Goal: Task Accomplishment & Management: Manage account settings

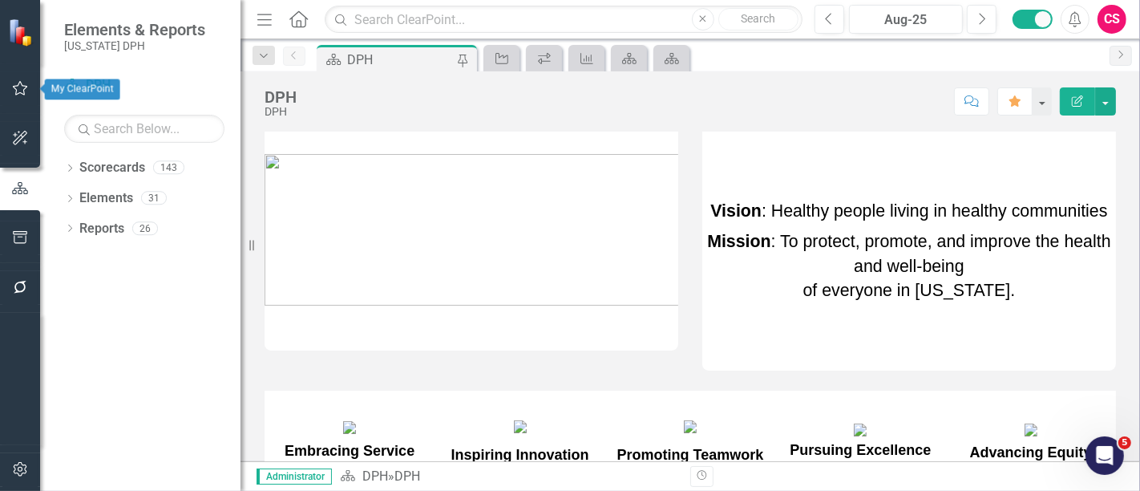
click at [27, 79] on button "button" at bounding box center [20, 89] width 36 height 34
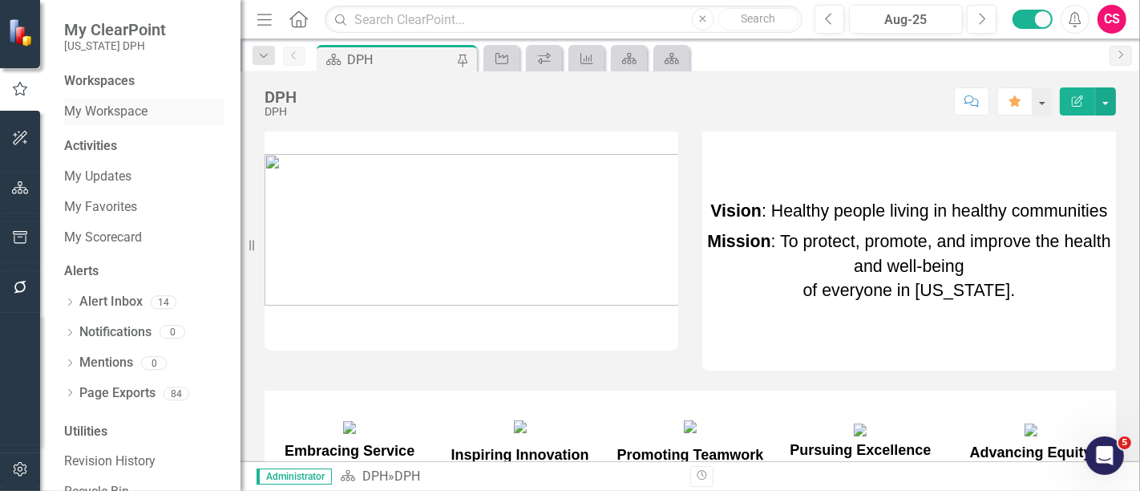
click at [100, 113] on link "My Workspace" at bounding box center [144, 112] width 160 height 18
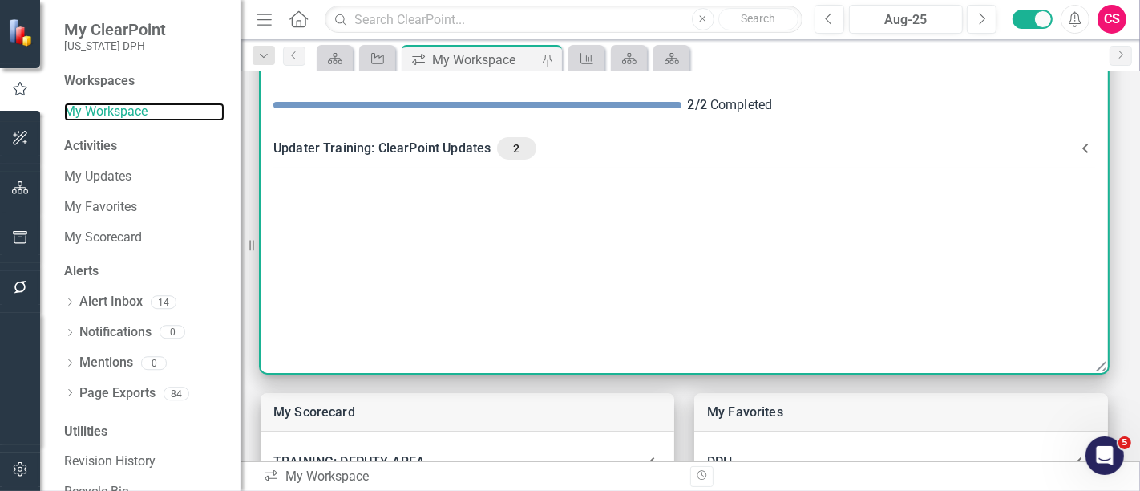
scroll to position [108, 0]
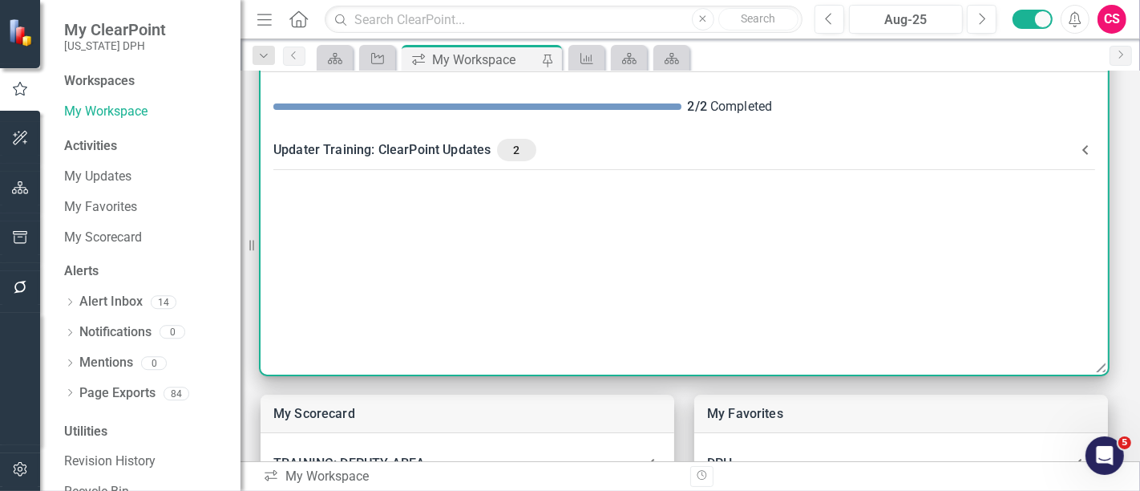
click at [507, 156] on div "2" at bounding box center [516, 150] width 38 height 22
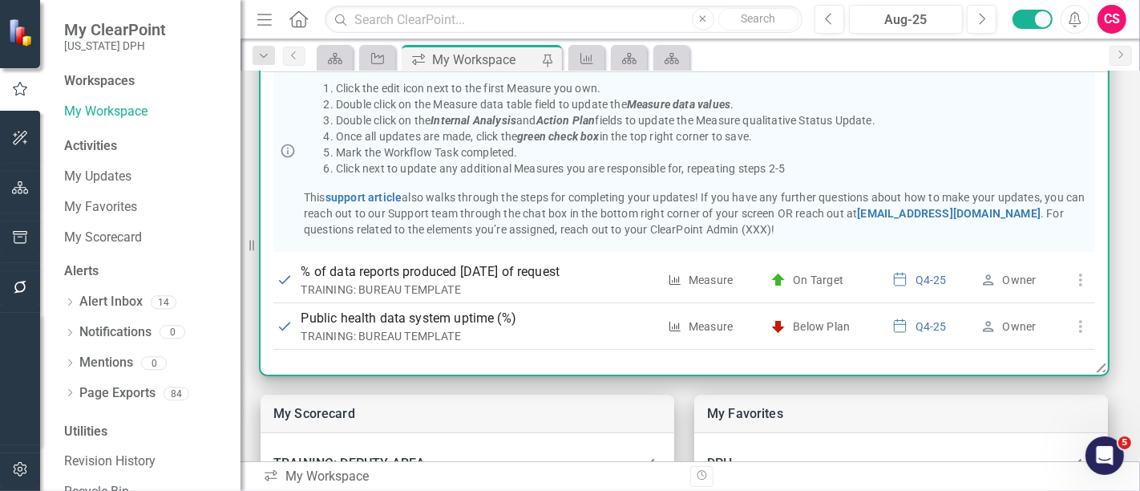
scroll to position [139, 0]
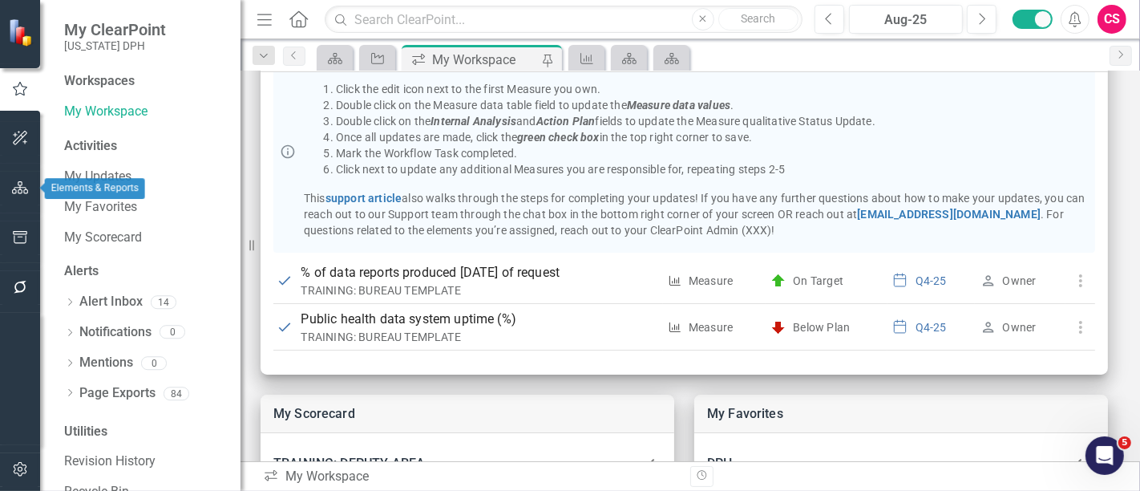
click at [21, 191] on icon "button" at bounding box center [20, 187] width 17 height 13
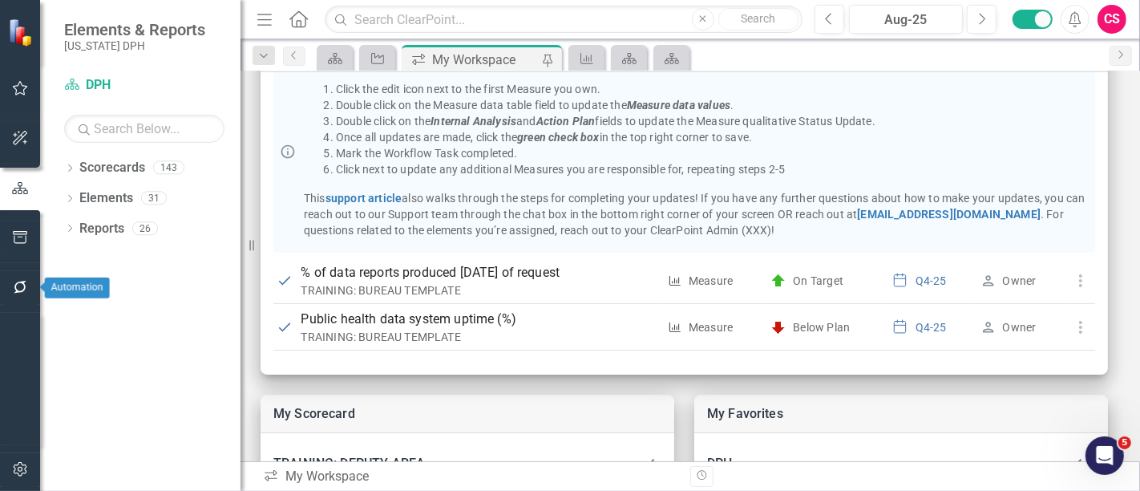
click at [22, 283] on icon "button" at bounding box center [20, 287] width 13 height 13
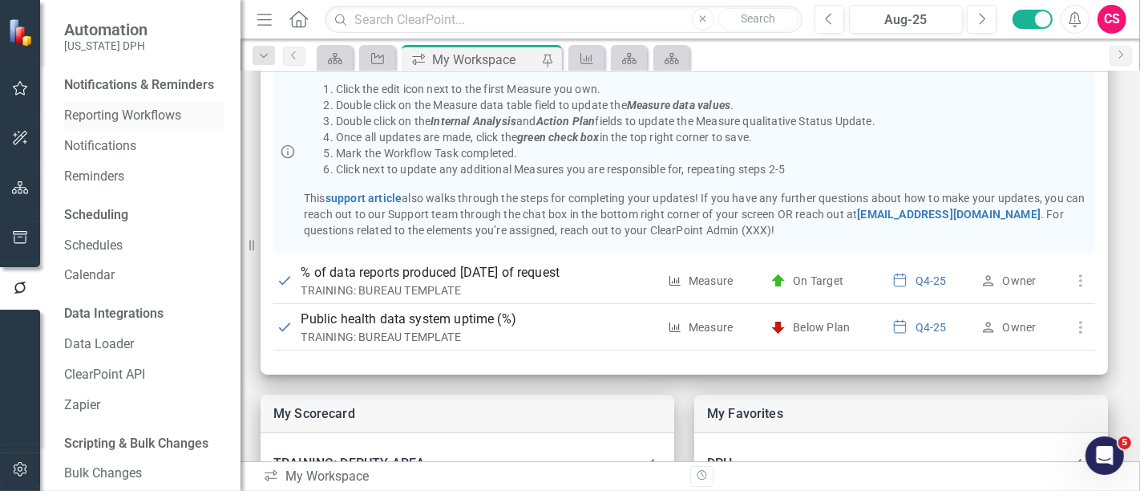
click at [131, 125] on link "Reporting Workflows" at bounding box center [144, 116] width 160 height 18
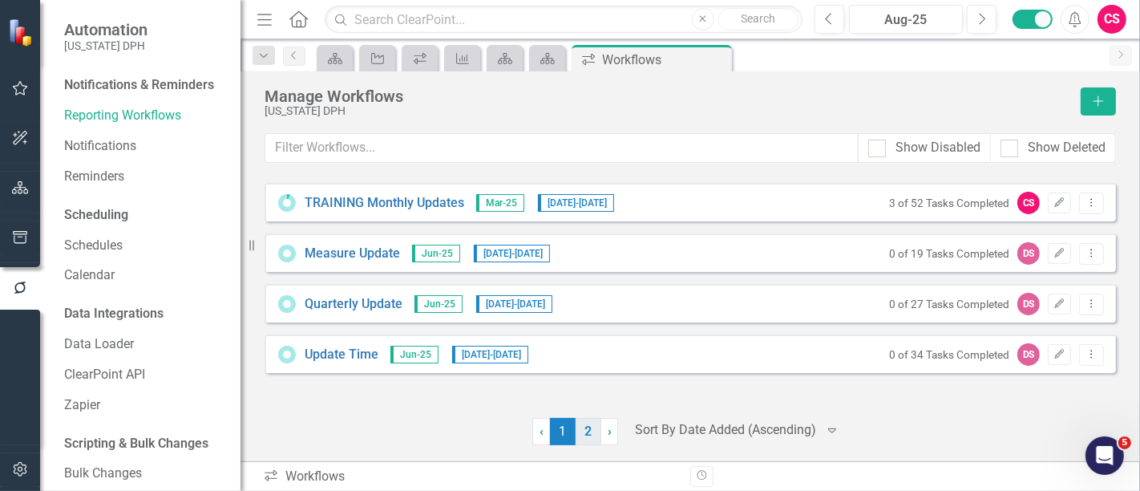
click at [591, 353] on link "2" at bounding box center [588, 431] width 26 height 27
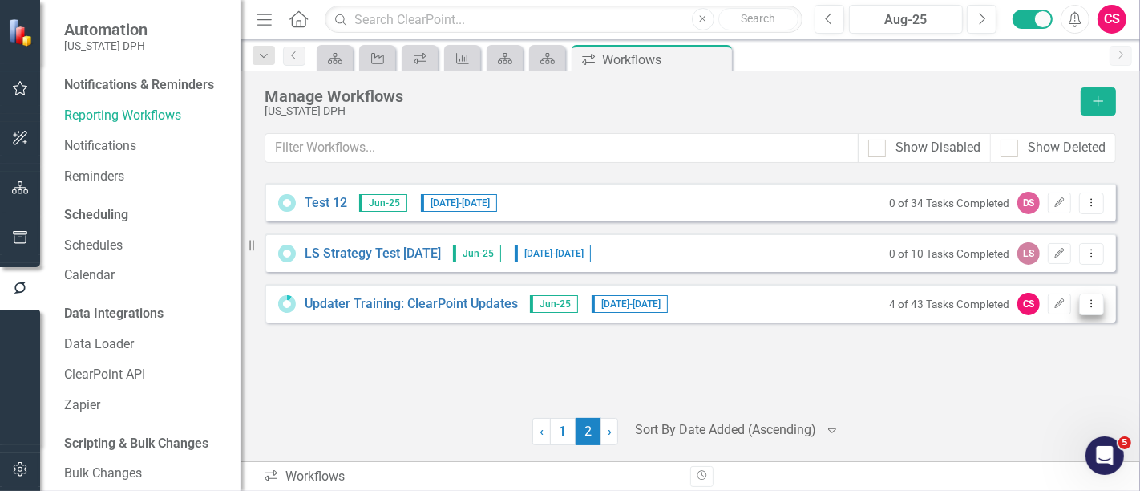
click at [820, 303] on icon "Dropdown Menu" at bounding box center [1091, 303] width 14 height 10
click at [820, 353] on link "Copy Duplicate Workflow" at bounding box center [1029, 388] width 148 height 30
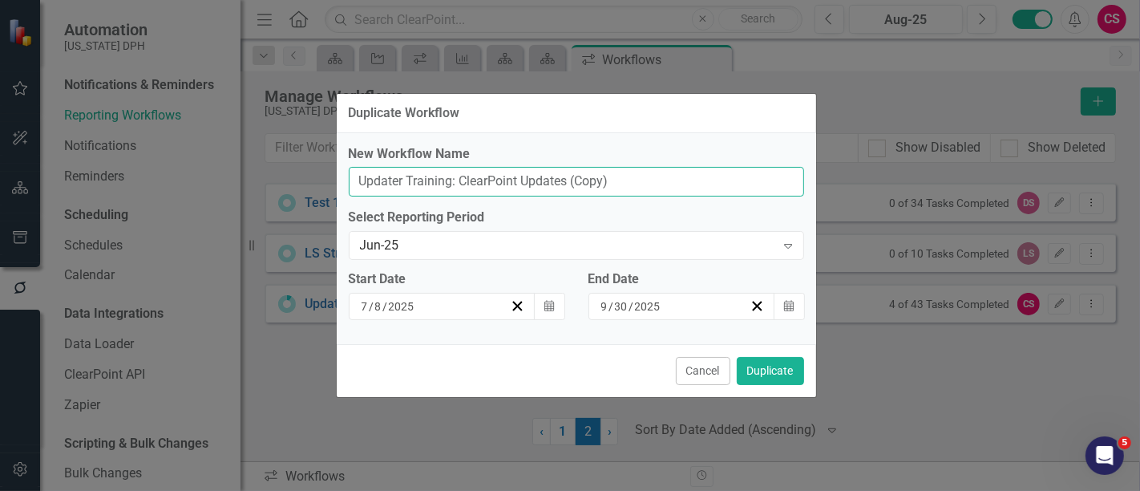
click at [600, 177] on input "Updater Training: ClearPoint Updates (Copy)" at bounding box center [576, 182] width 455 height 30
type input "Updater Training: ClearPoint Updates"
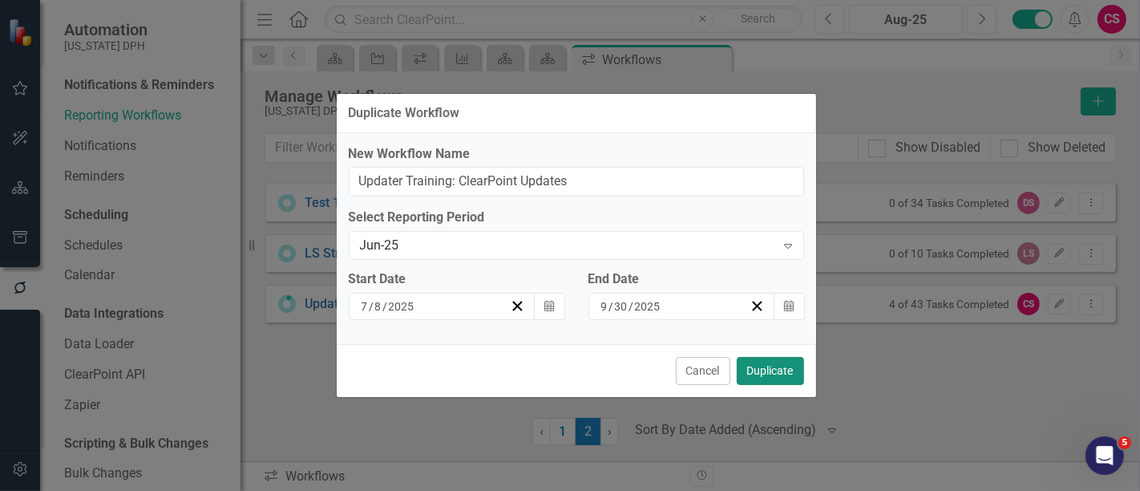
click at [757, 353] on button "Duplicate" at bounding box center [770, 371] width 67 height 28
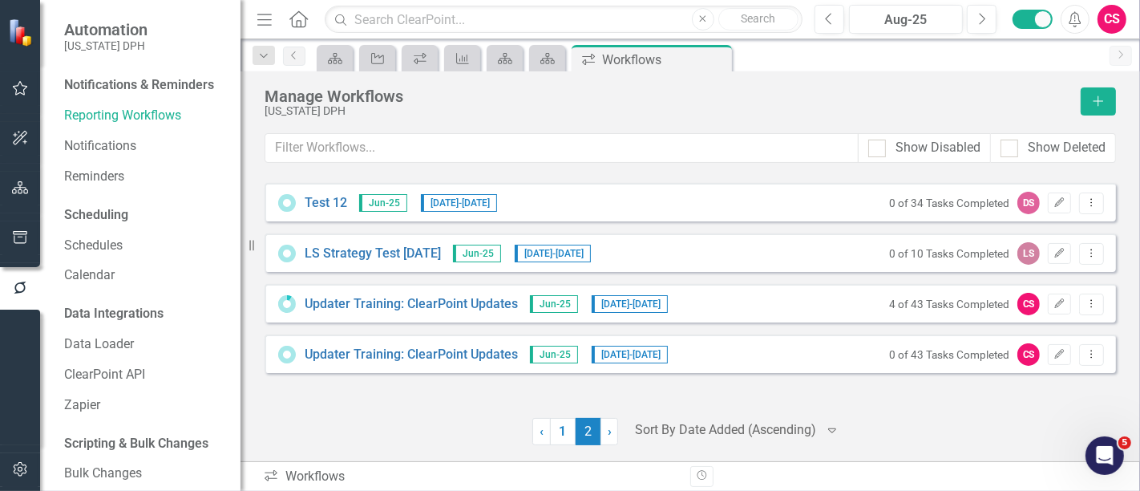
click at [820, 313] on div "4 of 43 Tasks Completed CS Edit Dropdown Menu" at bounding box center [992, 304] width 223 height 22
click at [820, 307] on button "Edit" at bounding box center [1059, 303] width 23 height 21
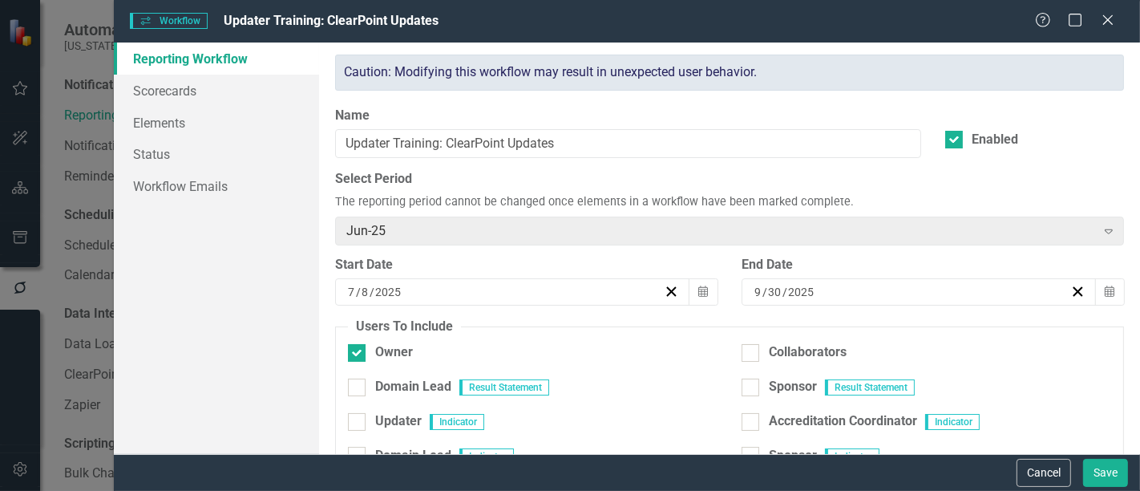
click at [820, 294] on div "9 / 30 / 2025" at bounding box center [911, 292] width 318 height 16
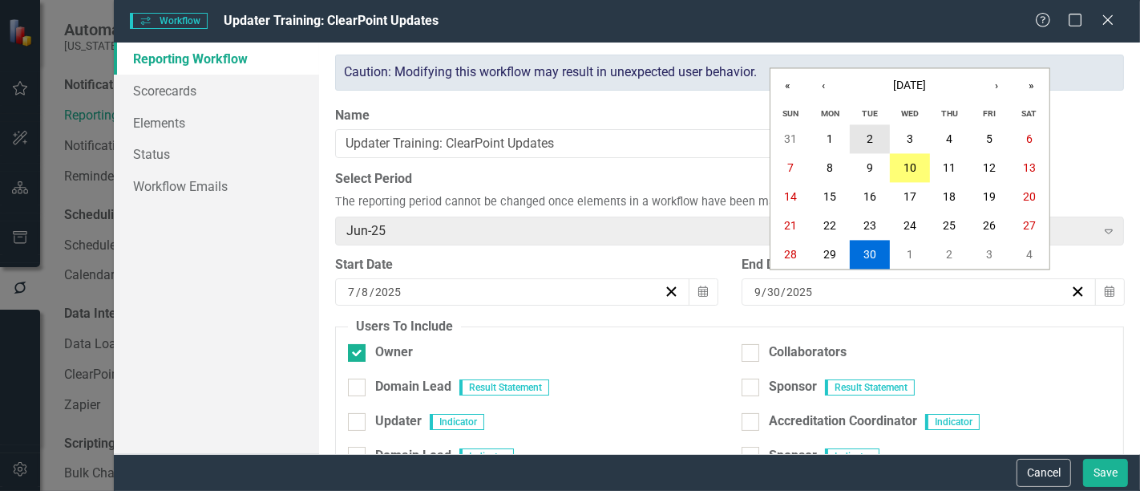
click at [820, 147] on button "2" at bounding box center [870, 139] width 40 height 29
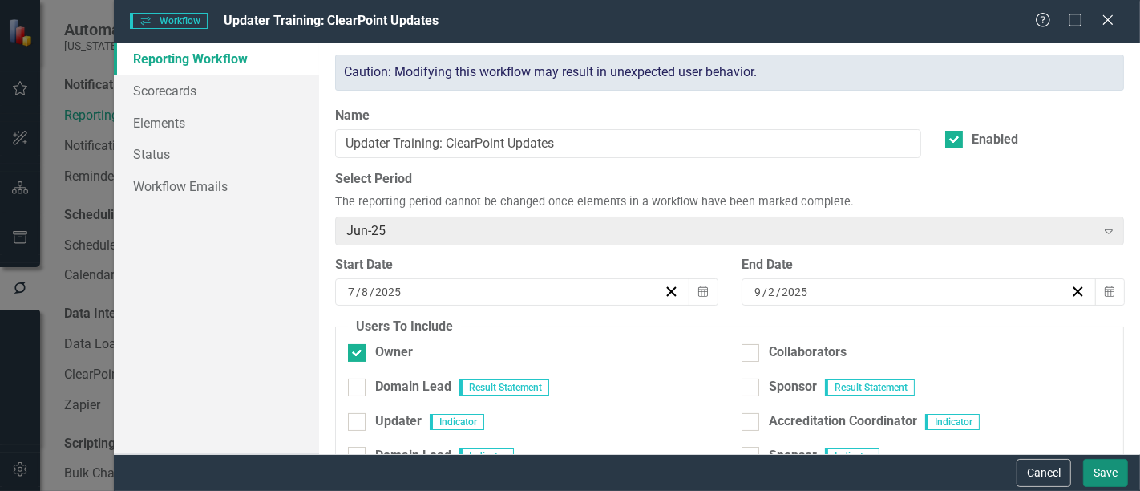
click at [820, 353] on button "Save" at bounding box center [1105, 472] width 45 height 28
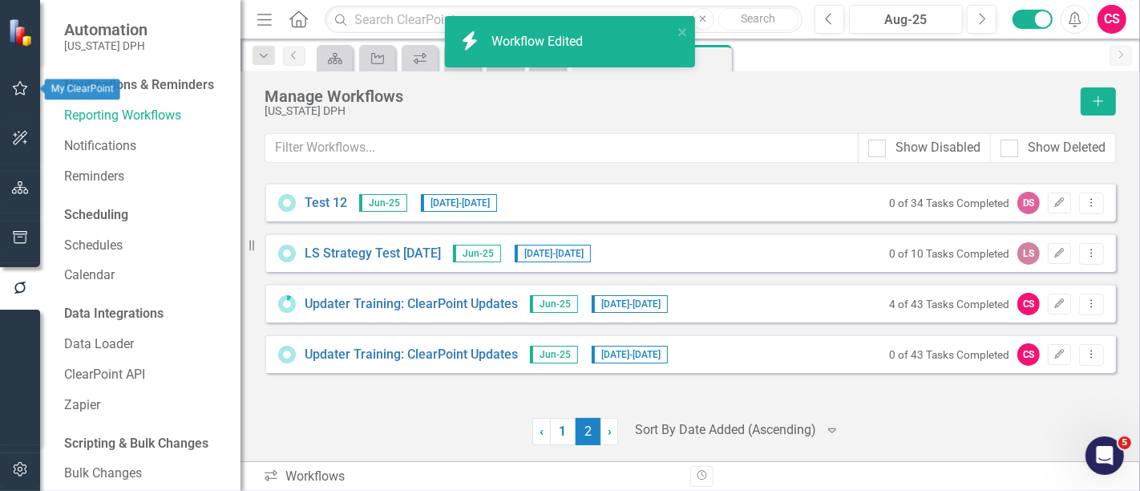
click at [23, 89] on icon "button" at bounding box center [20, 88] width 17 height 13
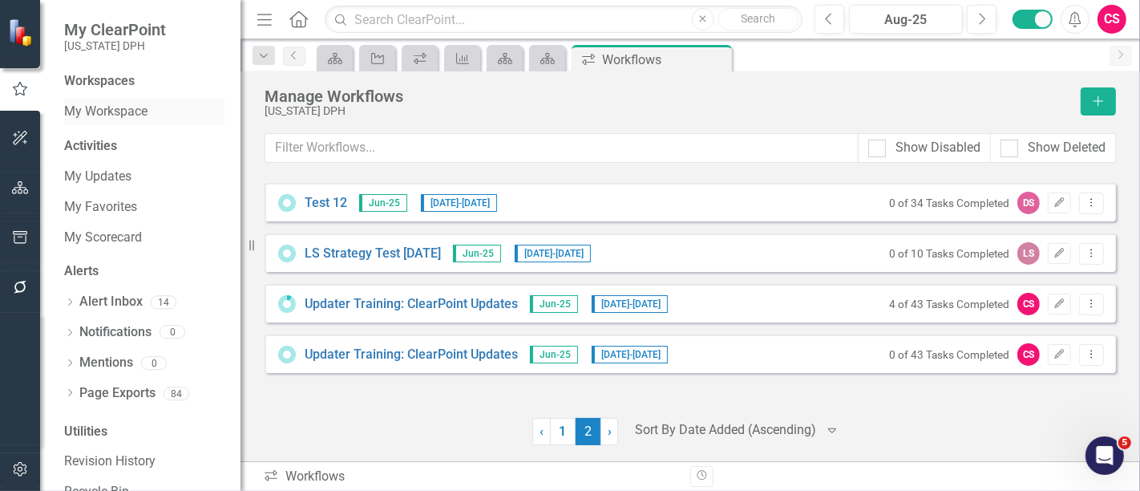
click at [91, 108] on link "My Workspace" at bounding box center [144, 112] width 160 height 18
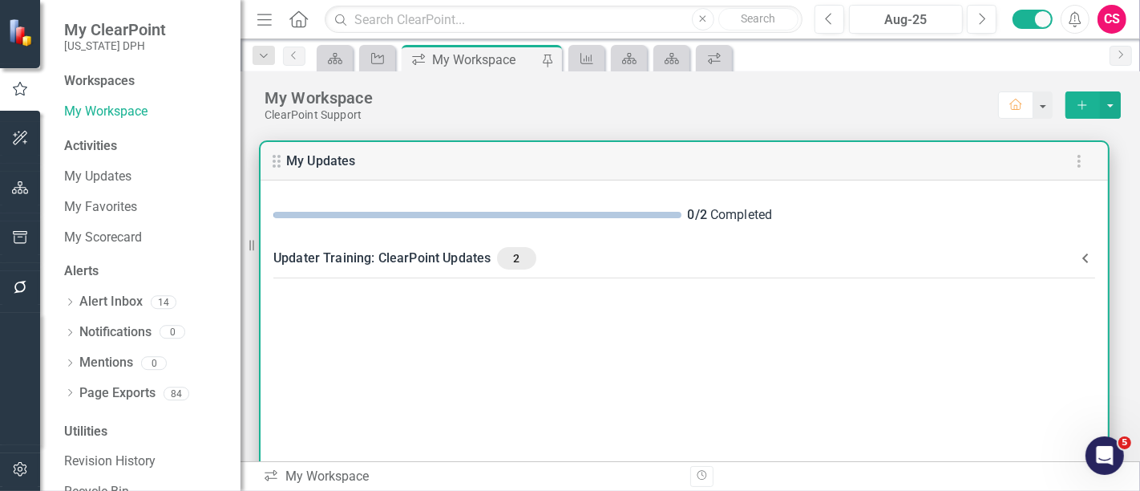
click at [507, 244] on Updates-header "Updater Training: ClearPoint Updates 2" at bounding box center [683, 258] width 847 height 42
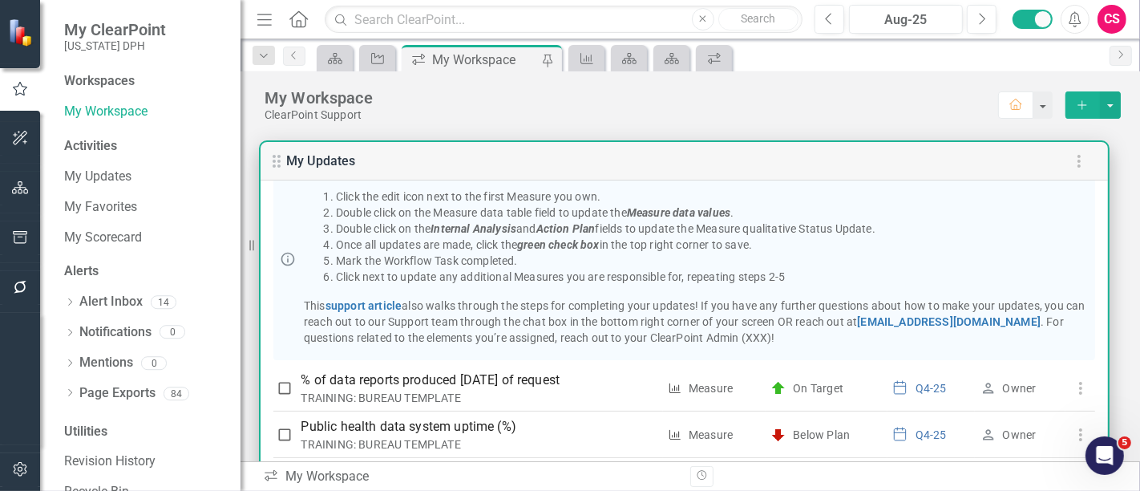
scroll to position [194, 0]
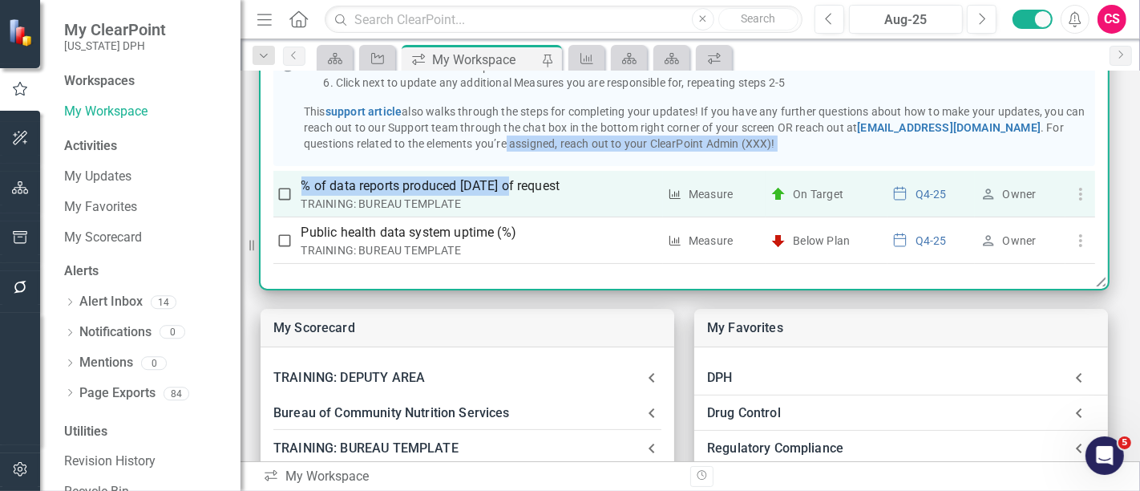
drag, startPoint x: 506, startPoint y: 164, endPoint x: 503, endPoint y: 172, distance: 8.4
click at [503, 172] on div "Please use these instructions to make your Updates: Click the edit icon next to…" at bounding box center [683, 117] width 847 height 319
click at [492, 192] on p "% of data reports produced [DATE] of request" at bounding box center [479, 185] width 357 height 19
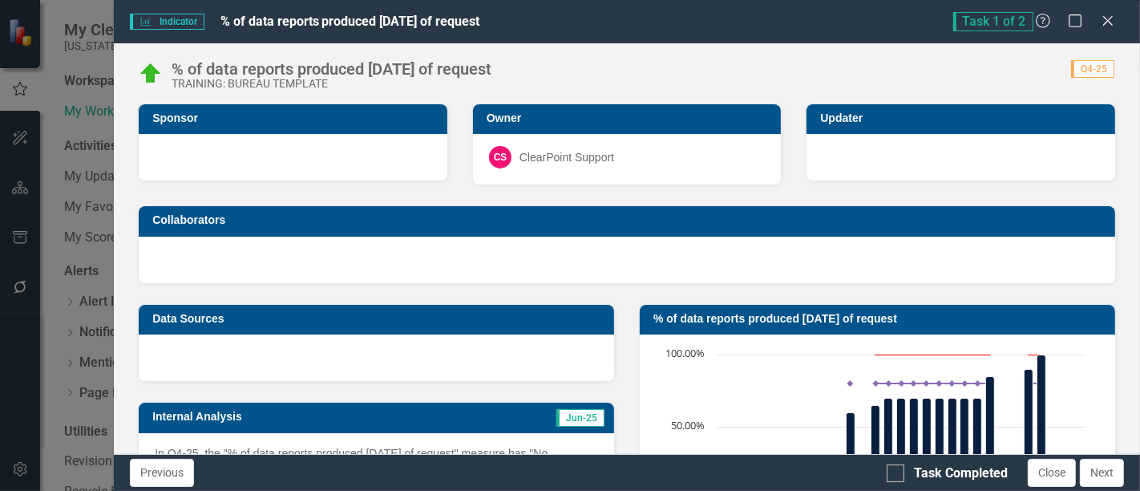
scroll to position [167, 0]
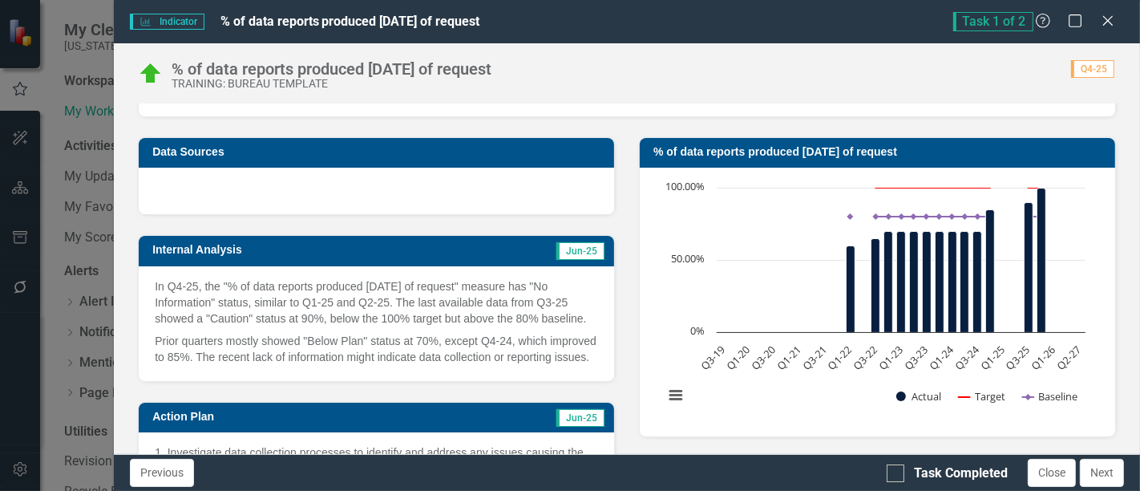
click at [449, 341] on p "Prior quarters mostly showed "Below Plan" status at 70%, except Q4-24, which im…" at bounding box center [376, 346] width 443 height 35
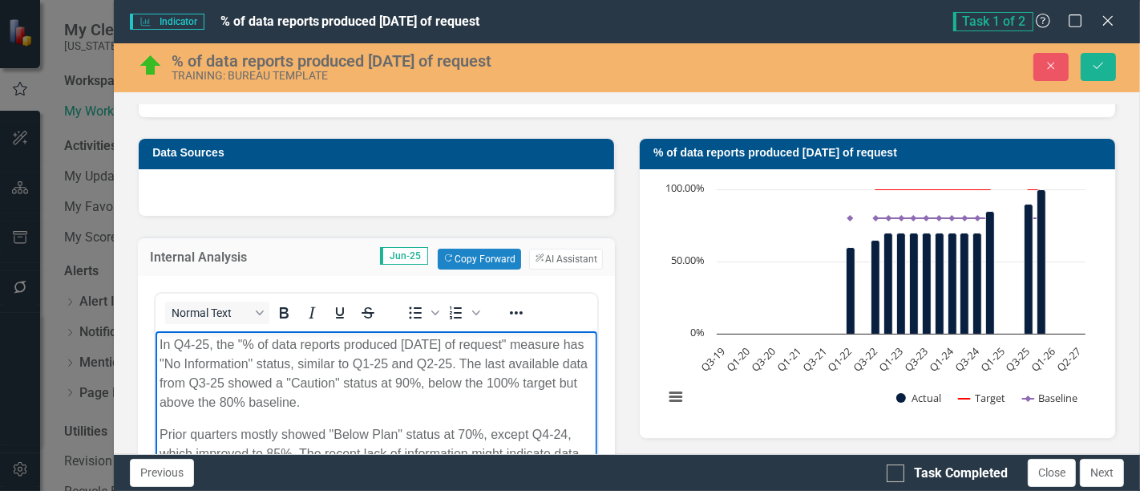
scroll to position [0, 0]
click at [392, 386] on p "In Q4-25, the "% of data reports produced within 30 days of request" measure ha…" at bounding box center [376, 372] width 434 height 77
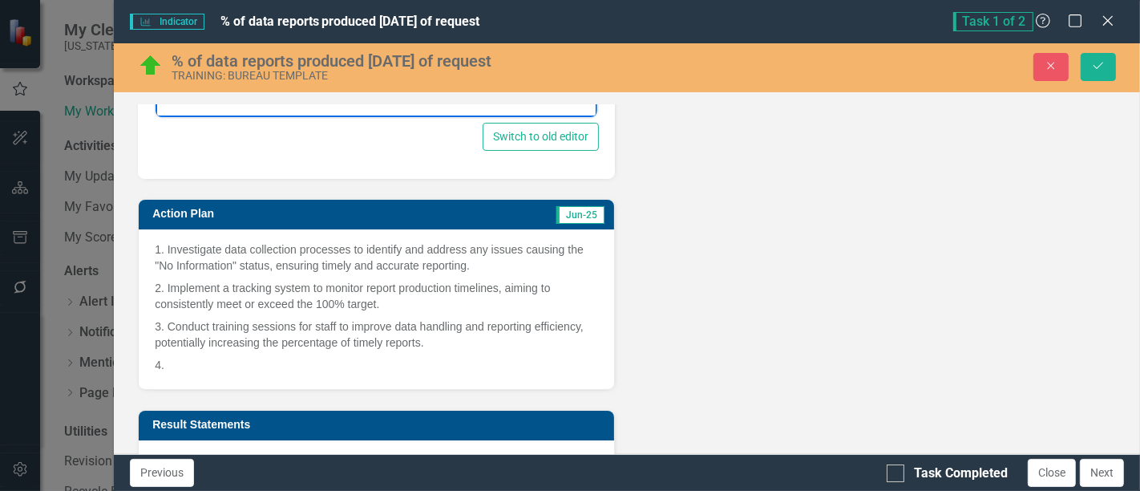
scroll to position [665, 0]
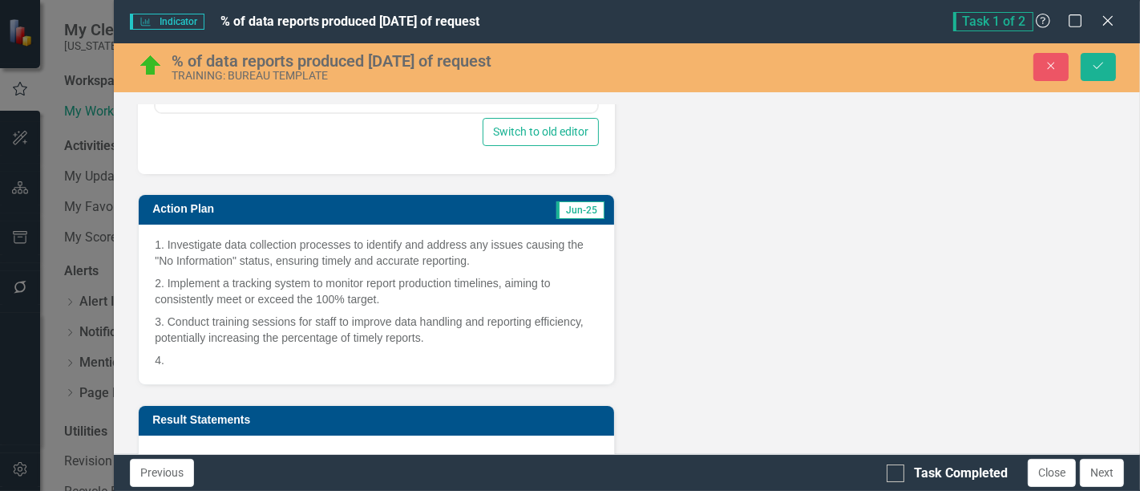
click at [380, 273] on p "2. Implement a tracking system to monitor report production timelines, aiming t…" at bounding box center [376, 291] width 443 height 38
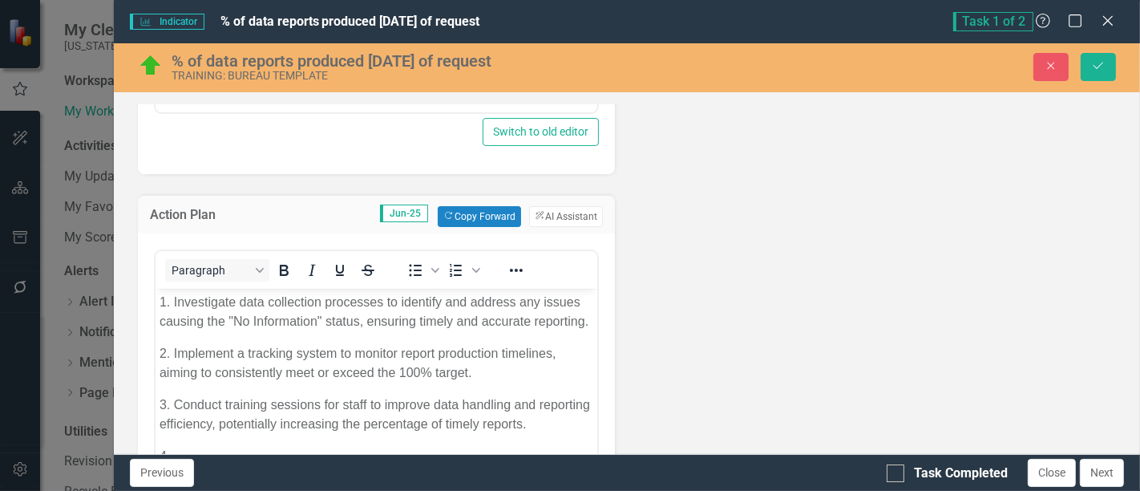
scroll to position [0, 0]
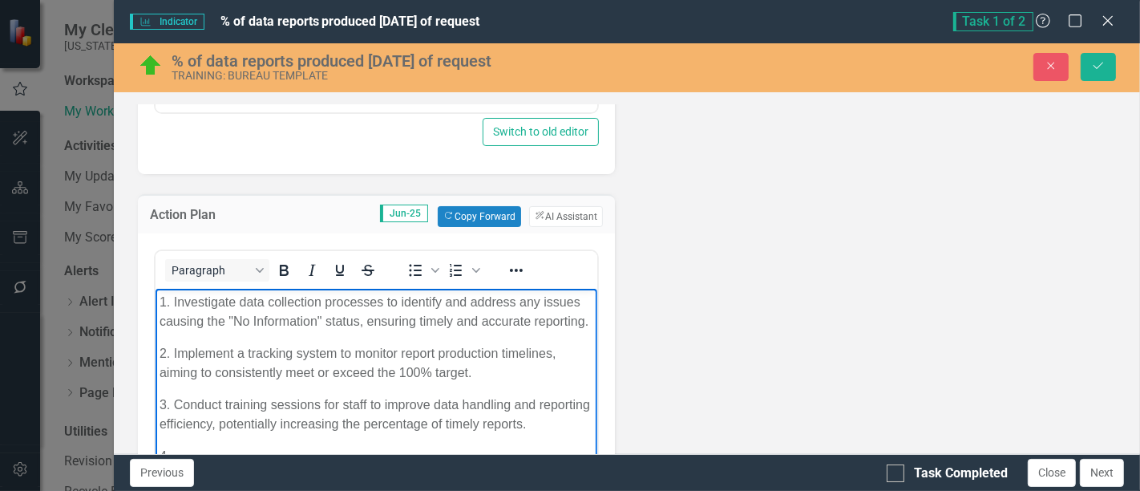
click at [315, 412] on body "1. Investigate data collection processes to identify and address any issues cau…" at bounding box center [376, 408] width 442 height 240
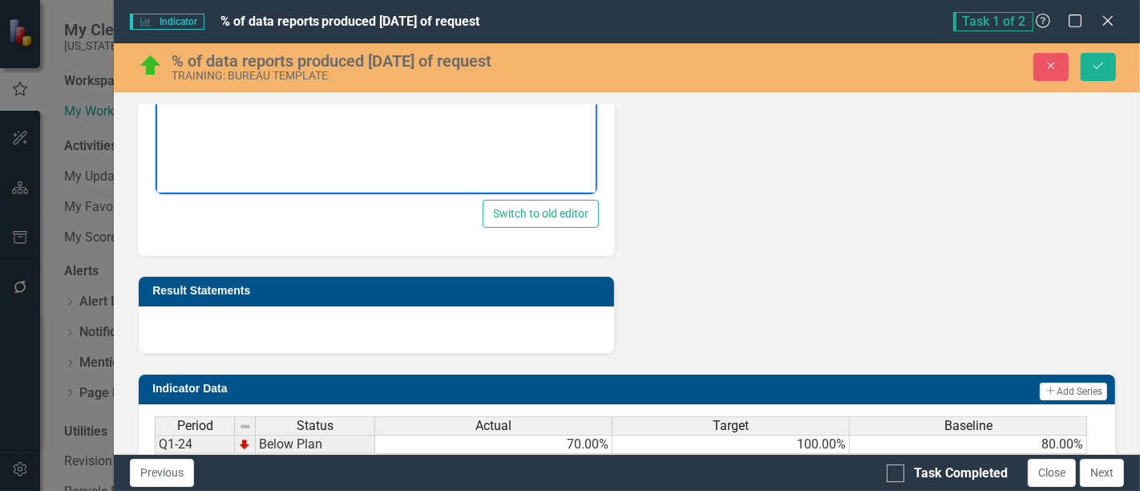
scroll to position [1369, 0]
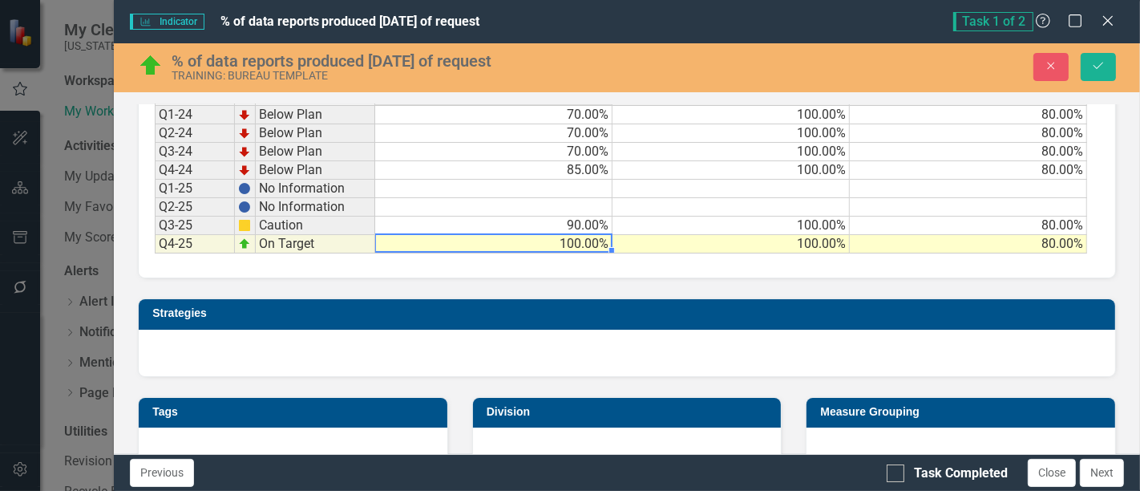
click at [577, 240] on td "100.00%" at bounding box center [493, 244] width 237 height 18
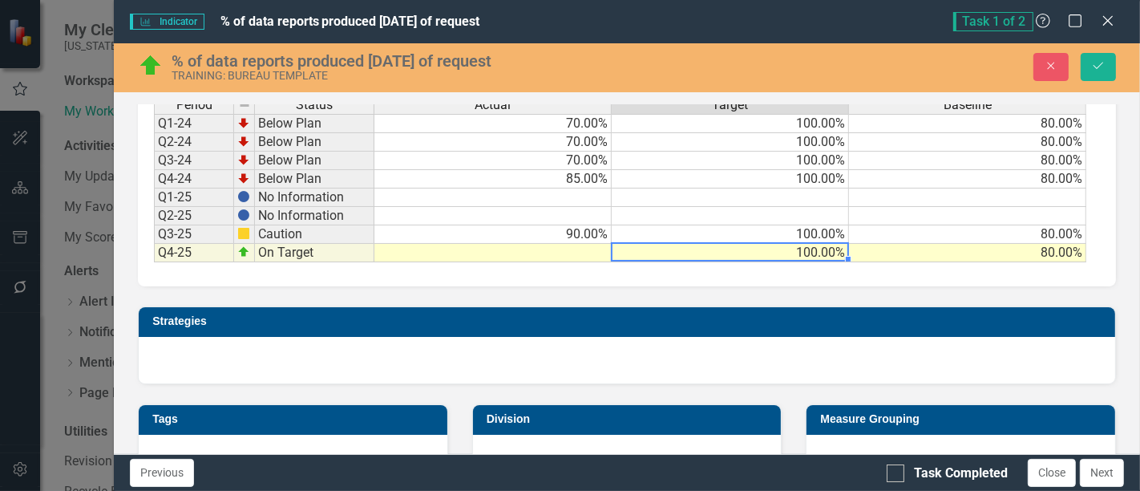
scroll to position [1378, 0]
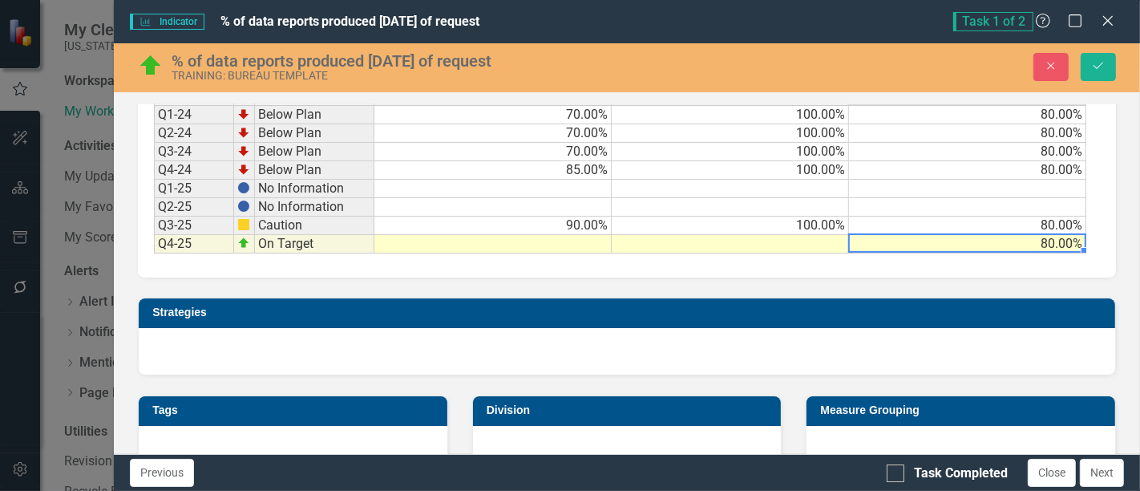
type textarea "80"
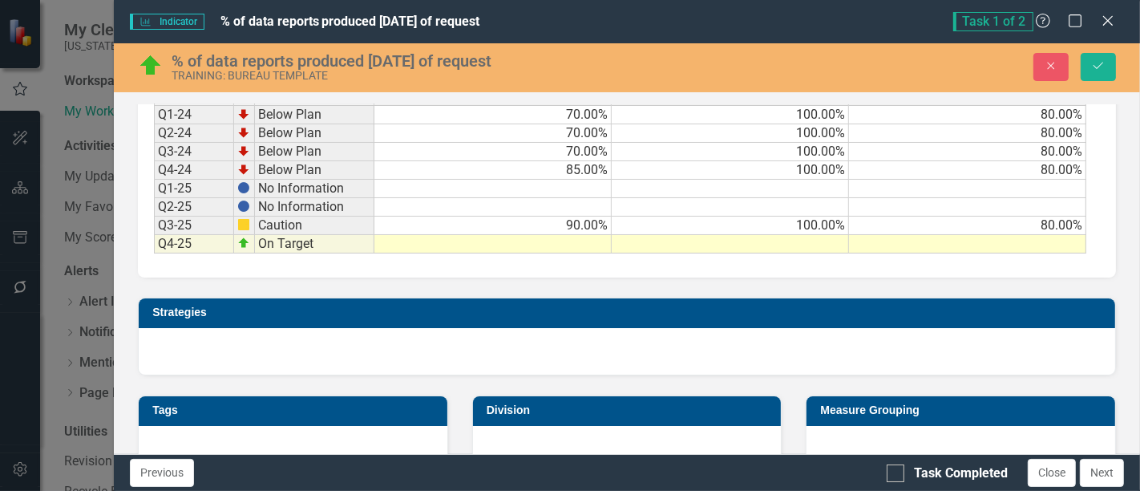
click at [753, 311] on h3 "Strategies" at bounding box center [629, 312] width 955 height 12
click at [1088, 79] on button "Save" at bounding box center [1097, 67] width 35 height 28
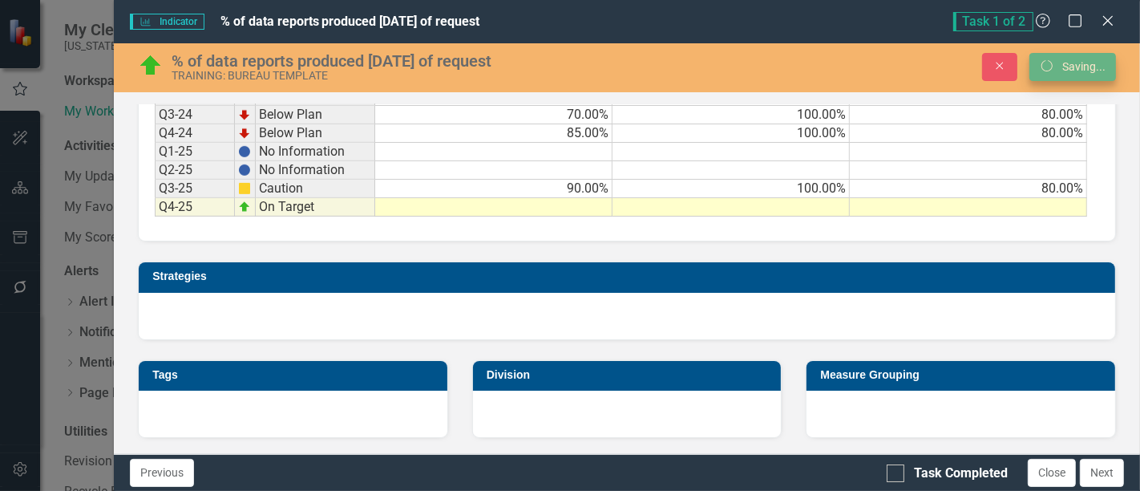
scroll to position [655, 0]
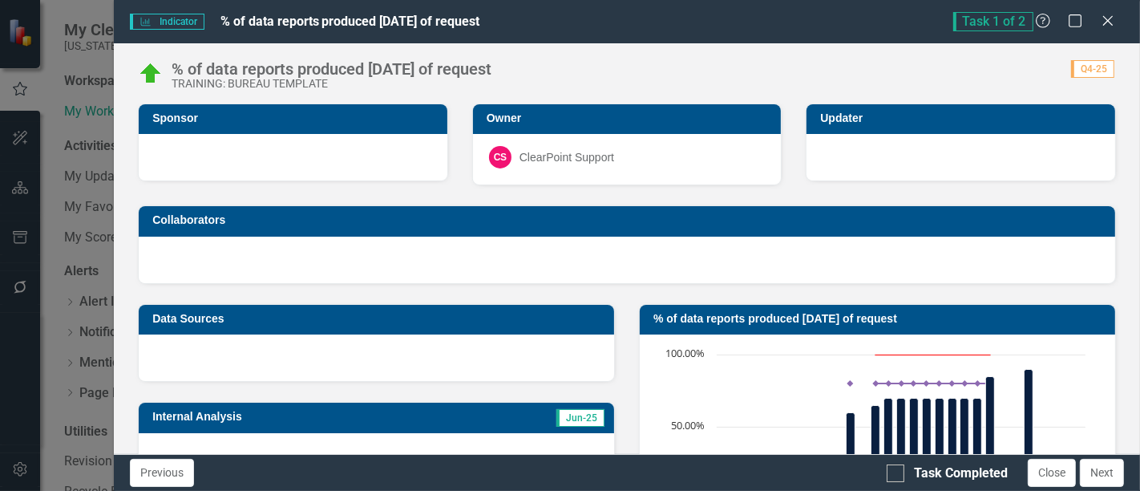
click at [145, 71] on img at bounding box center [151, 74] width 26 height 26
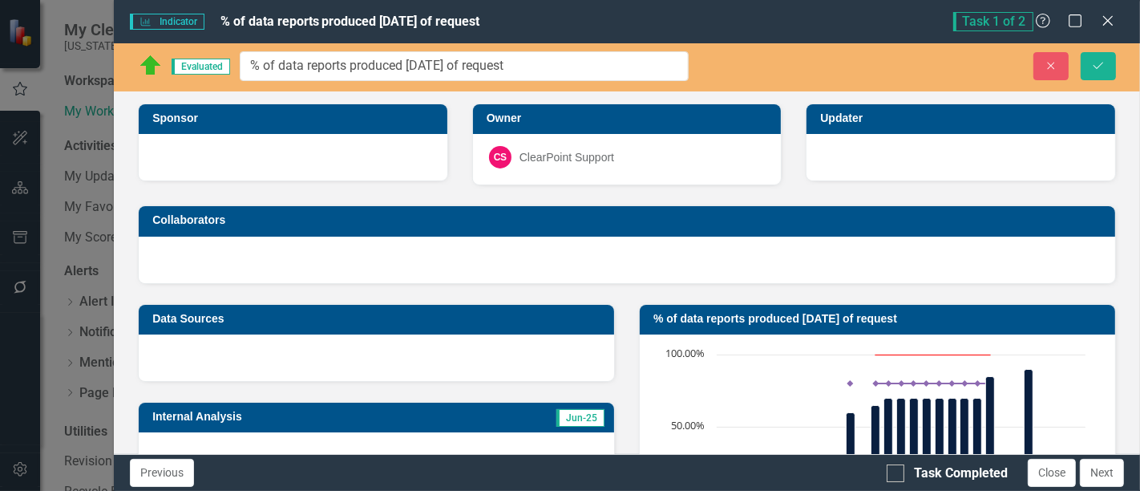
click at [145, 71] on img at bounding box center [151, 66] width 26 height 26
drag, startPoint x: 1087, startPoint y: 48, endPoint x: 1112, endPoint y: 106, distance: 63.2
click at [1112, 106] on div "Evaluated % of data reports produced within 30 days of request Close Save Spons…" at bounding box center [627, 248] width 1026 height 410
click at [1101, 65] on icon "Save" at bounding box center [1098, 65] width 14 height 11
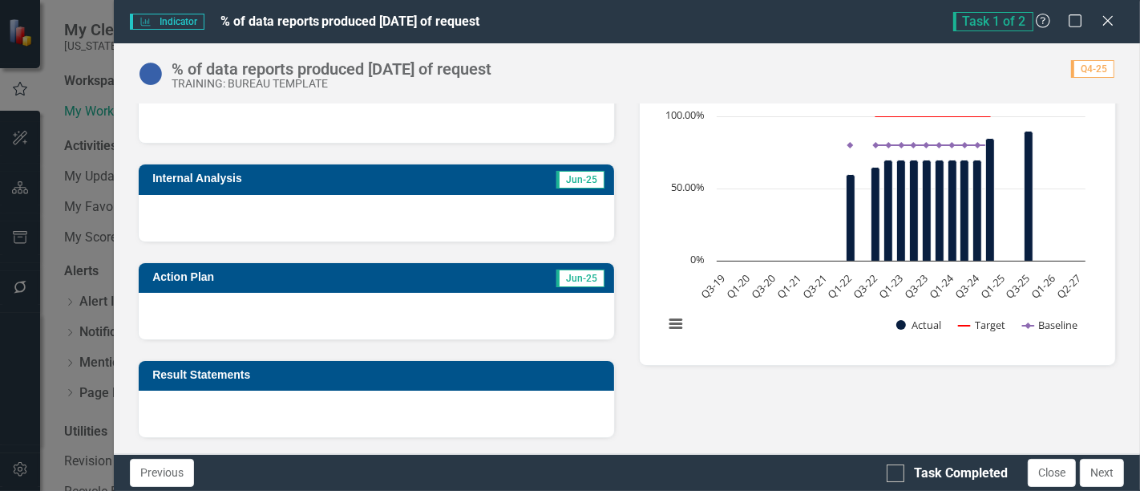
scroll to position [235, 0]
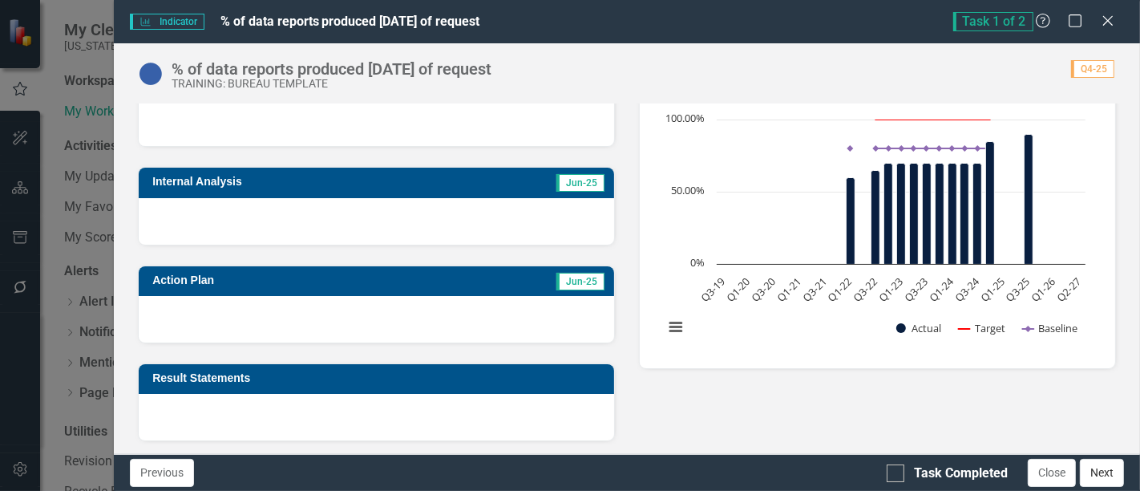
click at [1101, 481] on button "Next" at bounding box center [1102, 472] width 44 height 28
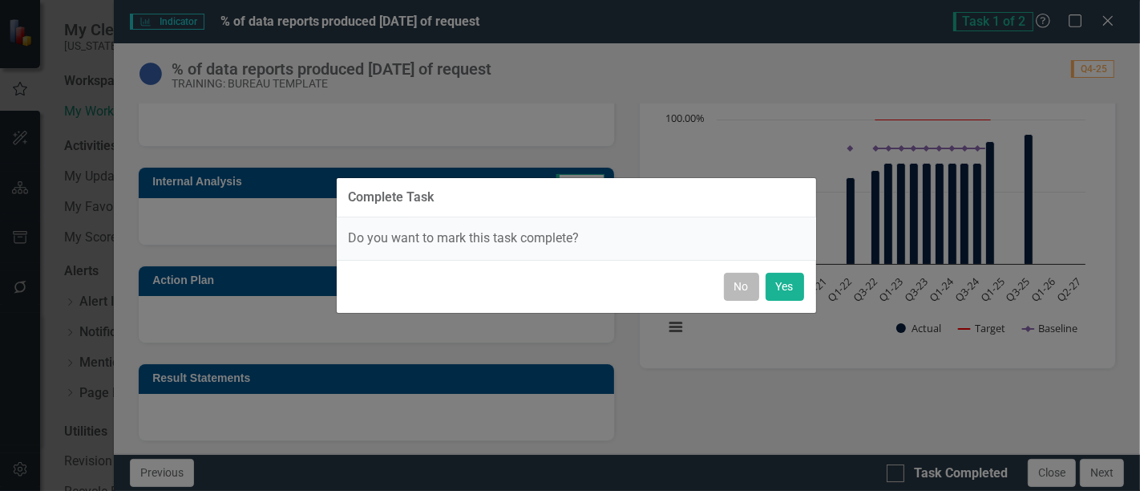
click at [749, 287] on button "No" at bounding box center [741, 287] width 35 height 28
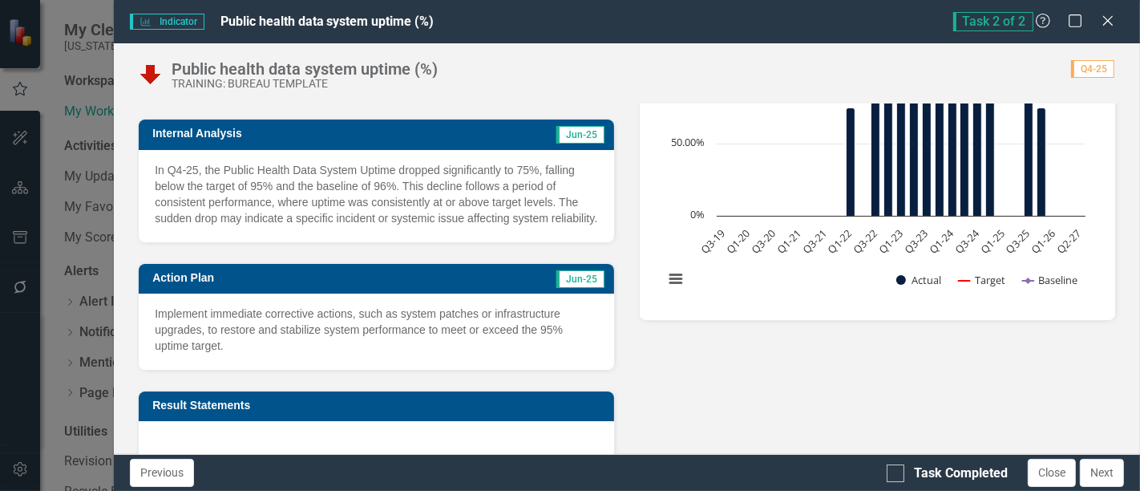
scroll to position [318, 0]
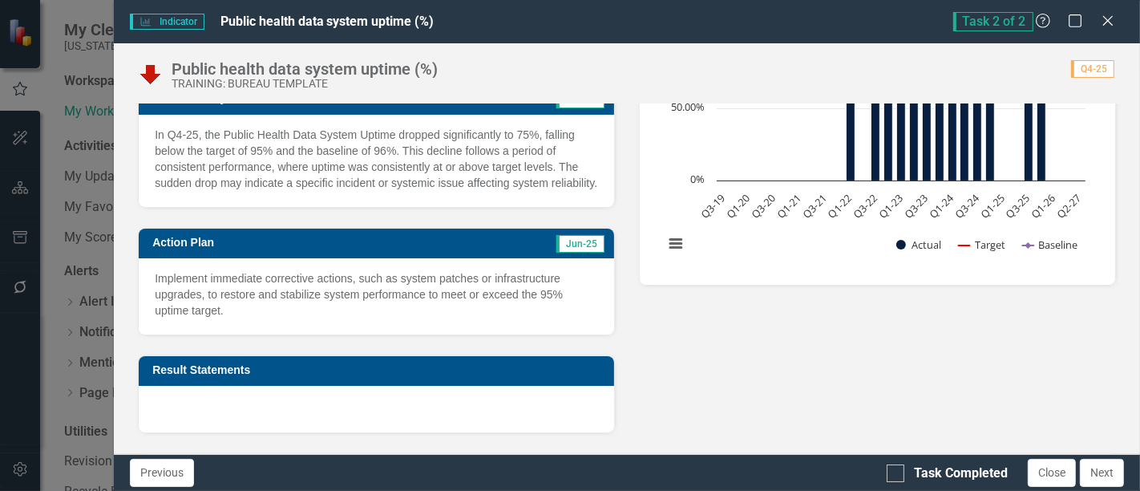
click at [350, 174] on p "In Q4-25, the Public Health Data System Uptime dropped significantly to 75%, fa…" at bounding box center [376, 159] width 443 height 64
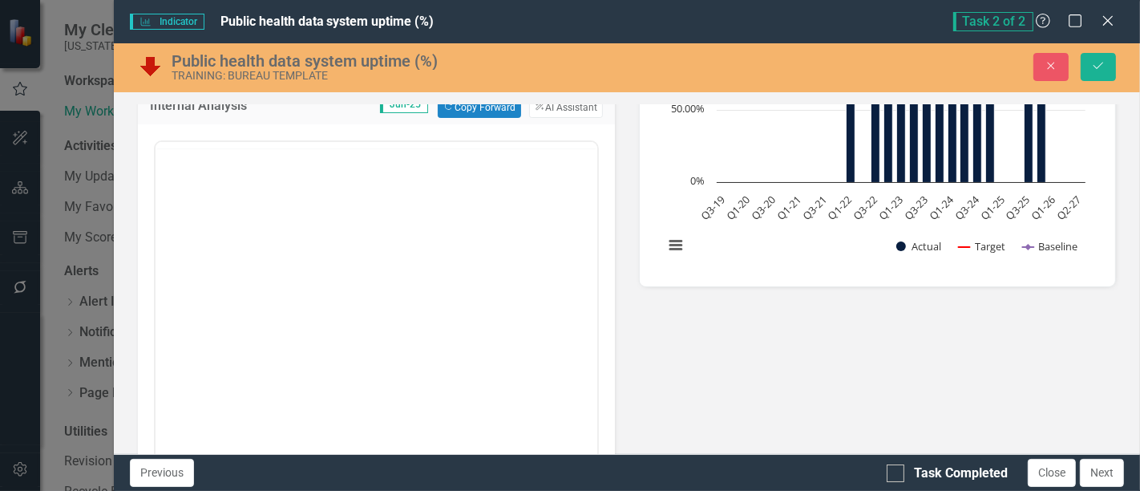
scroll to position [0, 0]
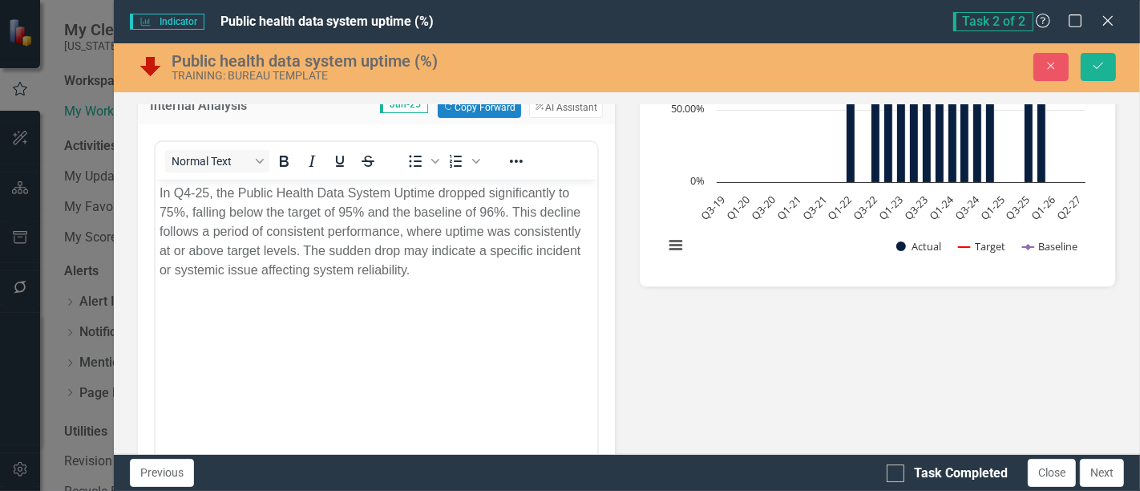
click at [357, 234] on p "In Q4-25, the Public Health Data System Uptime dropped significantly to 75%, fa…" at bounding box center [376, 231] width 434 height 96
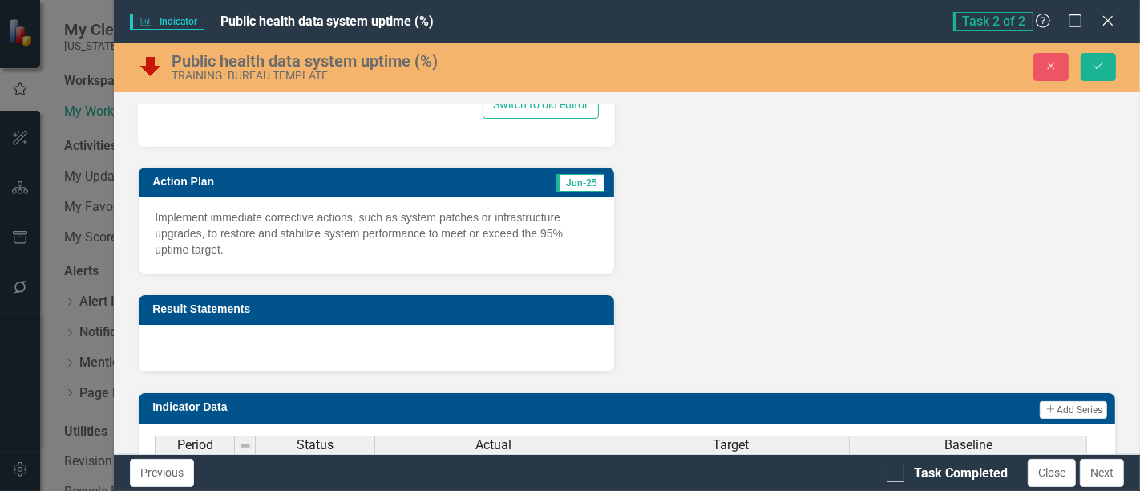
scroll to position [693, 0]
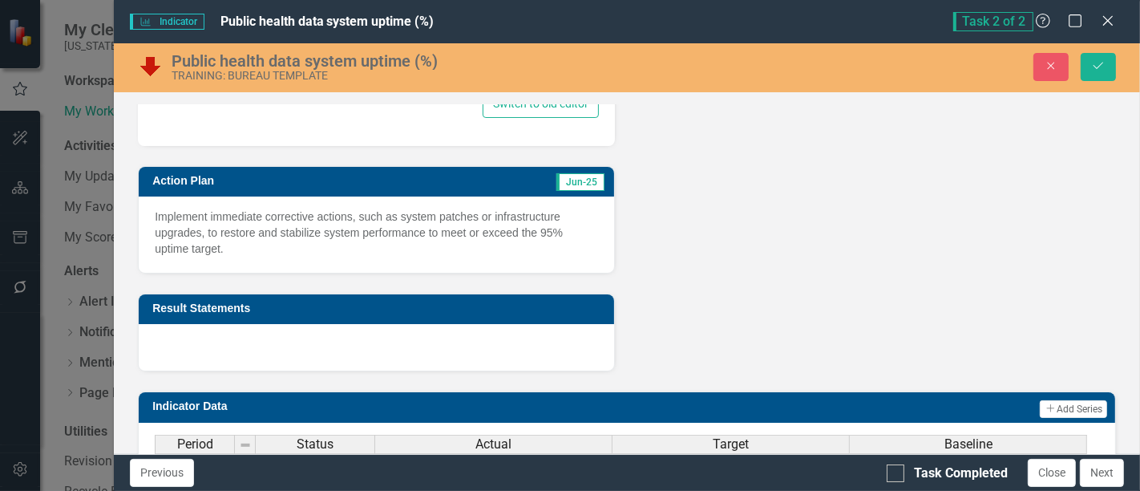
click at [357, 231] on p "Implement immediate corrective actions, such as system patches or infrastructur…" at bounding box center [376, 232] width 443 height 48
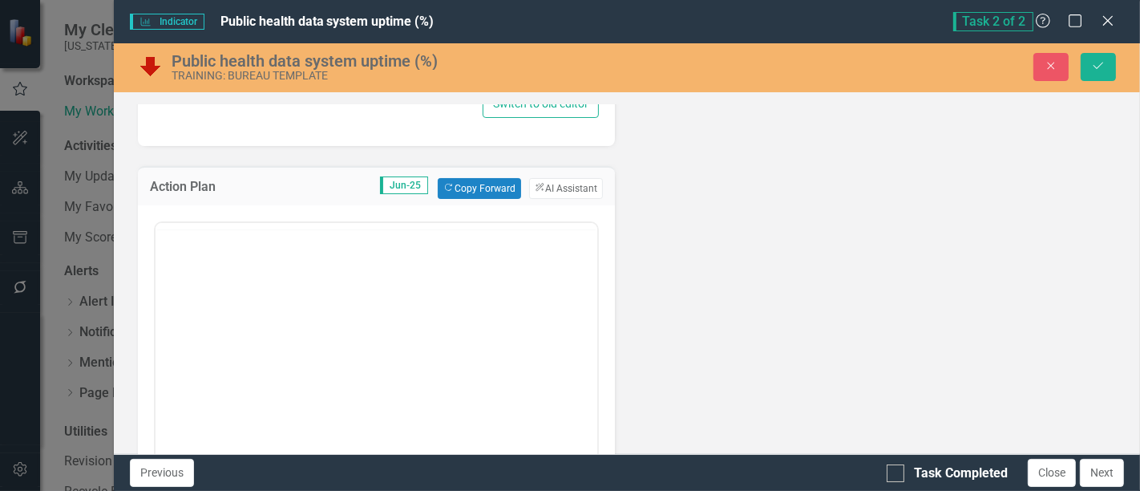
scroll to position [0, 0]
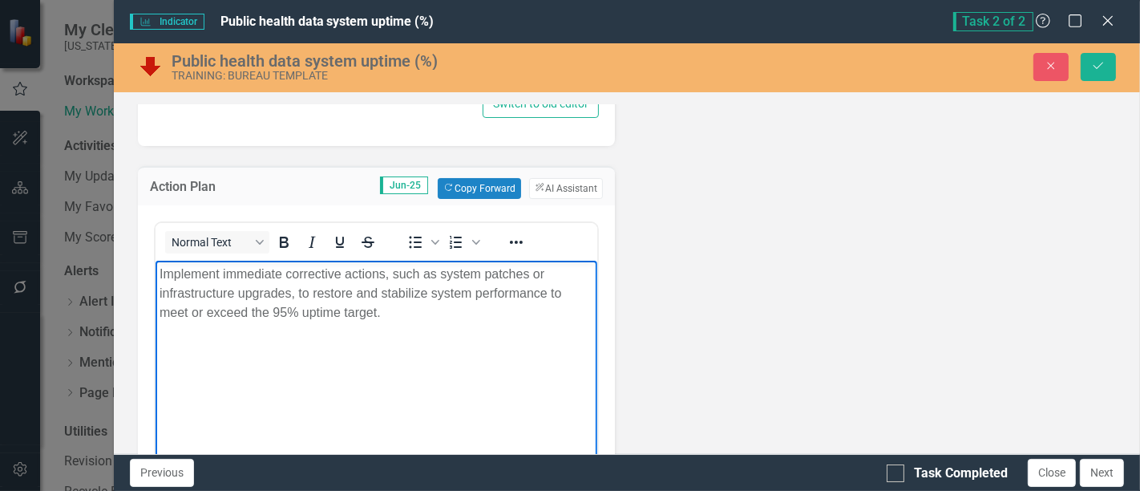
click at [365, 280] on p "Implement immediate corrective actions, such as system patches or infrastructur…" at bounding box center [376, 293] width 434 height 58
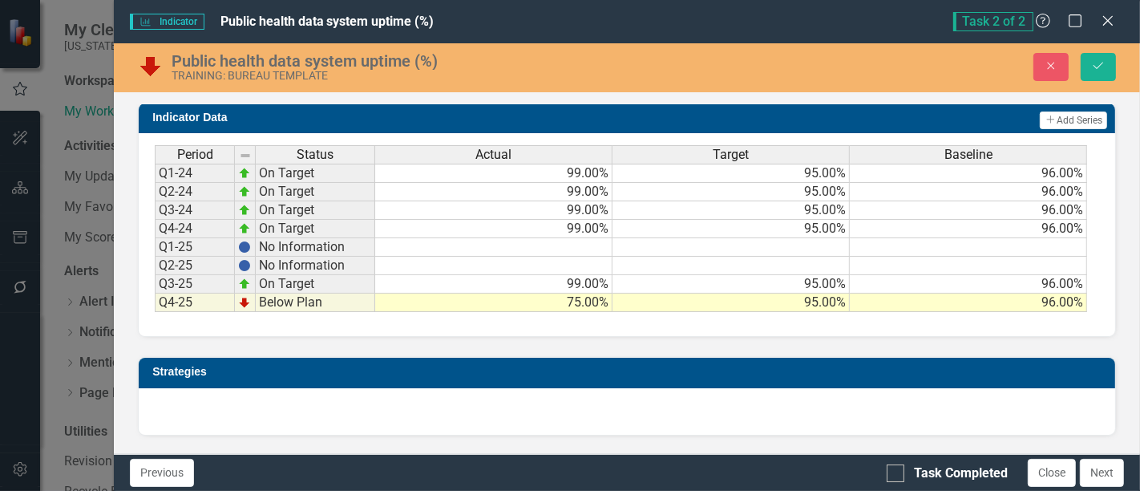
scroll to position [1399, 0]
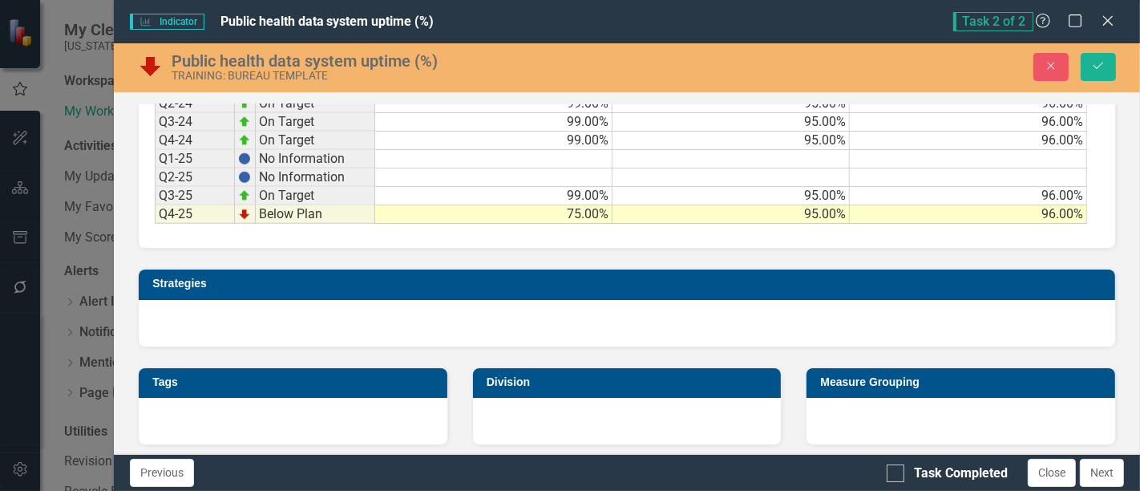
click at [584, 210] on td "75.00%" at bounding box center [493, 214] width 237 height 18
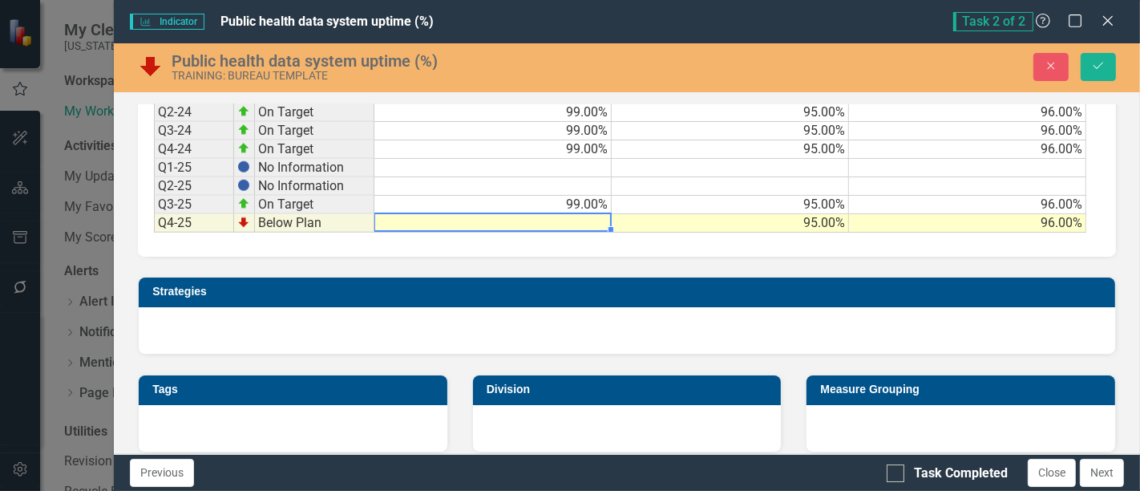
scroll to position [1406, 0]
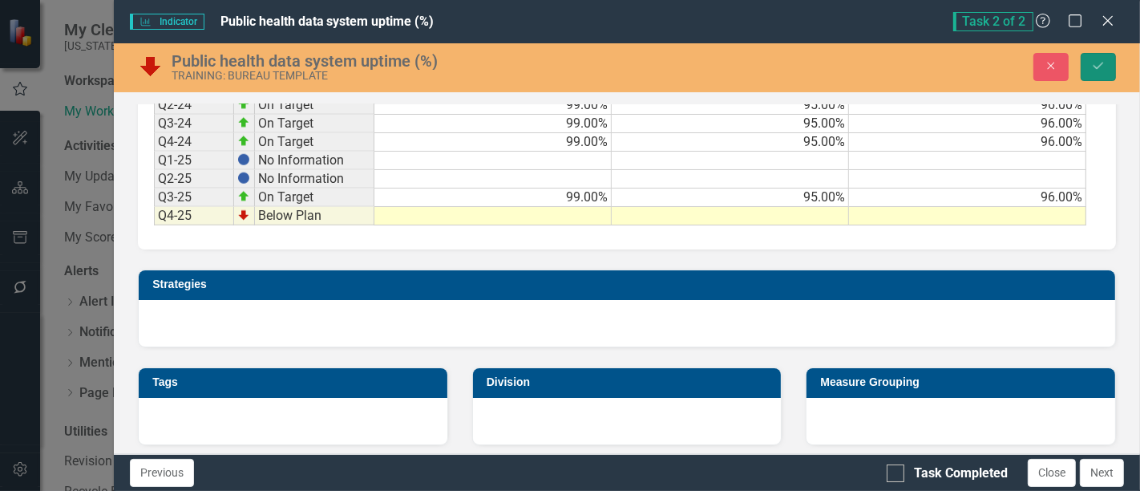
click at [1083, 60] on button "Save" at bounding box center [1097, 67] width 35 height 28
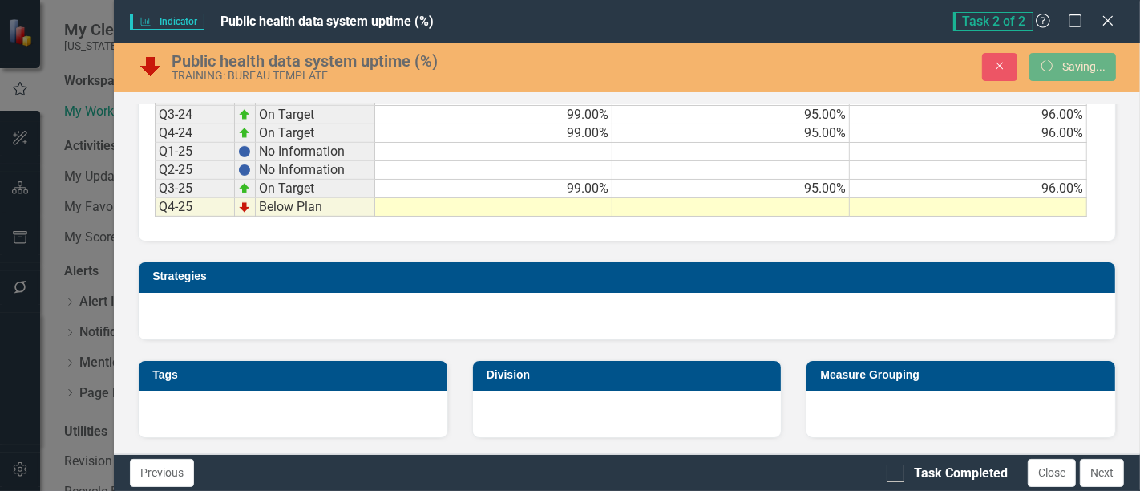
scroll to position [684, 0]
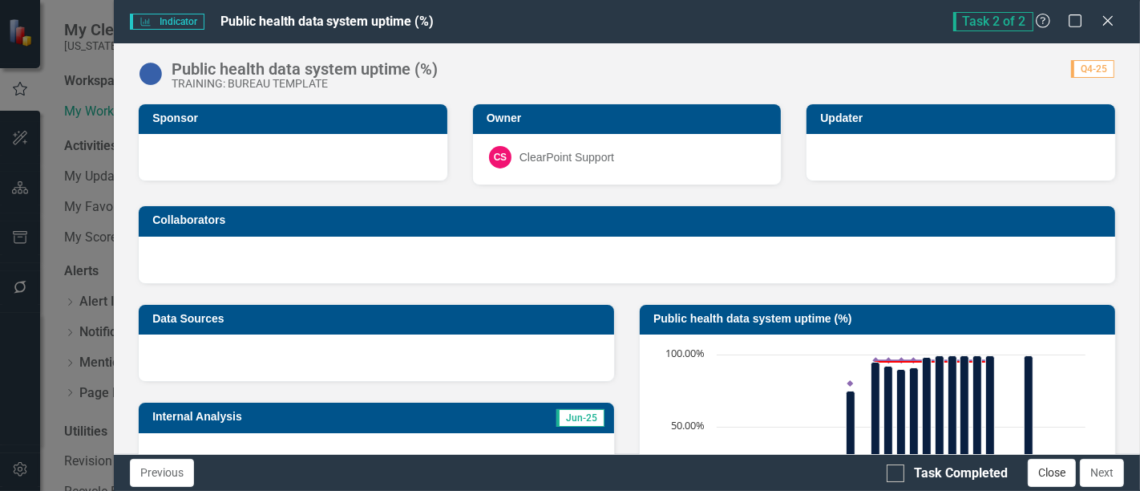
click at [1051, 462] on button "Close" at bounding box center [1052, 472] width 48 height 28
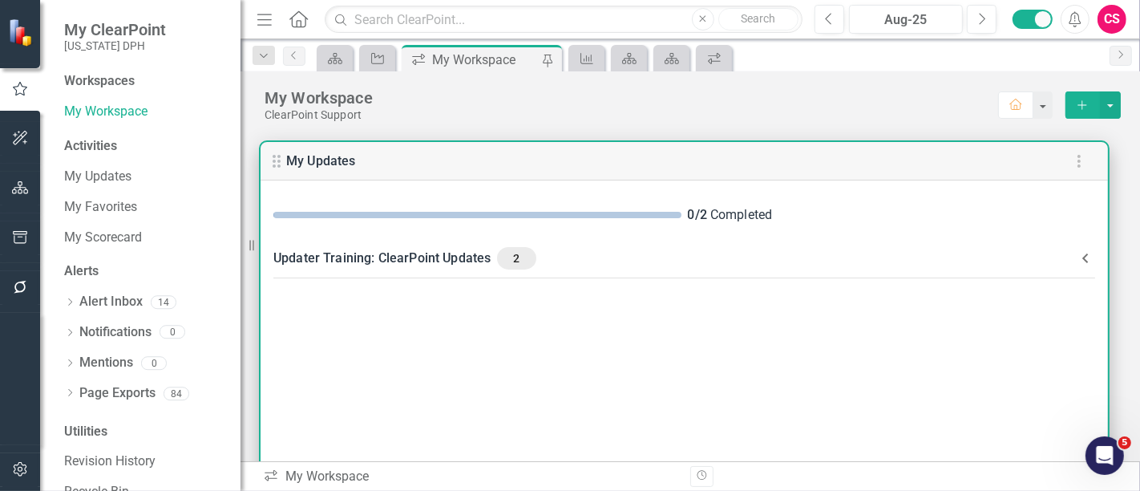
click at [514, 276] on Updates-header "Updater Training: ClearPoint Updates 2" at bounding box center [683, 258] width 847 height 42
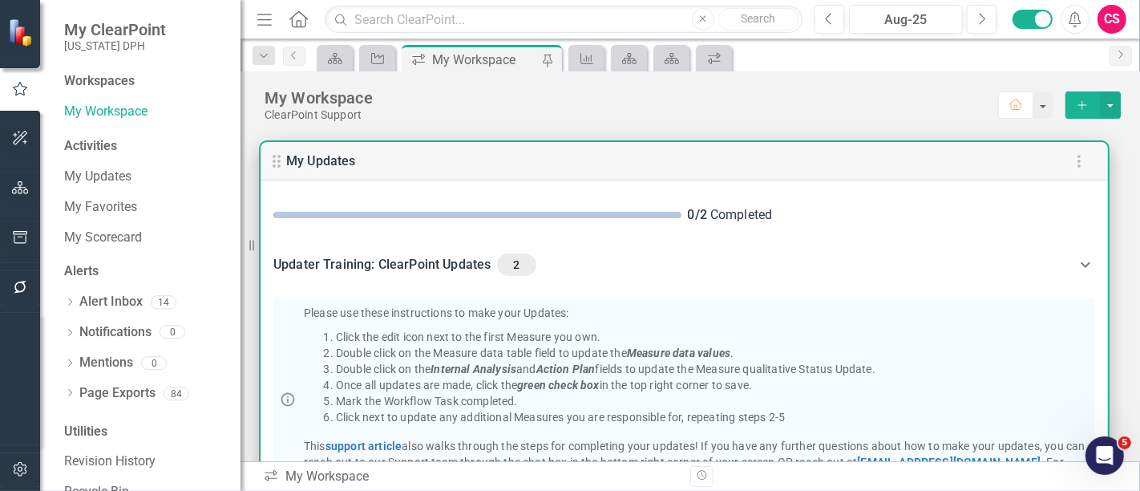
click at [514, 276] on Updates-header "Updater Training: ClearPoint Updates 2" at bounding box center [683, 264] width 847 height 55
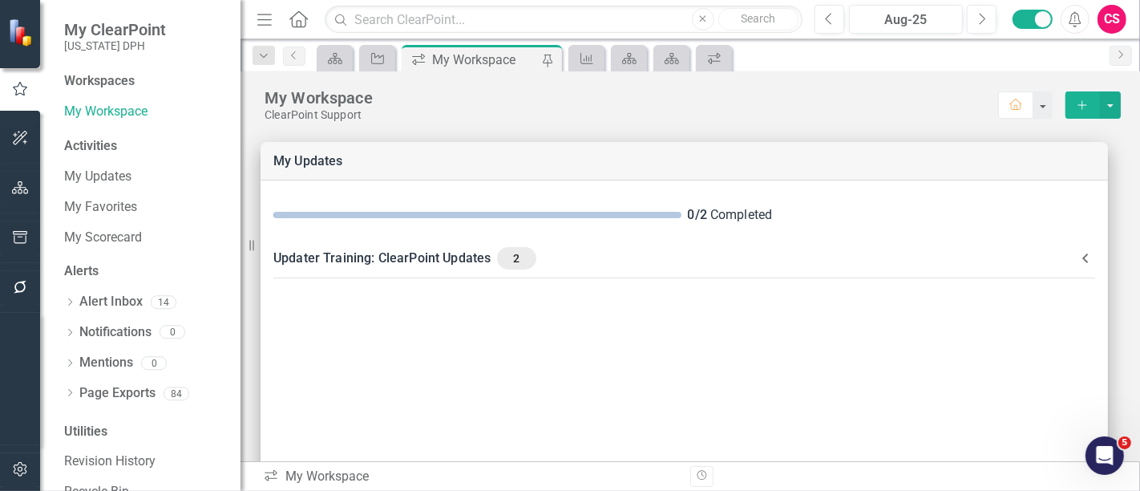
click at [536, 94] on div "My Workspace" at bounding box center [630, 97] width 733 height 21
click at [539, 113] on div "ClearPoint Support" at bounding box center [630, 115] width 733 height 14
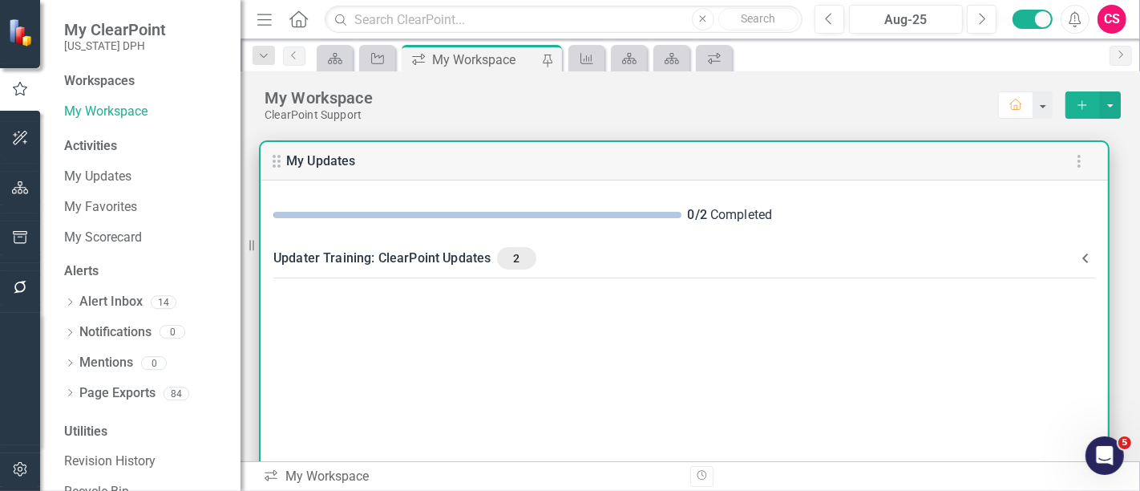
click at [818, 159] on div "My Updates" at bounding box center [683, 161] width 847 height 38
click at [892, 255] on div "Updater Training: ClearPoint Updates 2" at bounding box center [674, 258] width 802 height 22
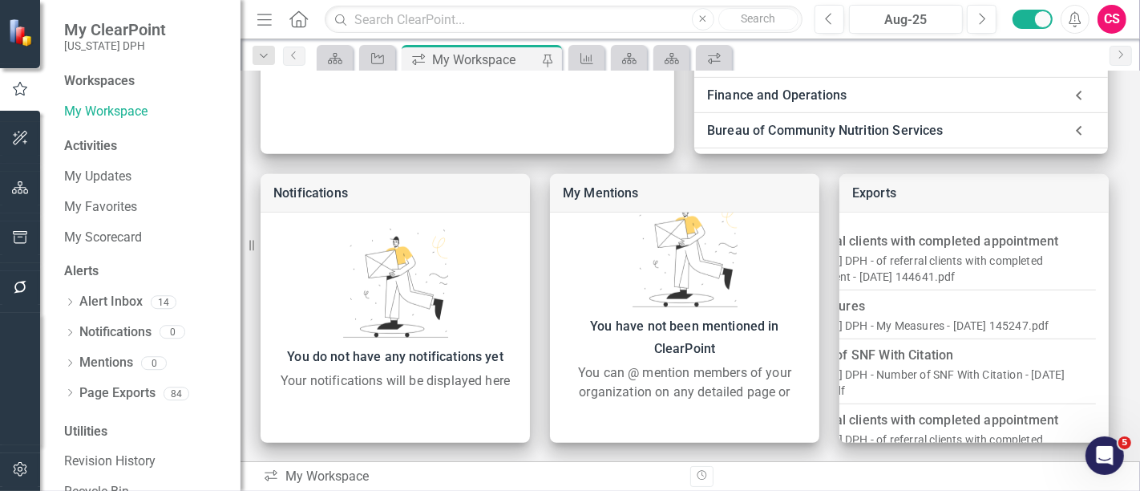
scroll to position [0, 102]
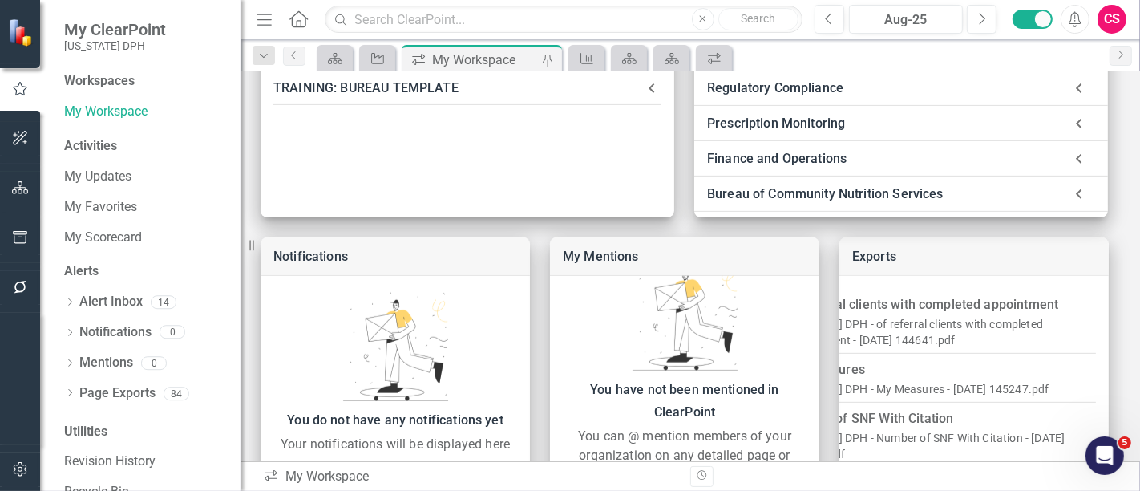
scroll to position [0, 0]
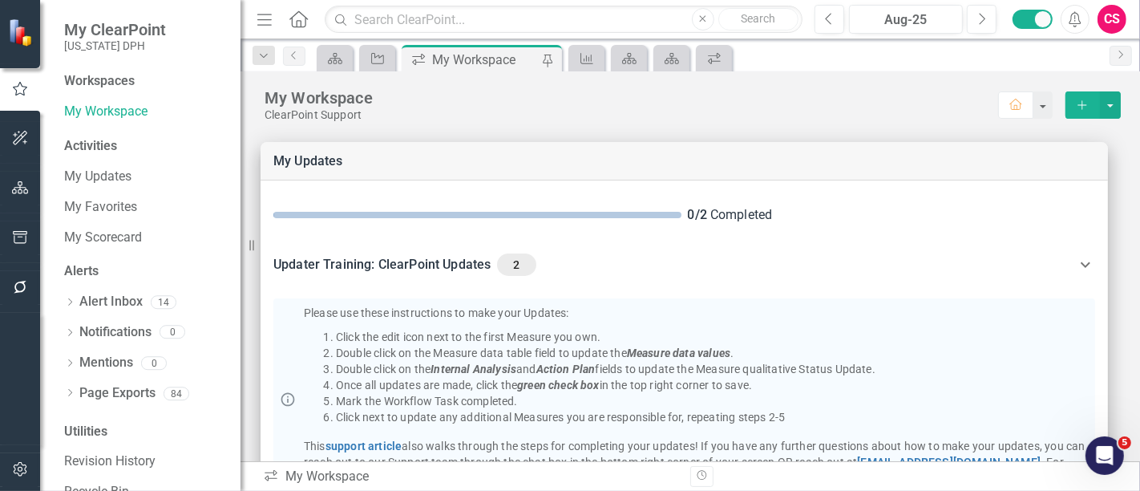
click at [761, 99] on div "My Workspace" at bounding box center [630, 97] width 733 height 21
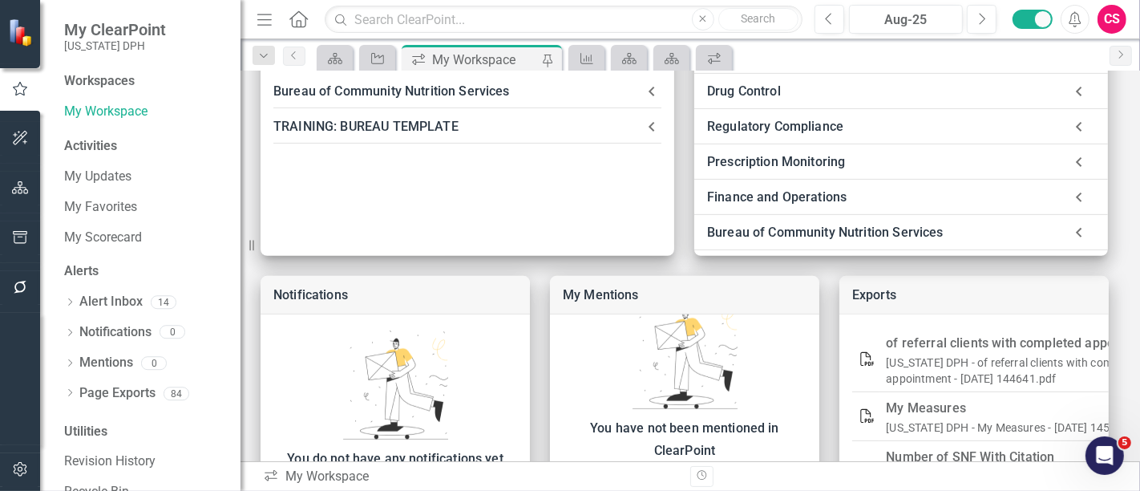
click at [1112, 256] on div "My Scorecard TRAINING: DEPUTY AREA Result Statement Improve maternal and child …" at bounding box center [689, 85] width 899 height 958
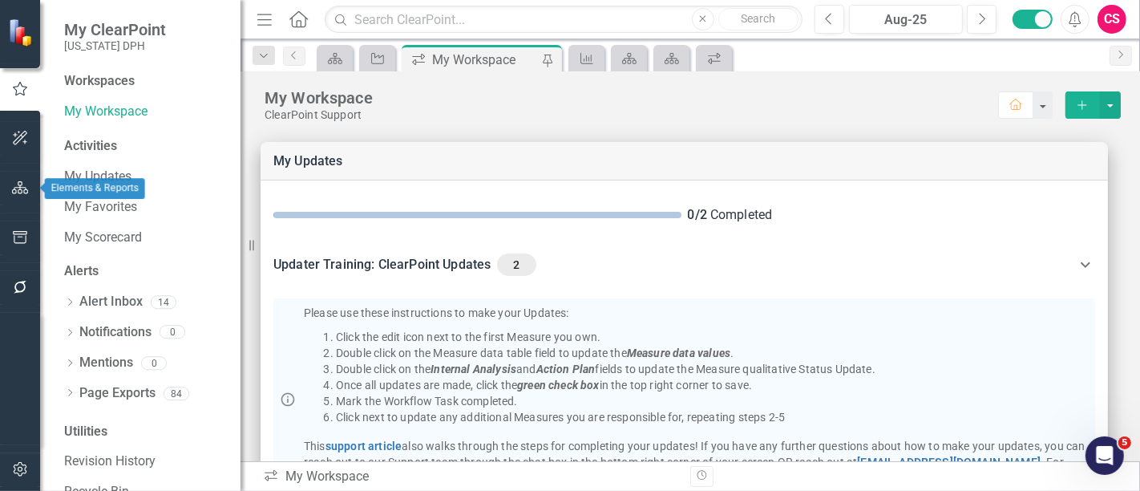
click at [14, 180] on button "button" at bounding box center [20, 189] width 36 height 34
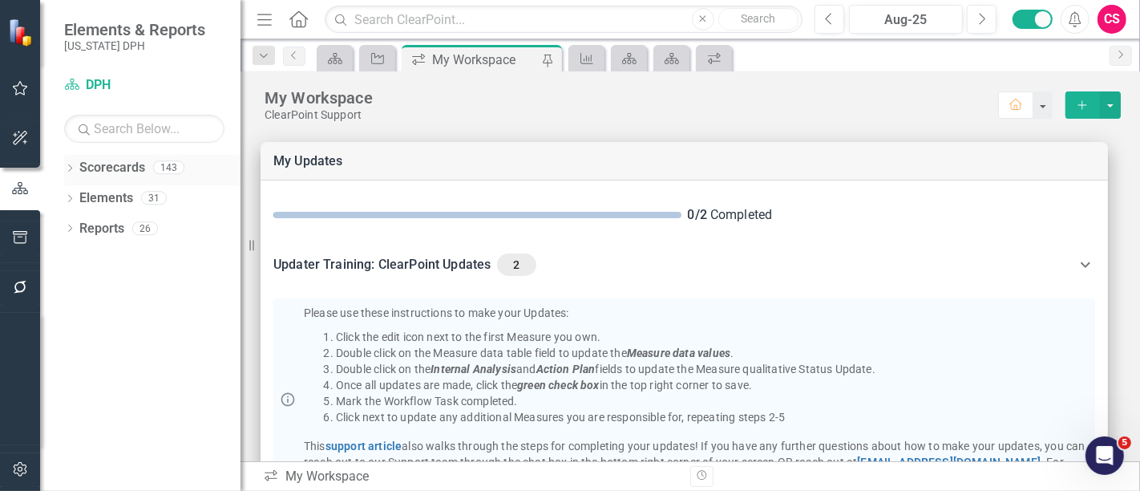
click at [73, 164] on div "Dropdown" at bounding box center [69, 170] width 11 height 14
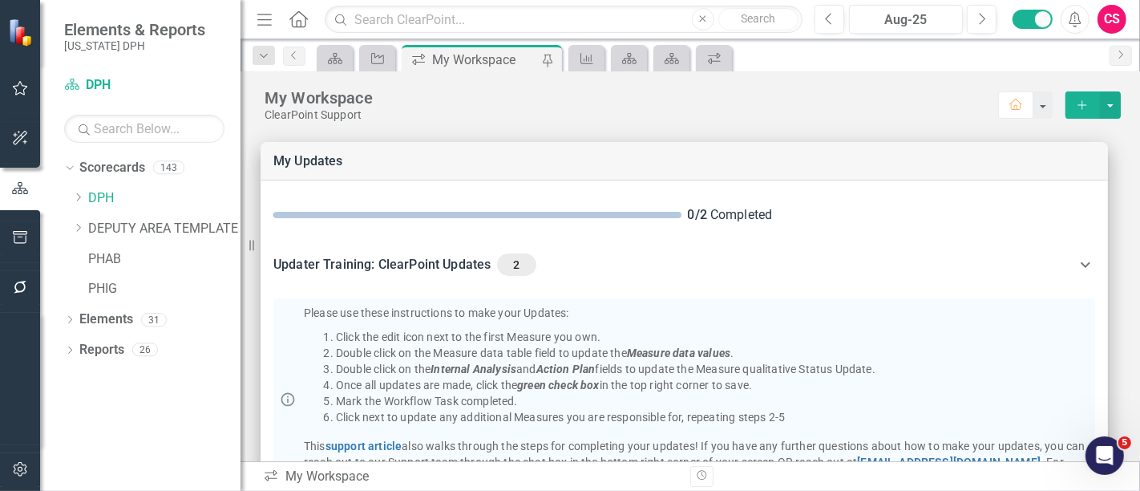
click at [91, 394] on div "Dropdown Scorecards 143 Dropdown DPH Dropdown TRAINING: DEPUTY AREA Dropdown TR…" at bounding box center [140, 323] width 200 height 336
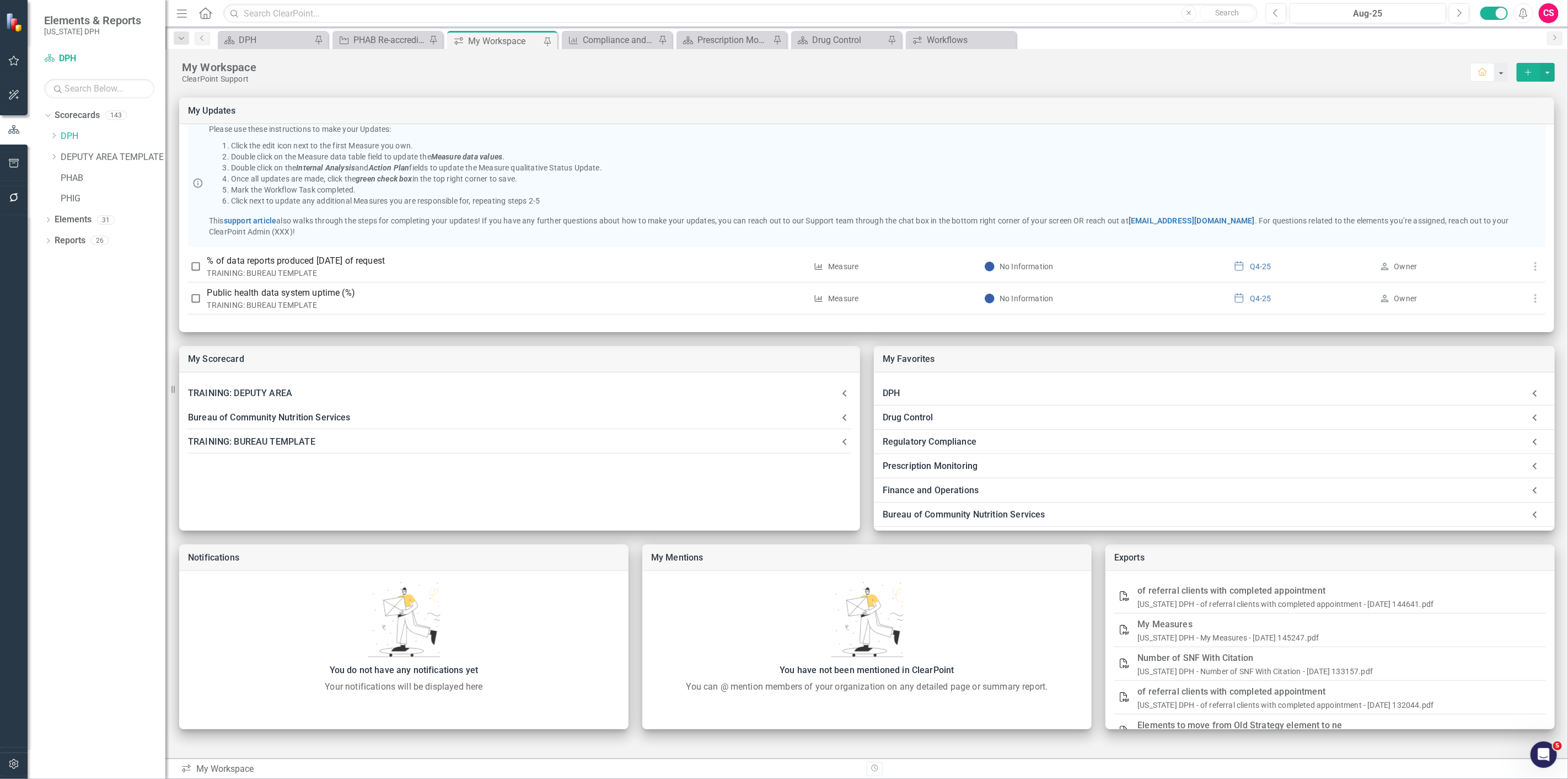
scroll to position [86, 0]
click at [12, 193] on icon "button" at bounding box center [14, 198] width 12 height 9
click at [88, 76] on link "Reporting Workflows" at bounding box center [99, 80] width 110 height 12
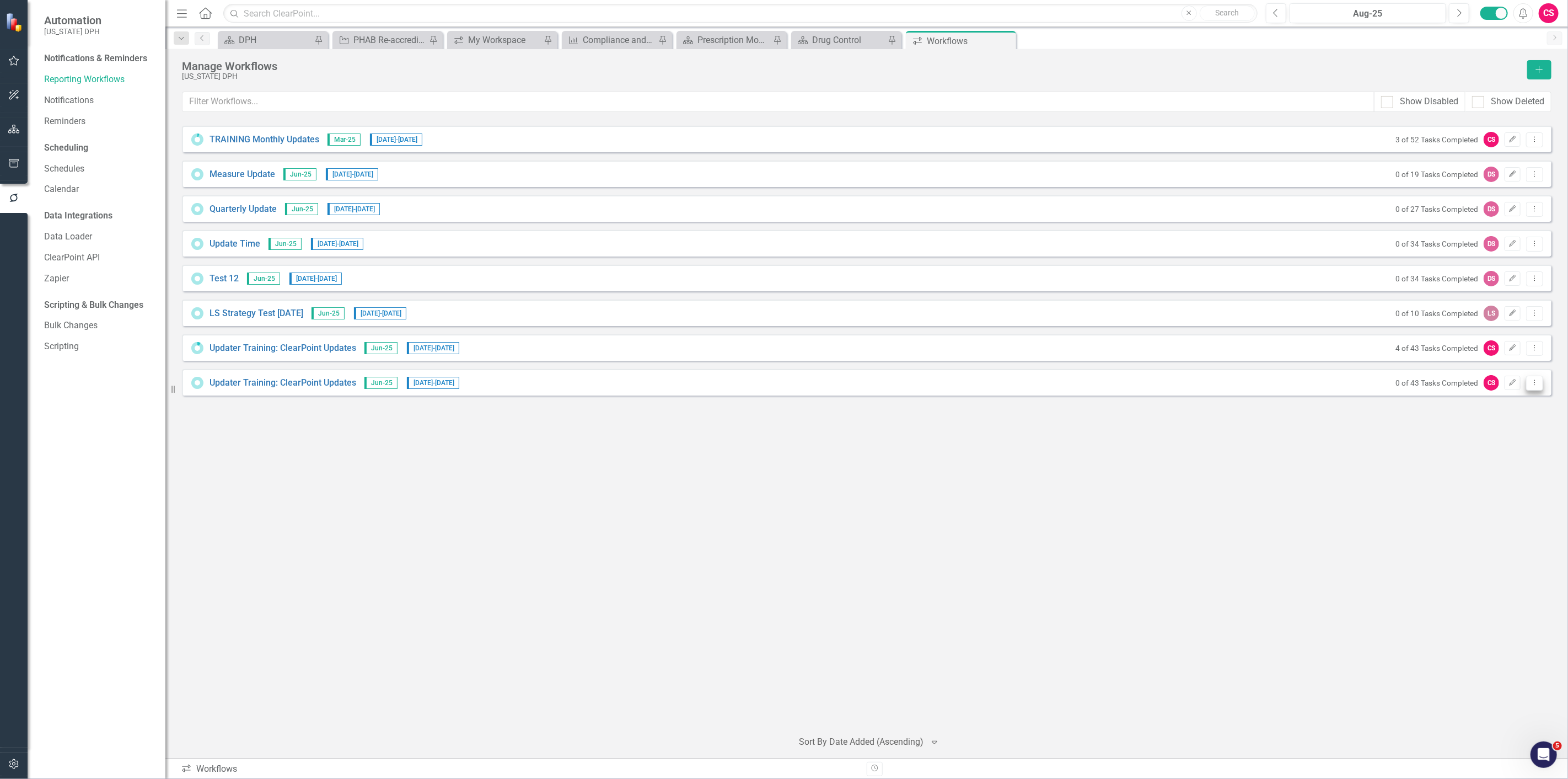
click at [784, 337] on button "Dropdown Menu" at bounding box center [1535, 383] width 17 height 15
click at [784, 337] on link "Preview Preview Workflow" at bounding box center [1492, 401] width 102 height 21
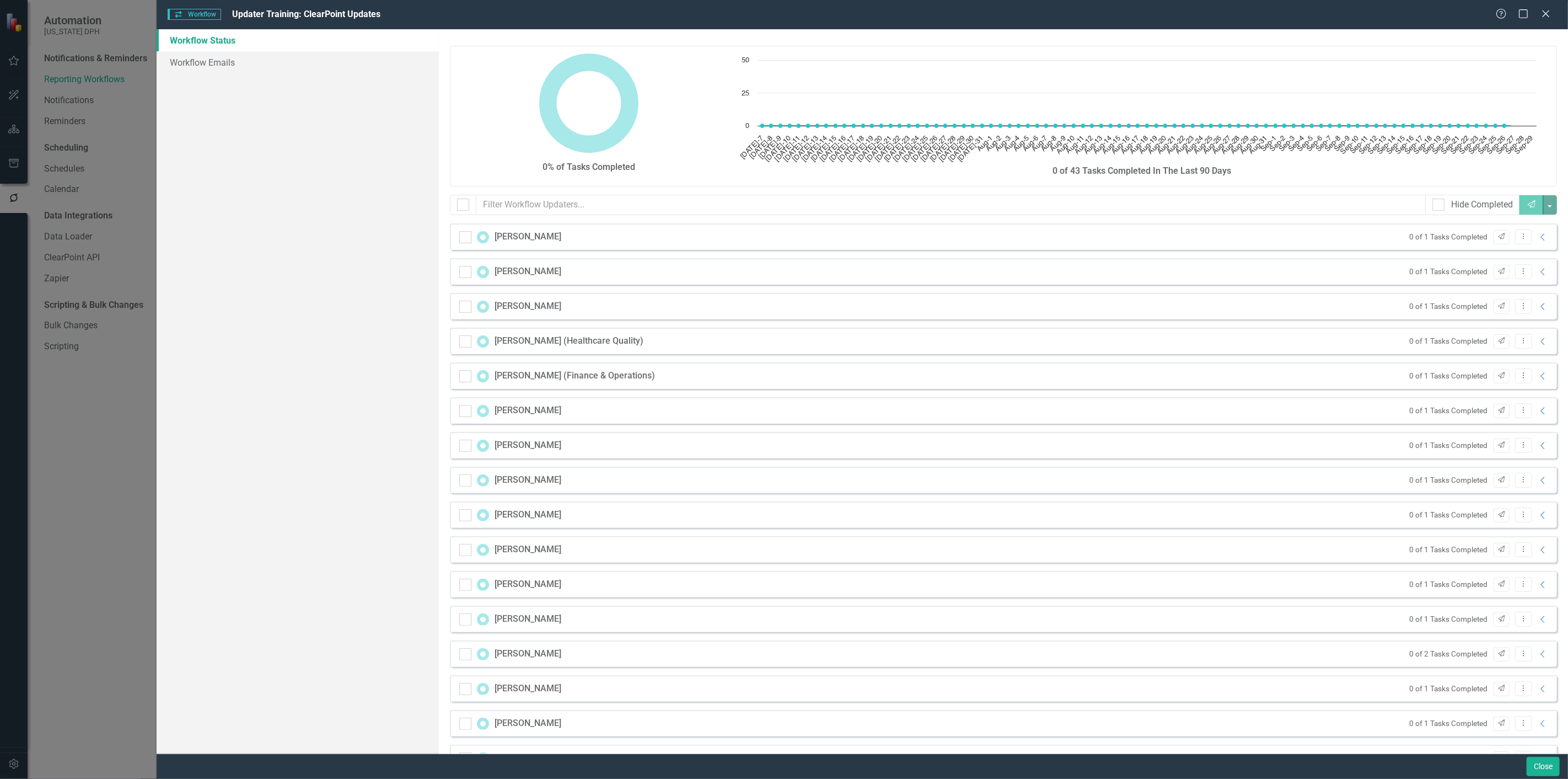
checkbox input "false"
click at [784, 235] on icon "Collapse" at bounding box center [1543, 237] width 11 height 9
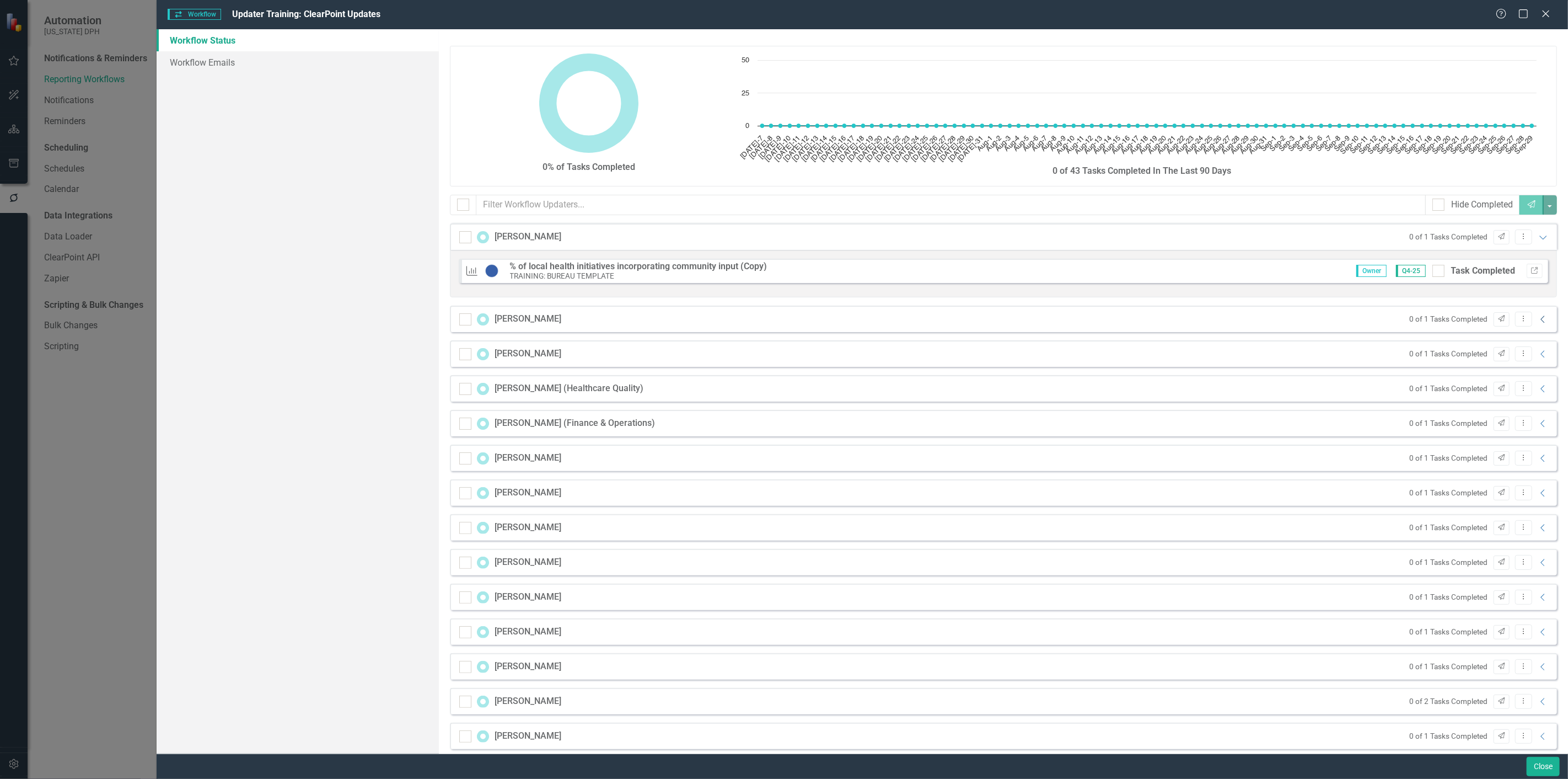
click at [784, 317] on icon "Collapse" at bounding box center [1543, 319] width 11 height 9
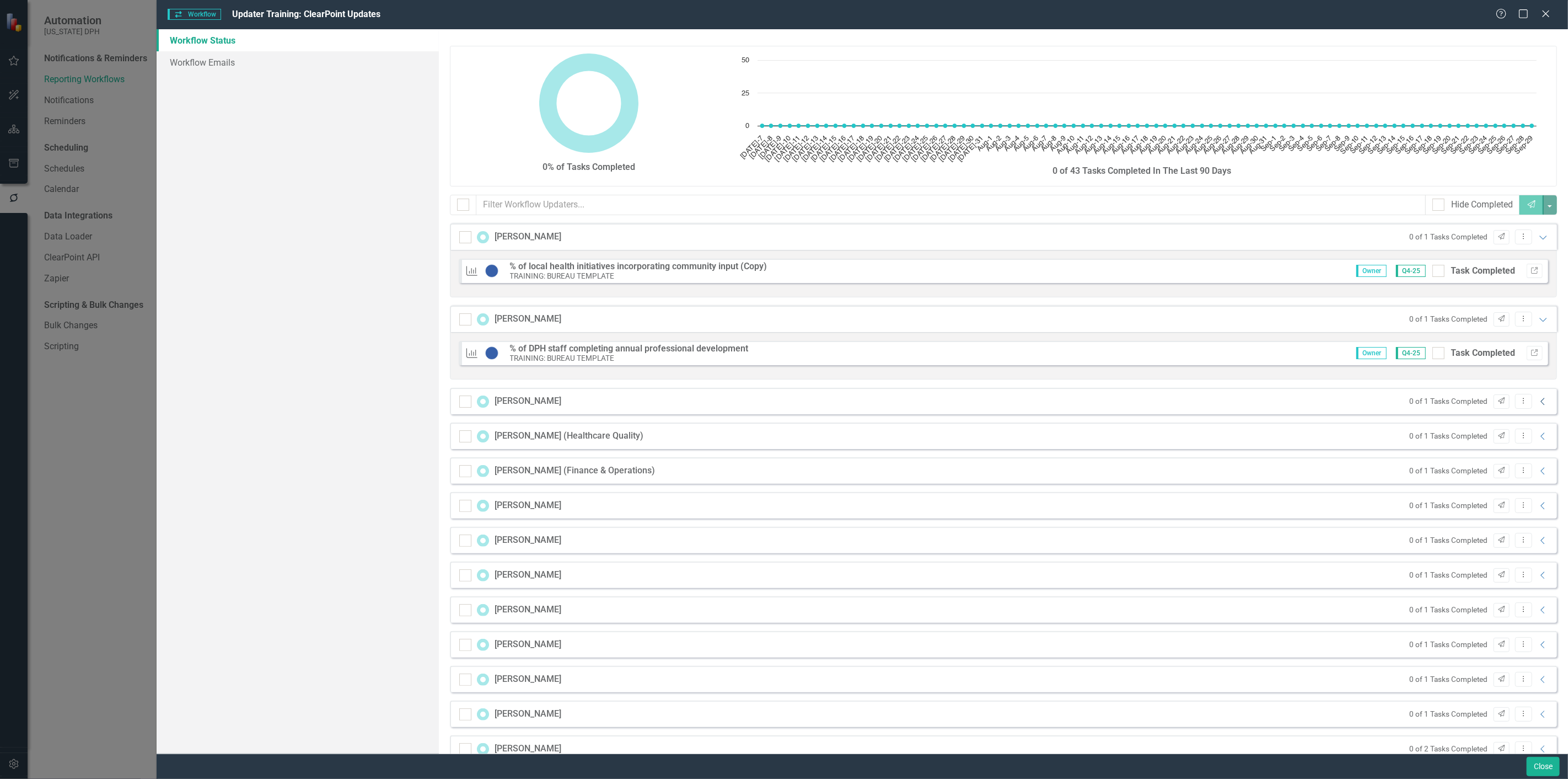
click at [784, 337] on icon "Collapse" at bounding box center [1543, 401] width 11 height 9
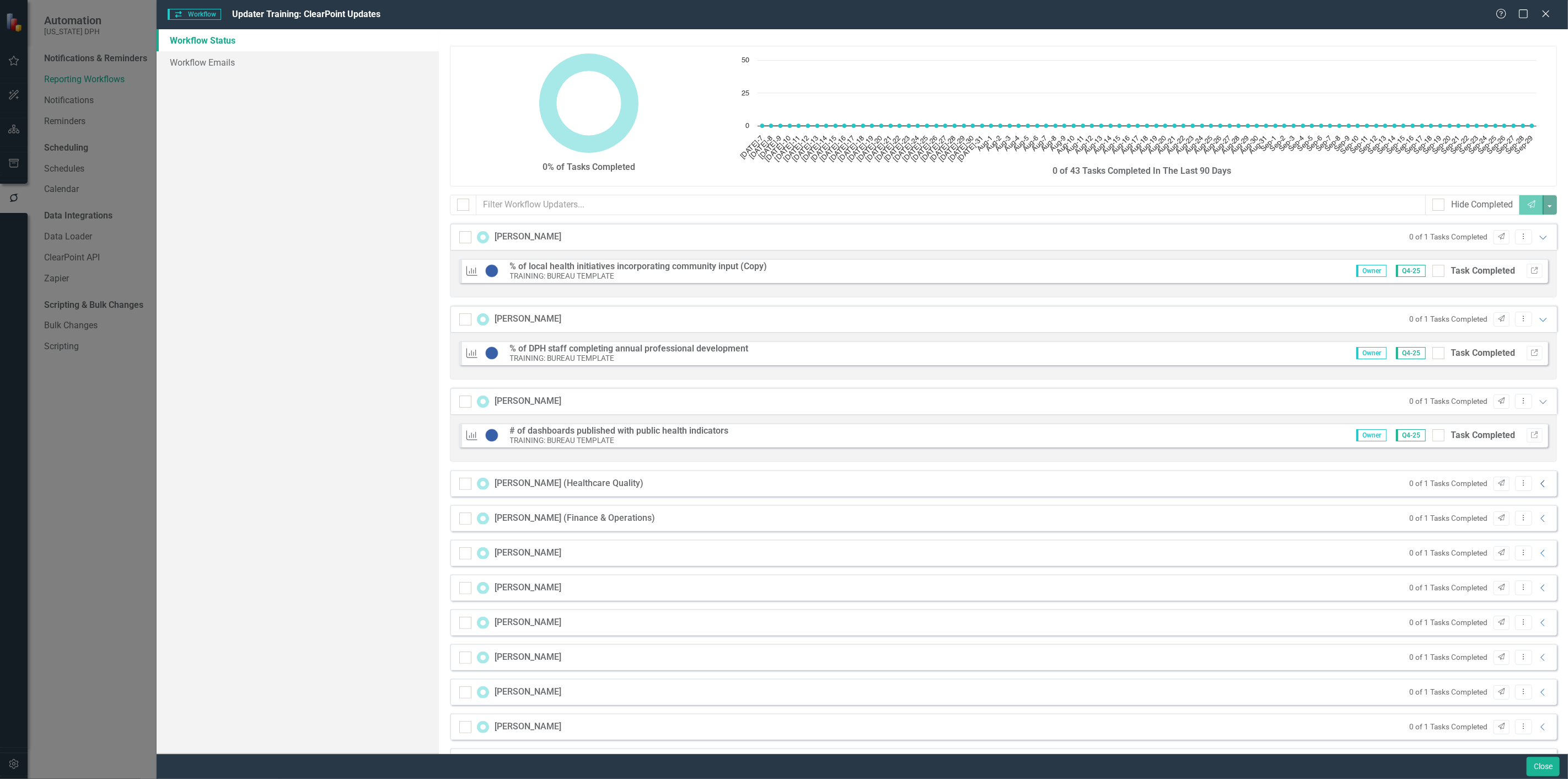
click at [784, 337] on icon "Collapse" at bounding box center [1543, 483] width 11 height 9
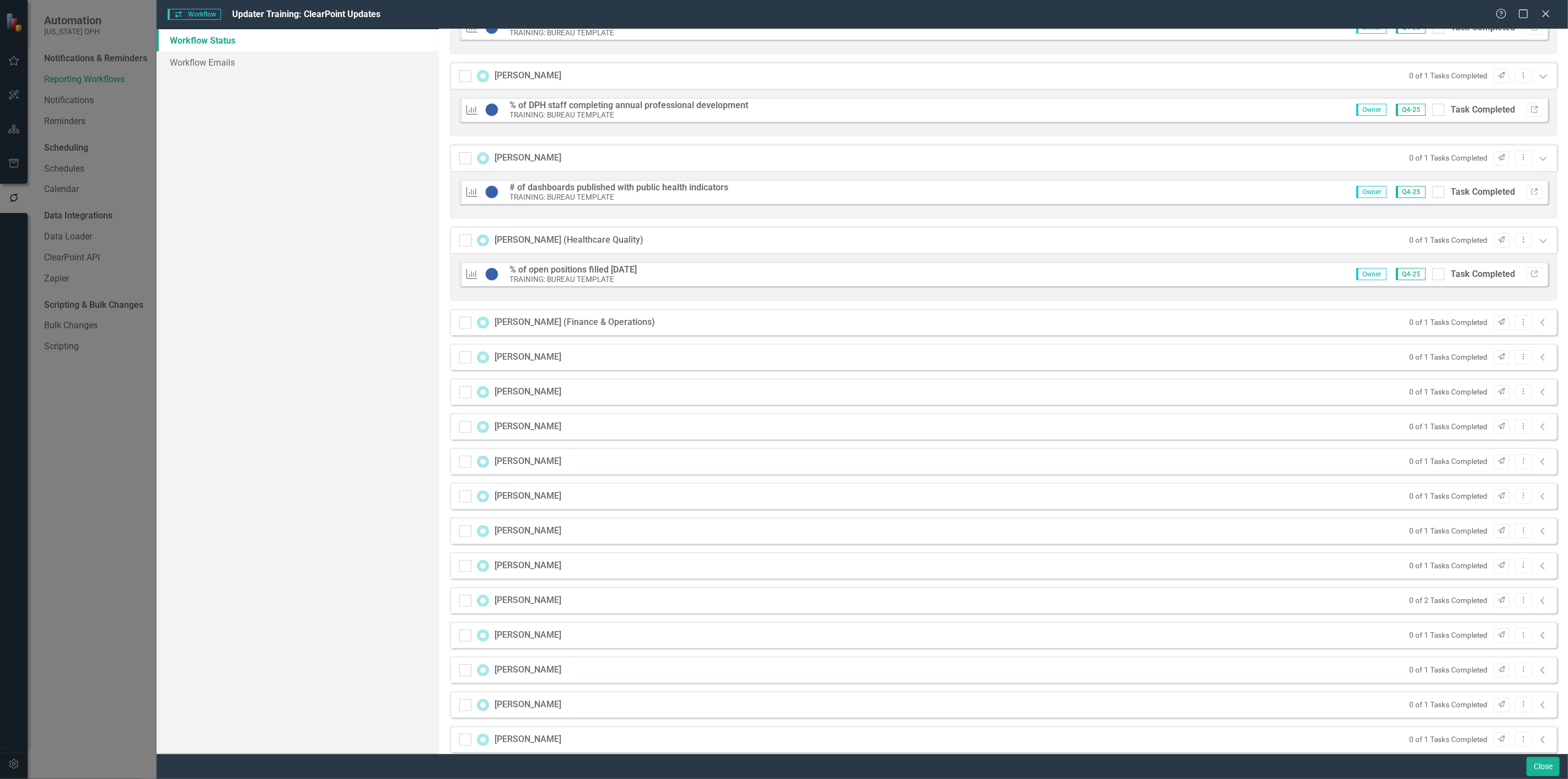
scroll to position [245, 0]
click at [784, 328] on div "0 of 1 Tasks Completed Send Dropdown Menu Collapse" at bounding box center [1476, 321] width 145 height 15
click at [784, 323] on icon "Collapse" at bounding box center [1543, 321] width 11 height 9
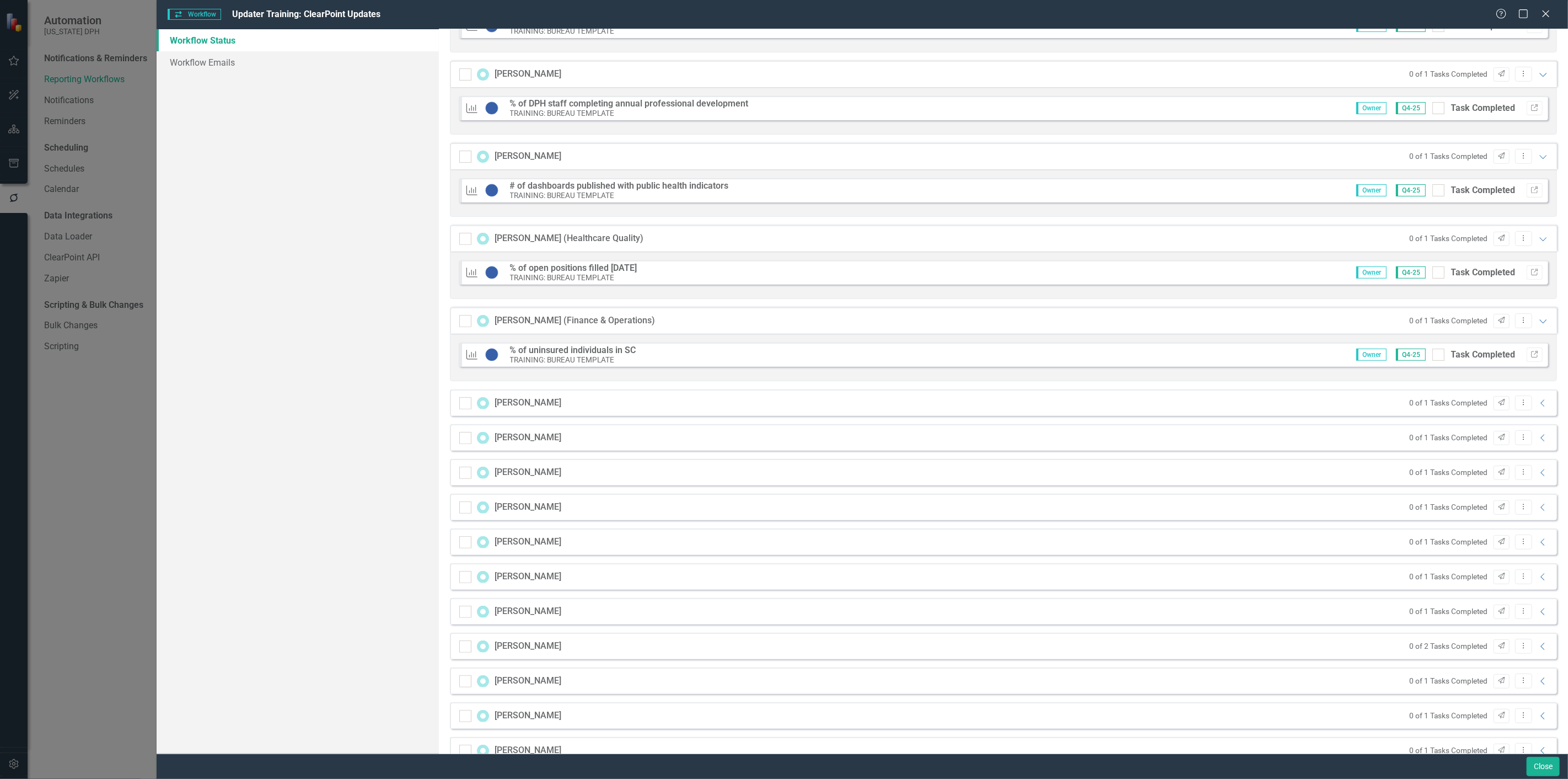
click at [784, 337] on div "0 of 1 Tasks Completed Send Dropdown Menu Collapse" at bounding box center [1476, 403] width 145 height 15
click at [784, 337] on icon "Collapse" at bounding box center [1543, 403] width 11 height 9
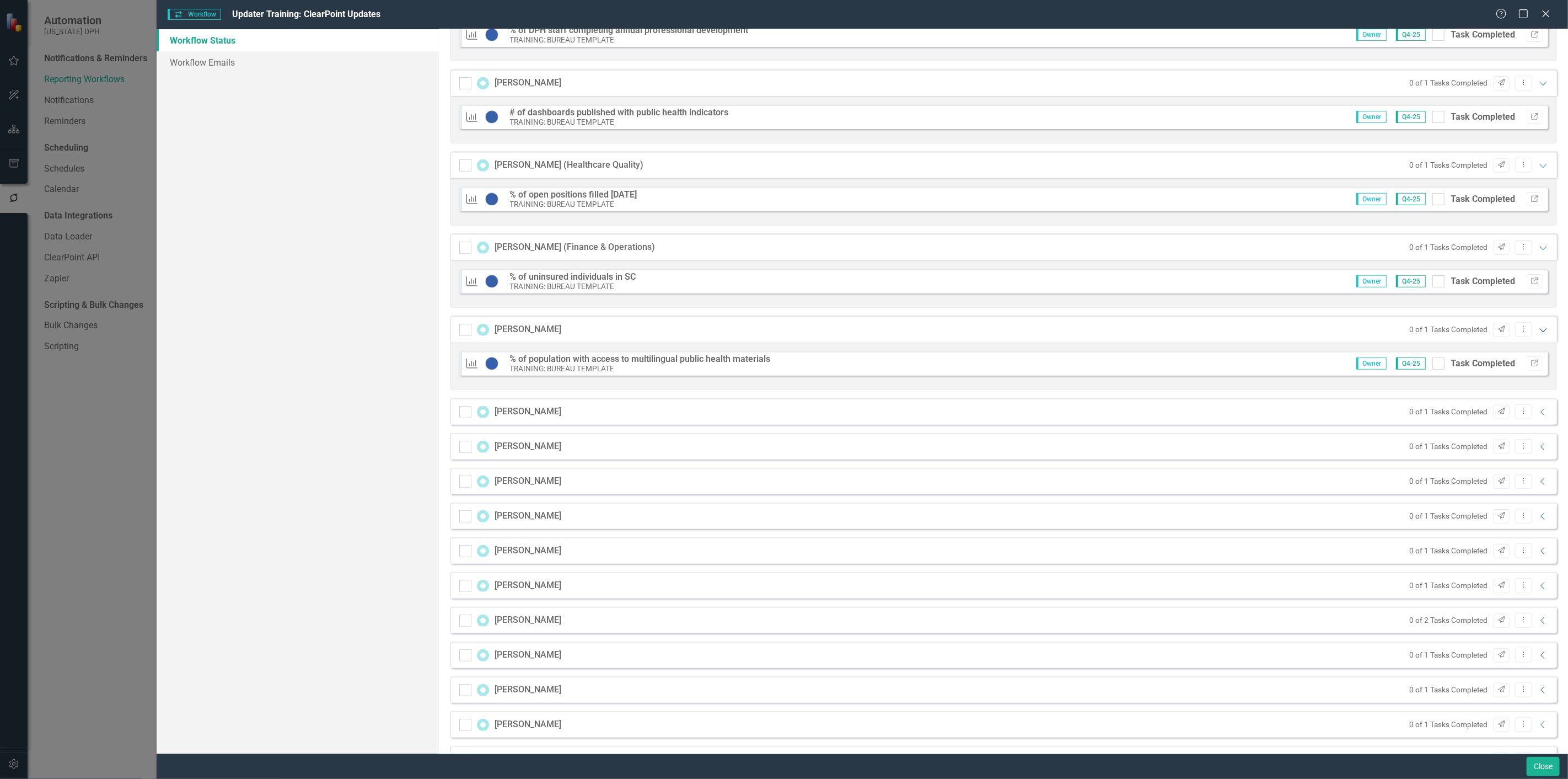
scroll to position [490, 0]
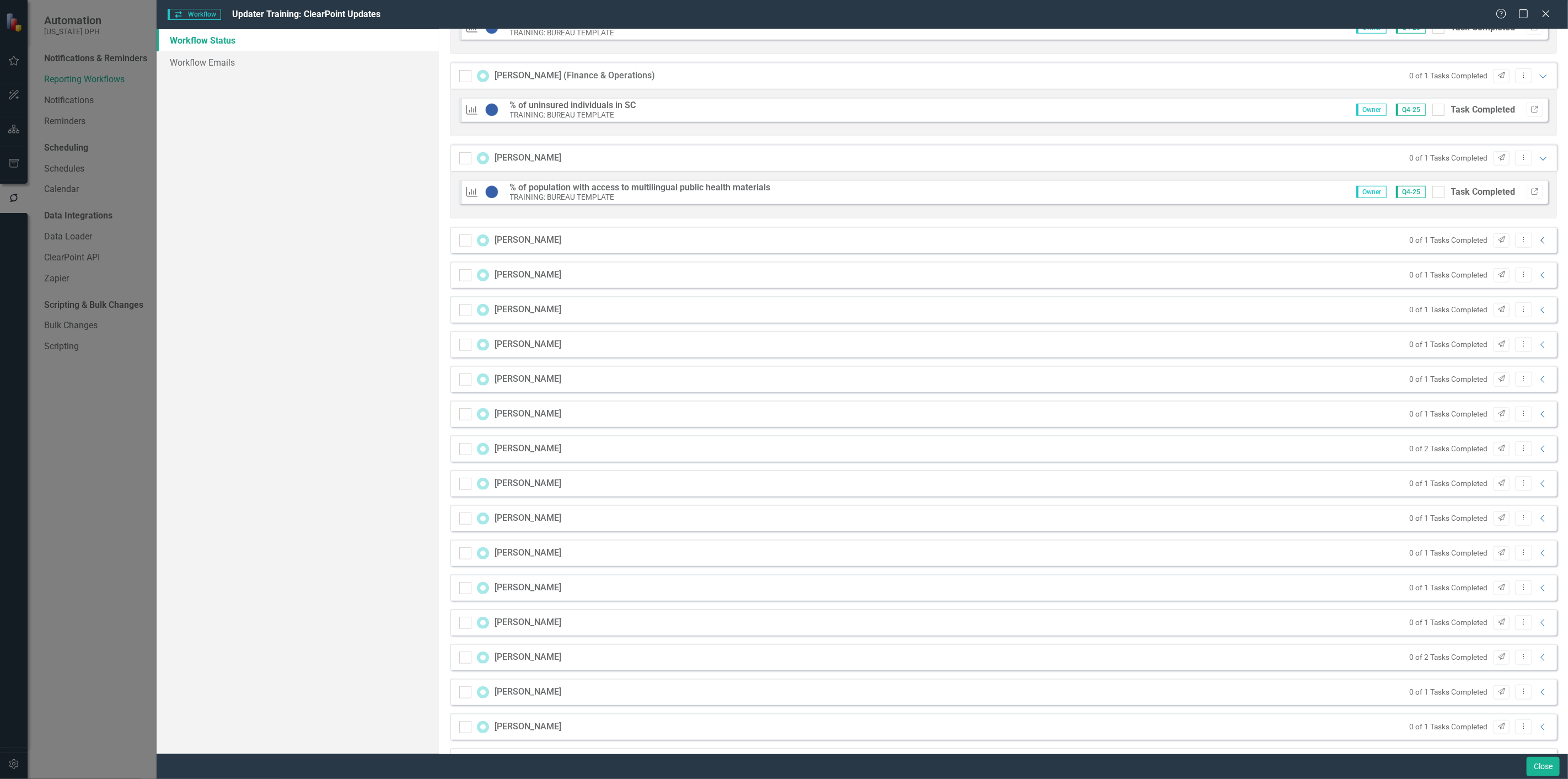
click at [784, 242] on icon "Collapse" at bounding box center [1543, 240] width 11 height 9
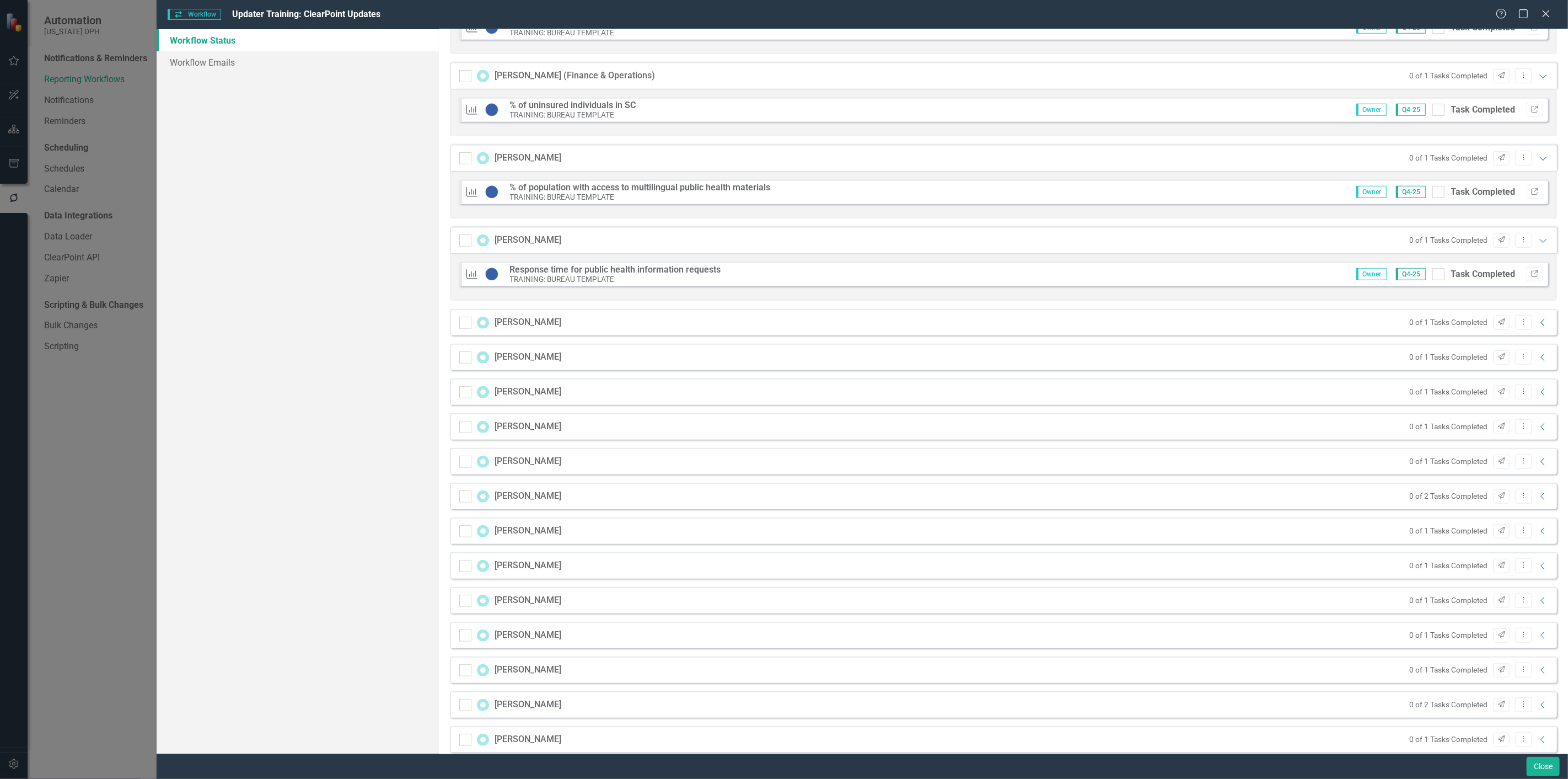
click at [784, 321] on icon "Collapse" at bounding box center [1543, 322] width 11 height 9
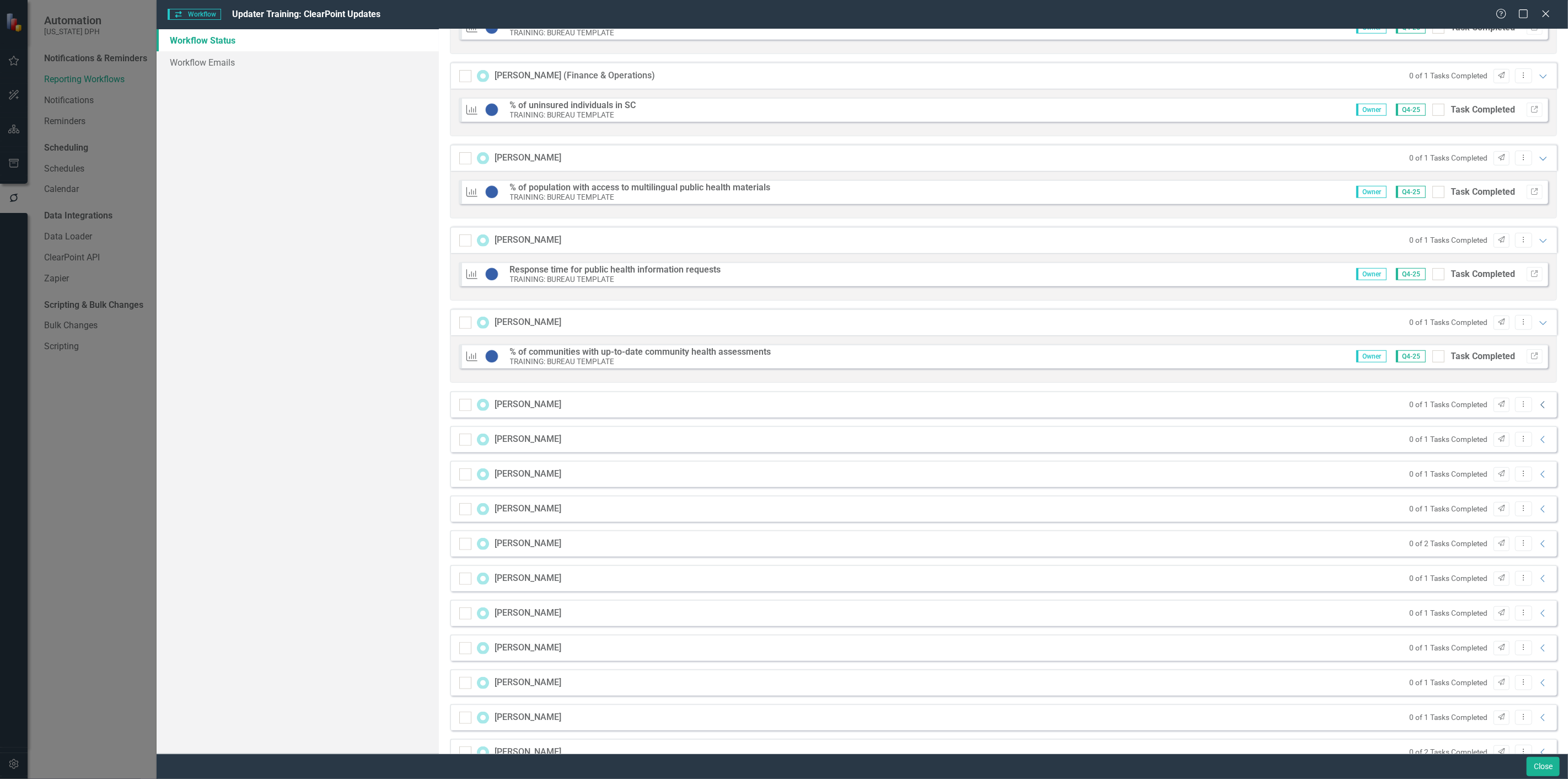
click at [784, 337] on icon "Collapse" at bounding box center [1543, 405] width 11 height 9
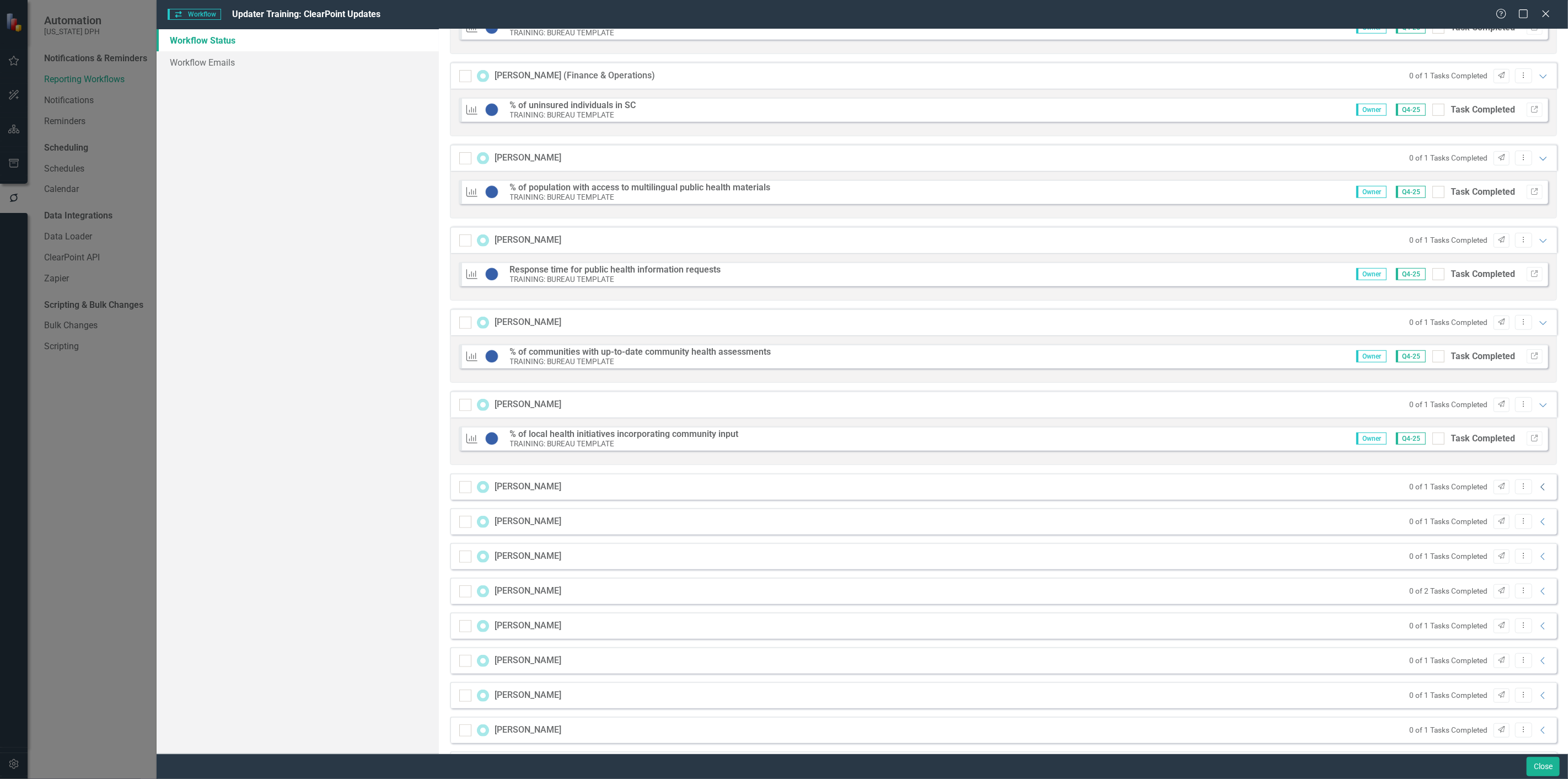
click at [784, 337] on icon at bounding box center [1543, 487] width 4 height 7
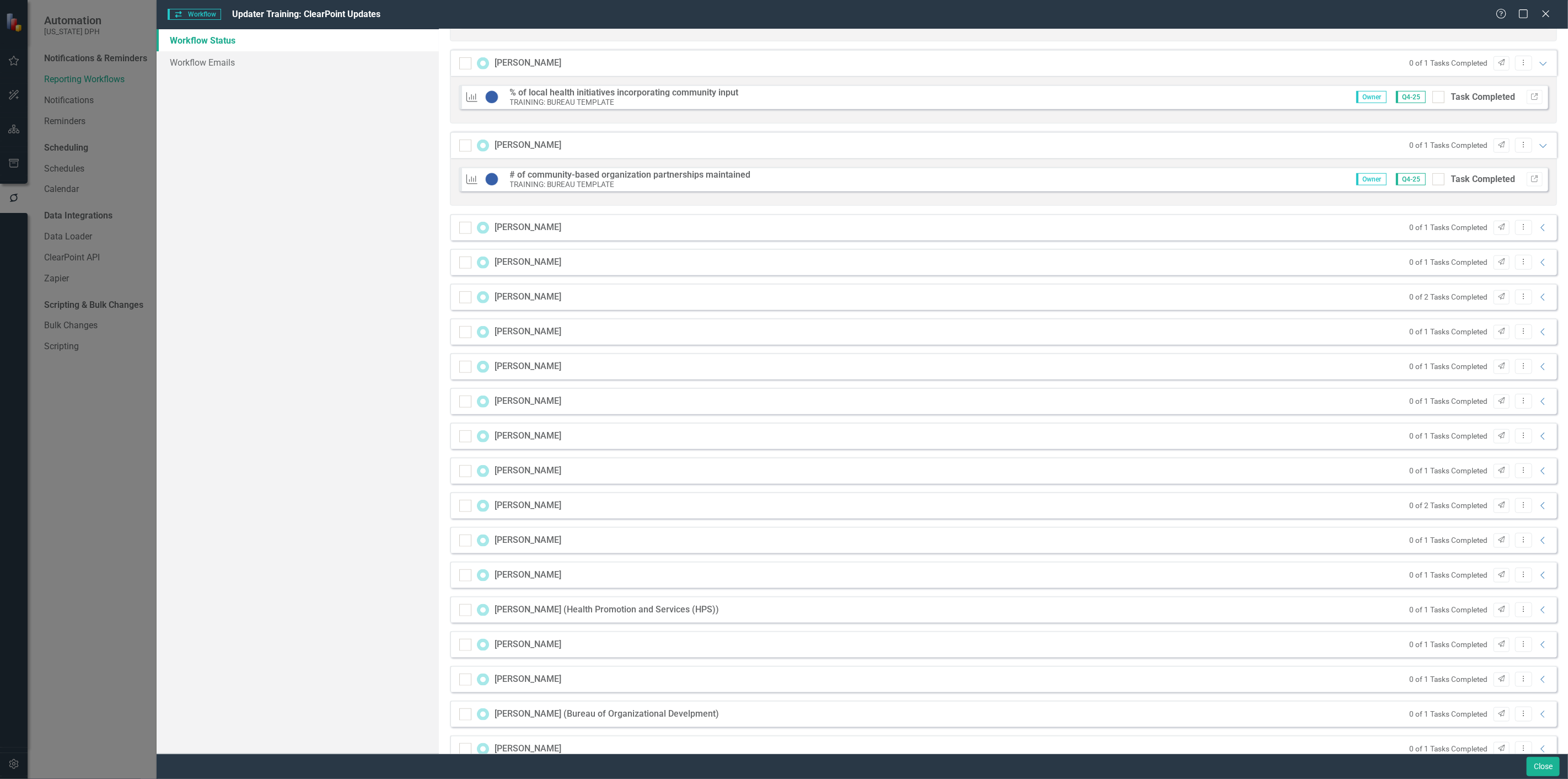
scroll to position [857, 0]
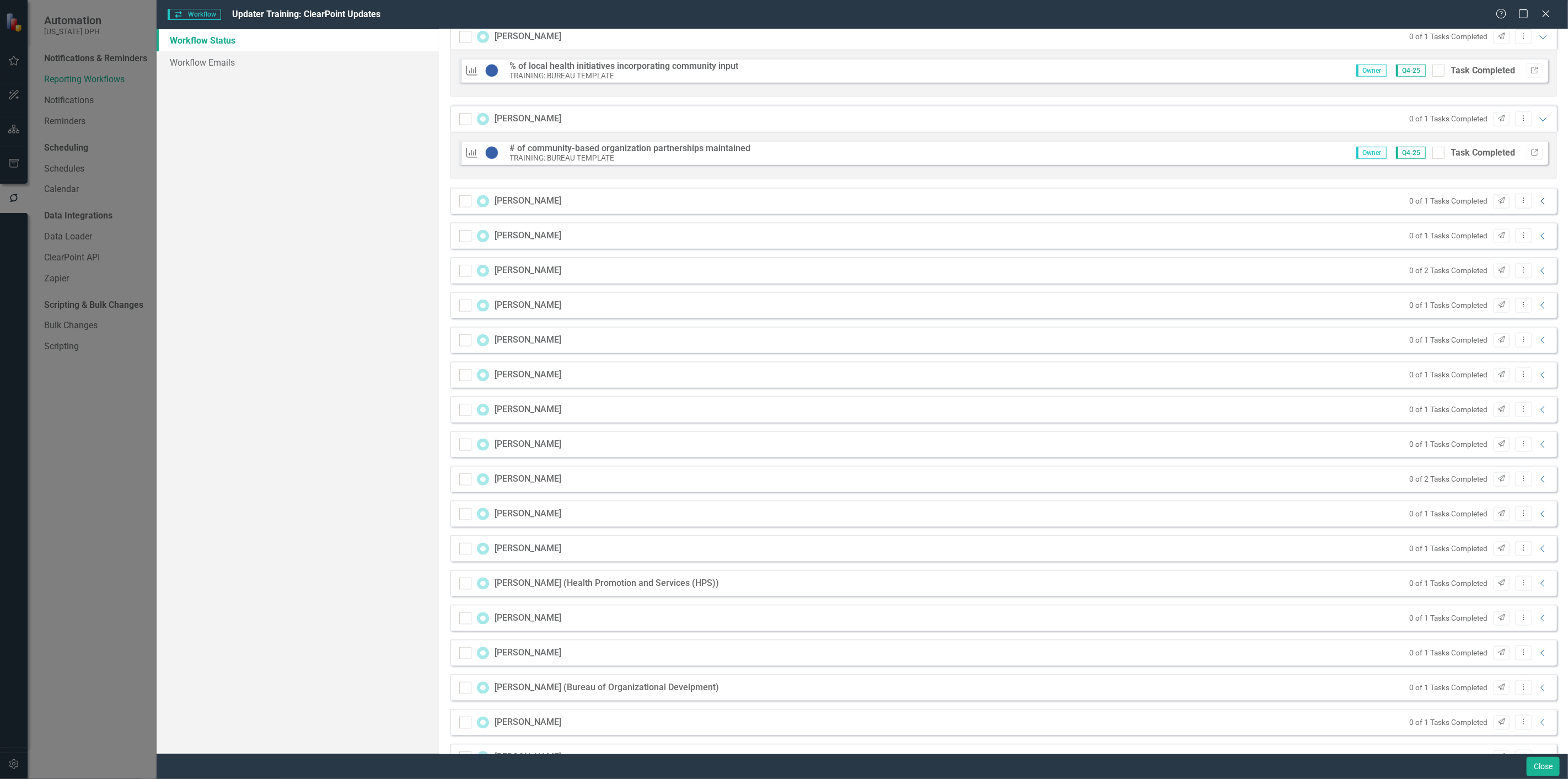
click at [784, 201] on icon "Collapse" at bounding box center [1543, 201] width 11 height 9
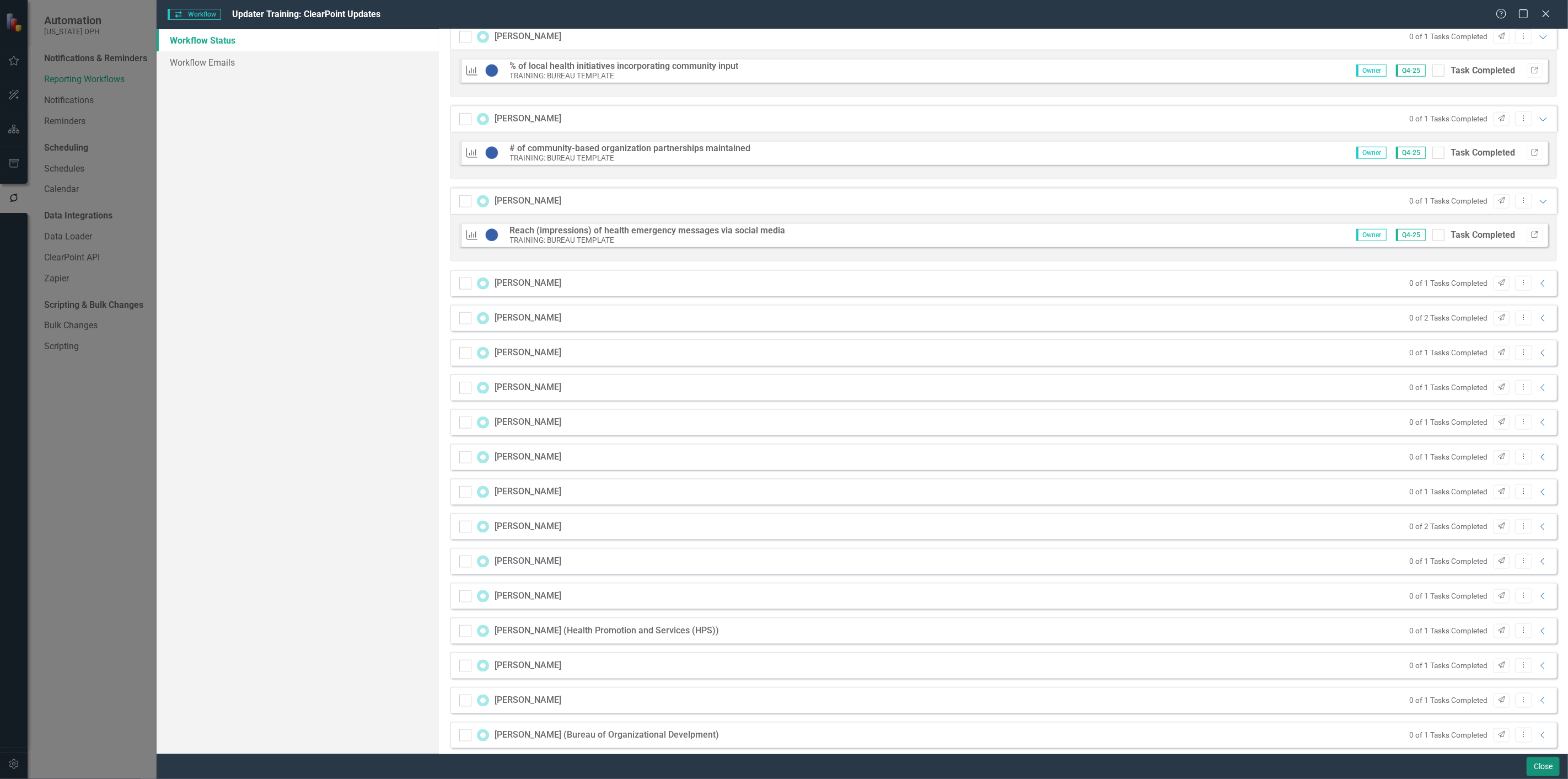
click at [784, 337] on button "Close" at bounding box center [1543, 767] width 33 height 19
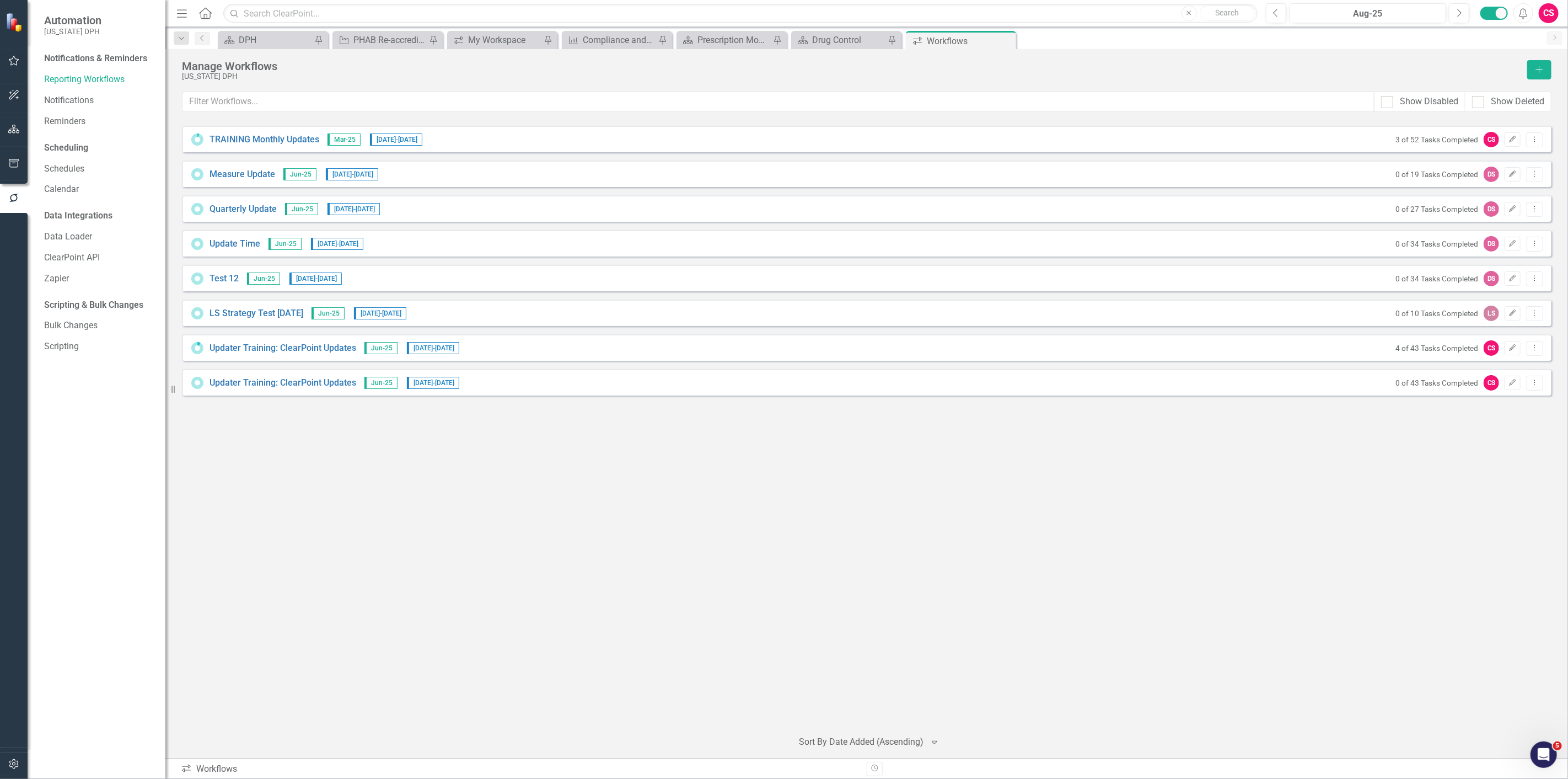
click at [14, 126] on icon "button" at bounding box center [14, 129] width 12 height 9
click at [45, 116] on icon "Dropdown" at bounding box center [47, 116] width 8 height 6
click at [55, 134] on icon "Dropdown" at bounding box center [54, 136] width 8 height 7
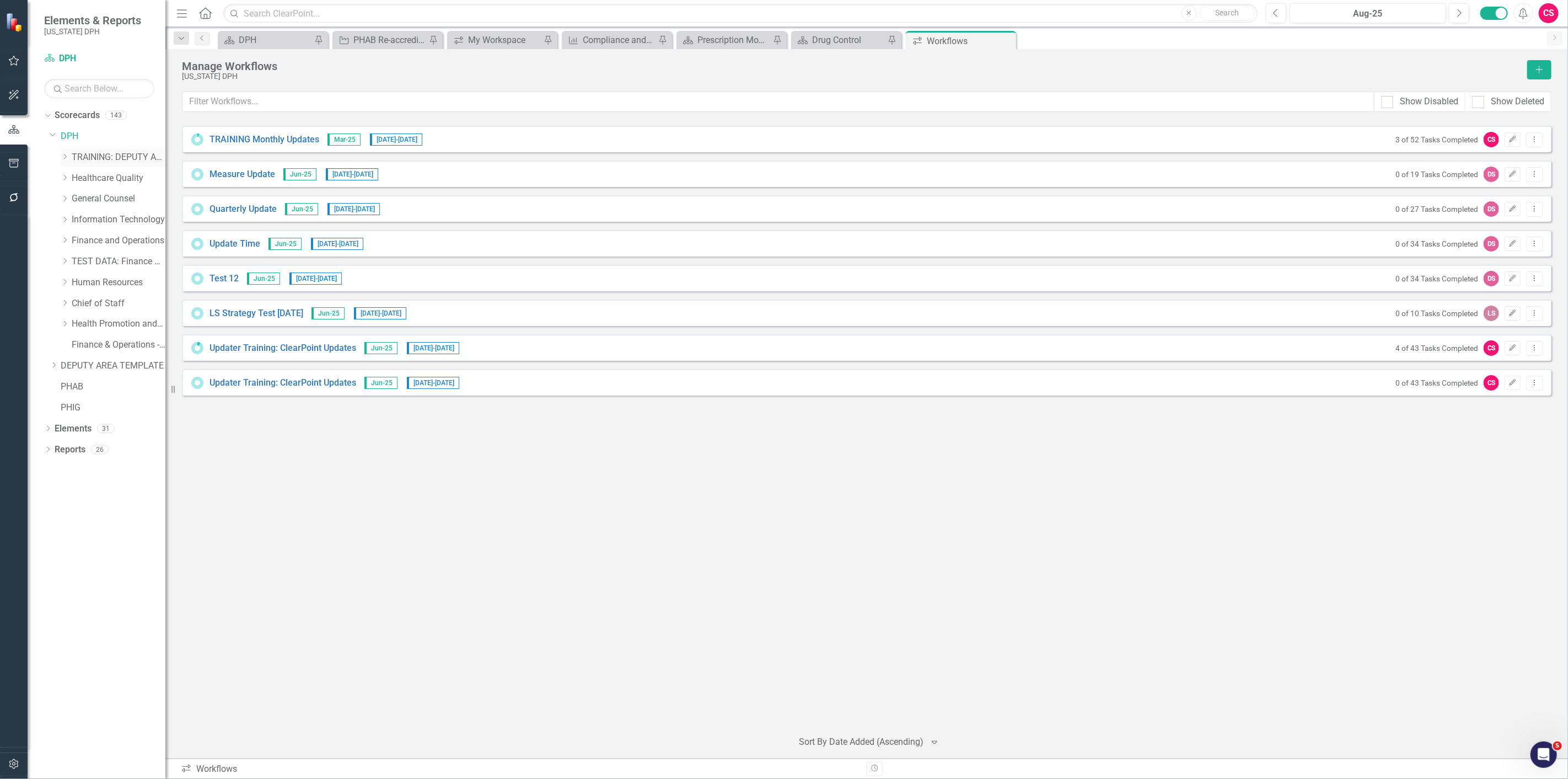
click at [65, 158] on icon at bounding box center [65, 157] width 3 height 6
drag, startPoint x: 75, startPoint y: 178, endPoint x: 91, endPoint y: 190, distance: 20.0
click at [76, 178] on icon "Dropdown" at bounding box center [76, 178] width 8 height 7
click at [111, 196] on link "TRAINING: BUREAU TEMPLATE" at bounding box center [129, 199] width 72 height 12
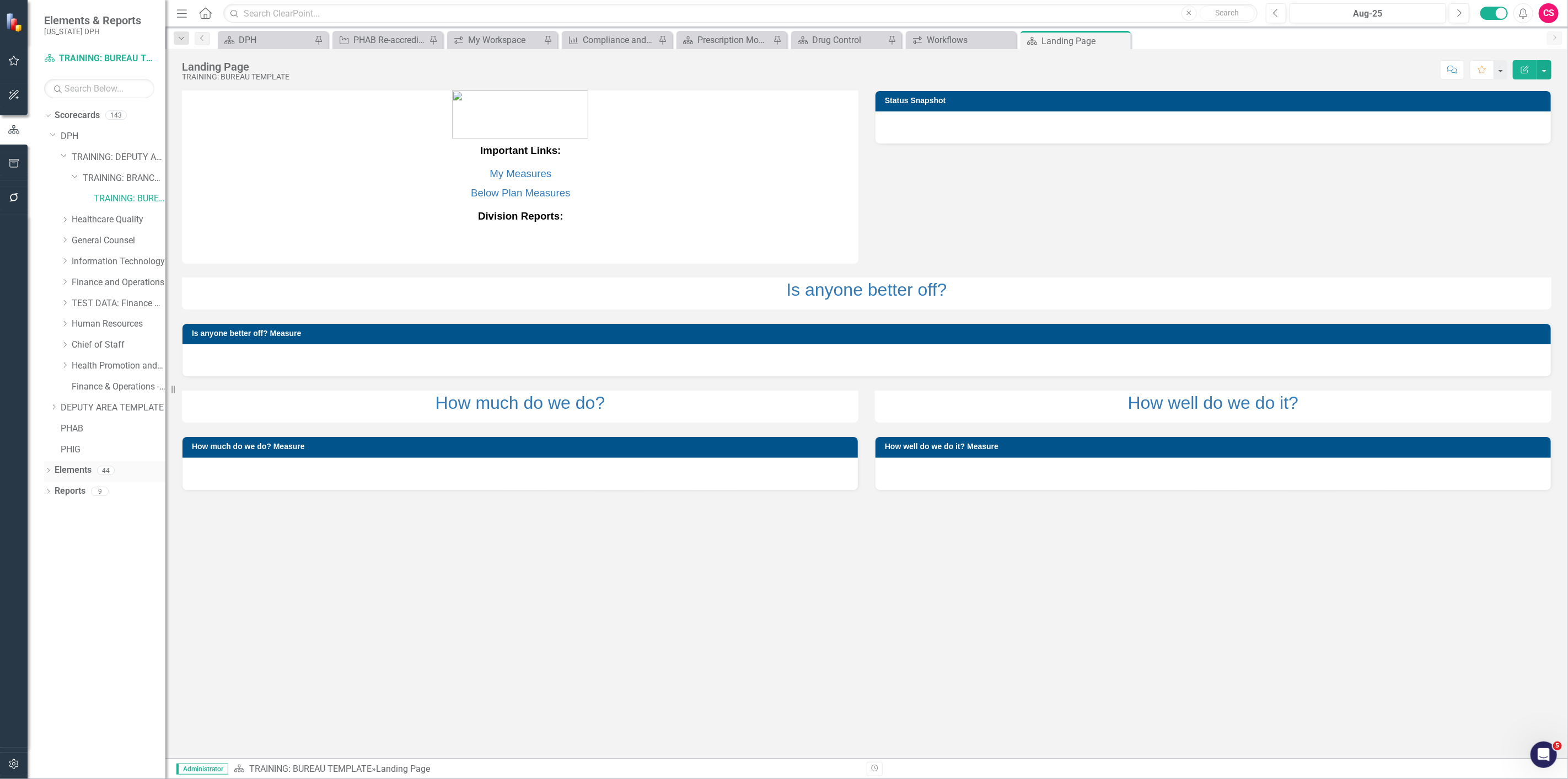
click at [63, 337] on link "Elements" at bounding box center [73, 470] width 37 height 12
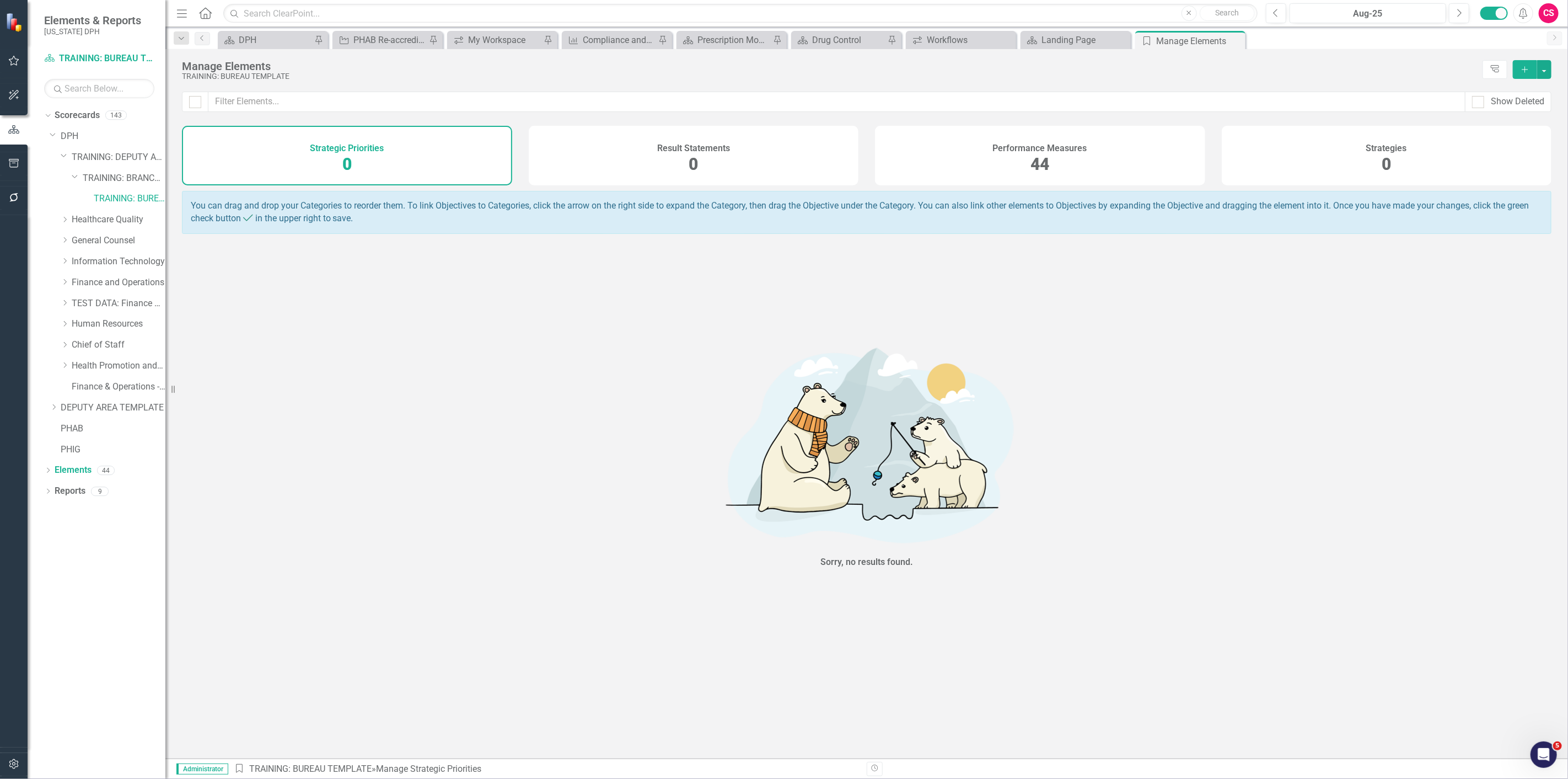
click at [784, 117] on div "Show Deleted" at bounding box center [866, 109] width 1403 height 34
click at [784, 160] on div "Performance Measures 44" at bounding box center [1040, 156] width 330 height 60
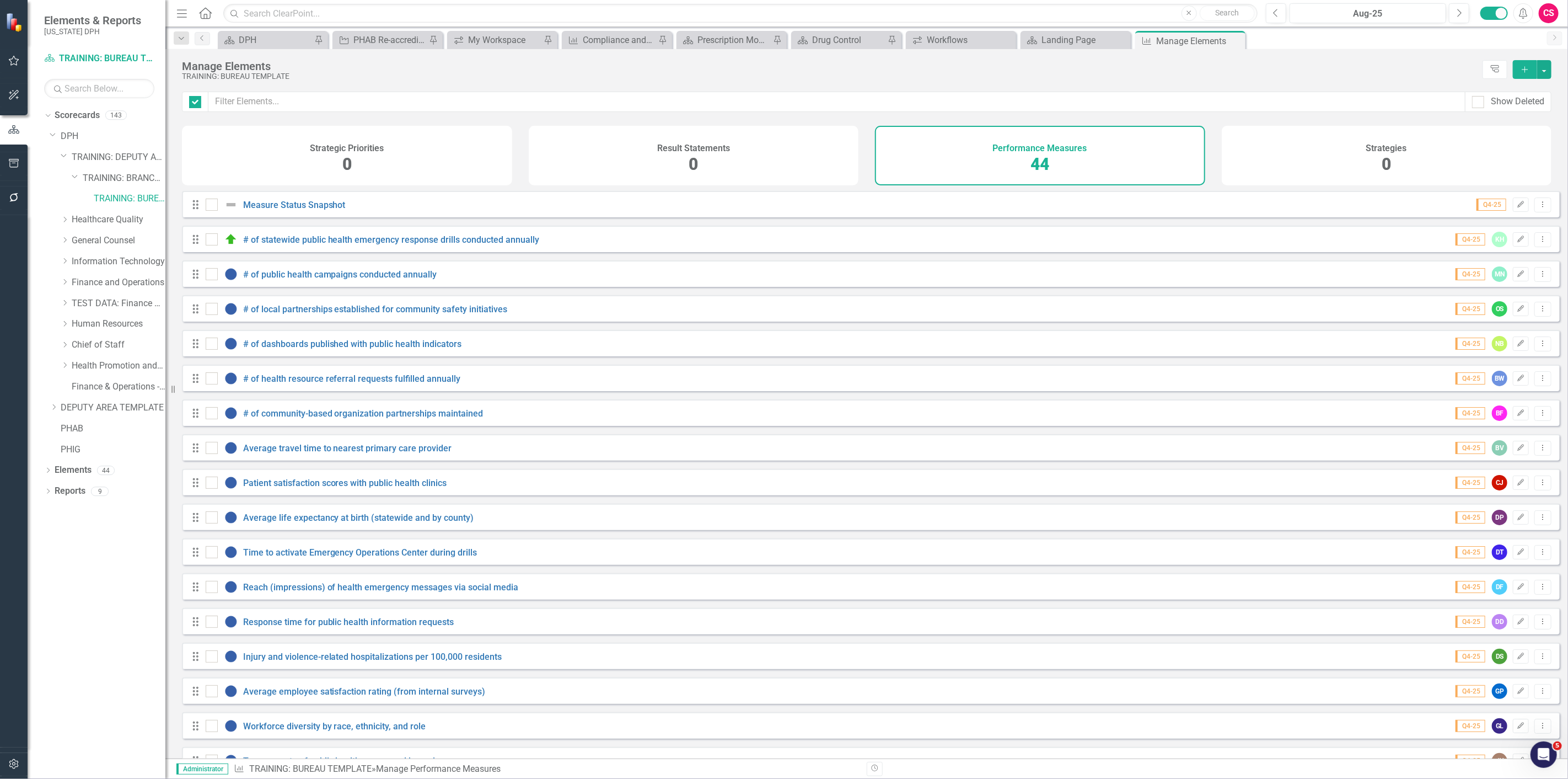
checkbox input "false"
click at [427, 246] on div "# of statewide public health emergency response drills conducted annually" at bounding box center [374, 239] width 337 height 13
click at [421, 245] on link "# of statewide public health emergency response drills conducted annually" at bounding box center [391, 239] width 297 height 10
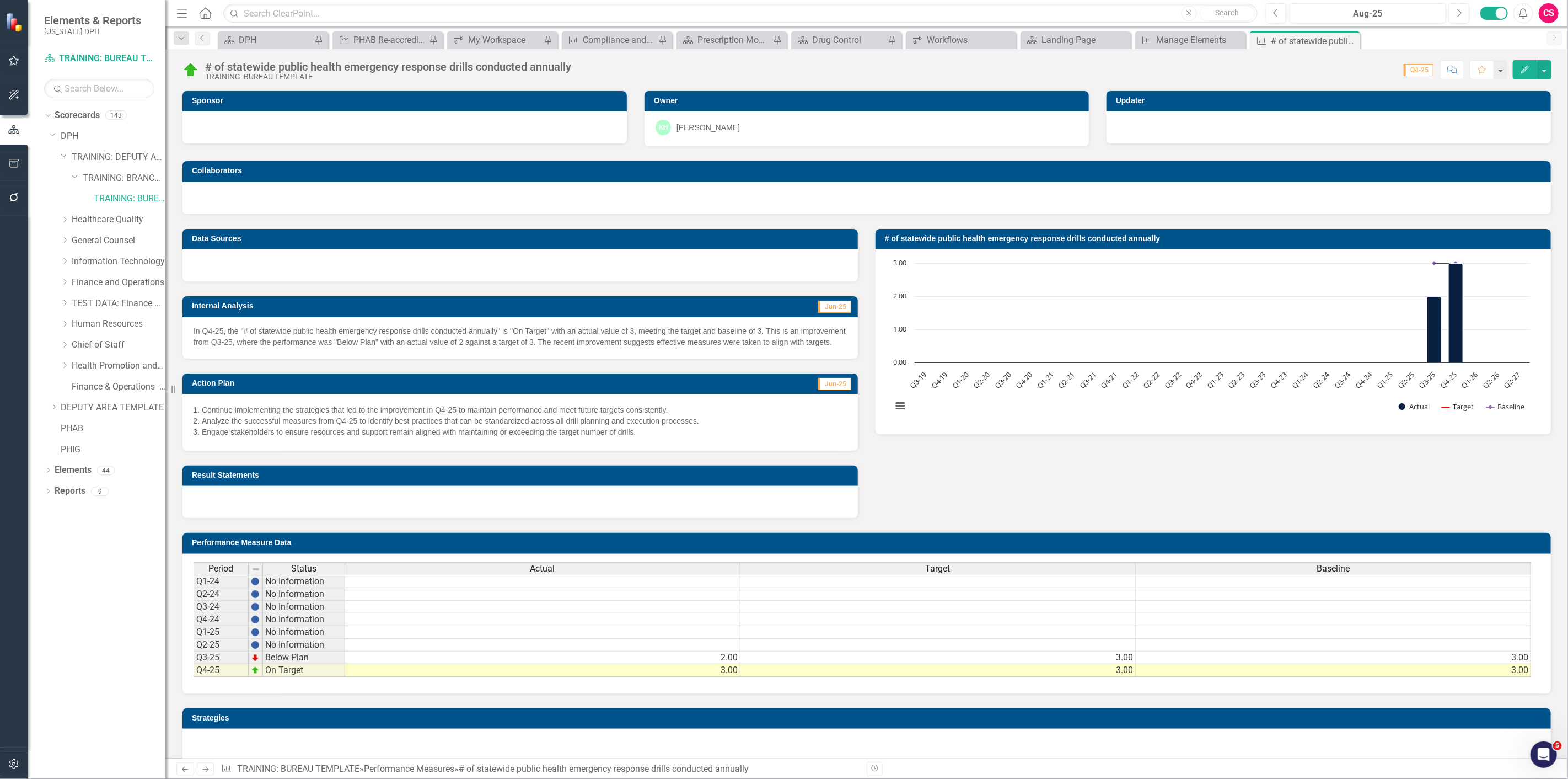
scroll to position [88, 0]
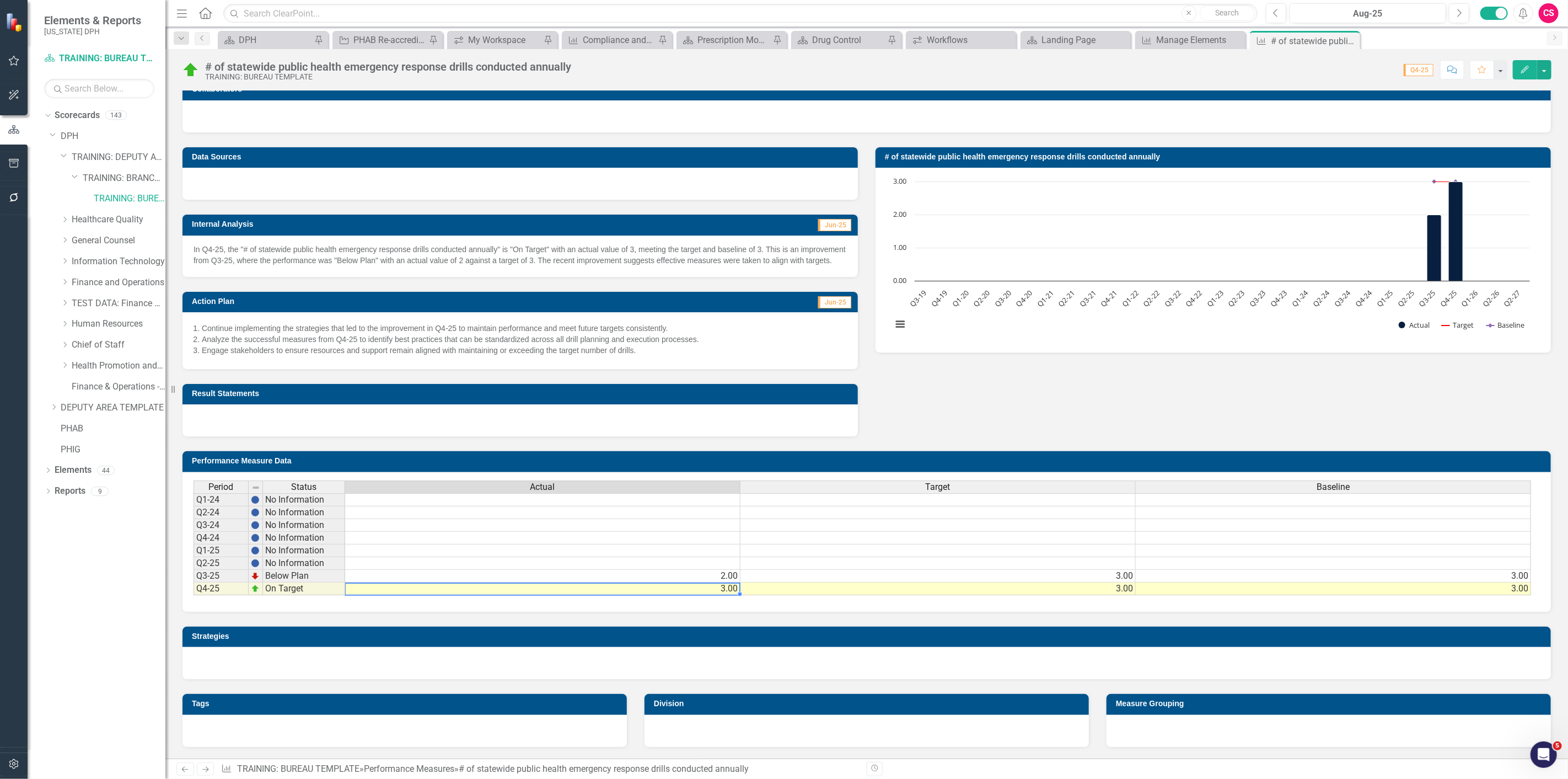
click at [714, 337] on td "3.00" at bounding box center [543, 588] width 396 height 12
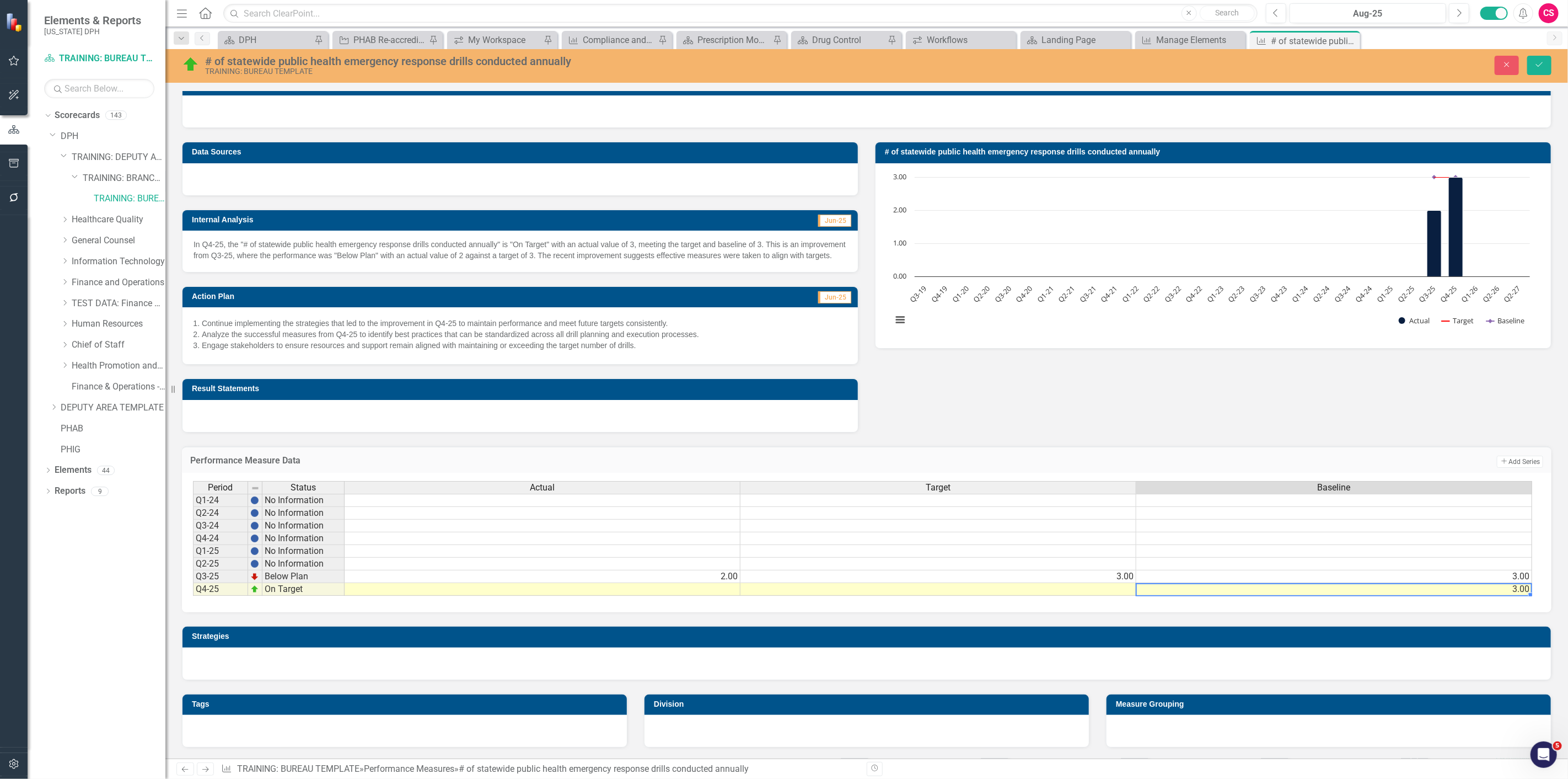
scroll to position [0, 0]
click at [618, 260] on p "In Q4-25, the "# of statewide public health emergency response drills conducted…" at bounding box center [520, 250] width 654 height 22
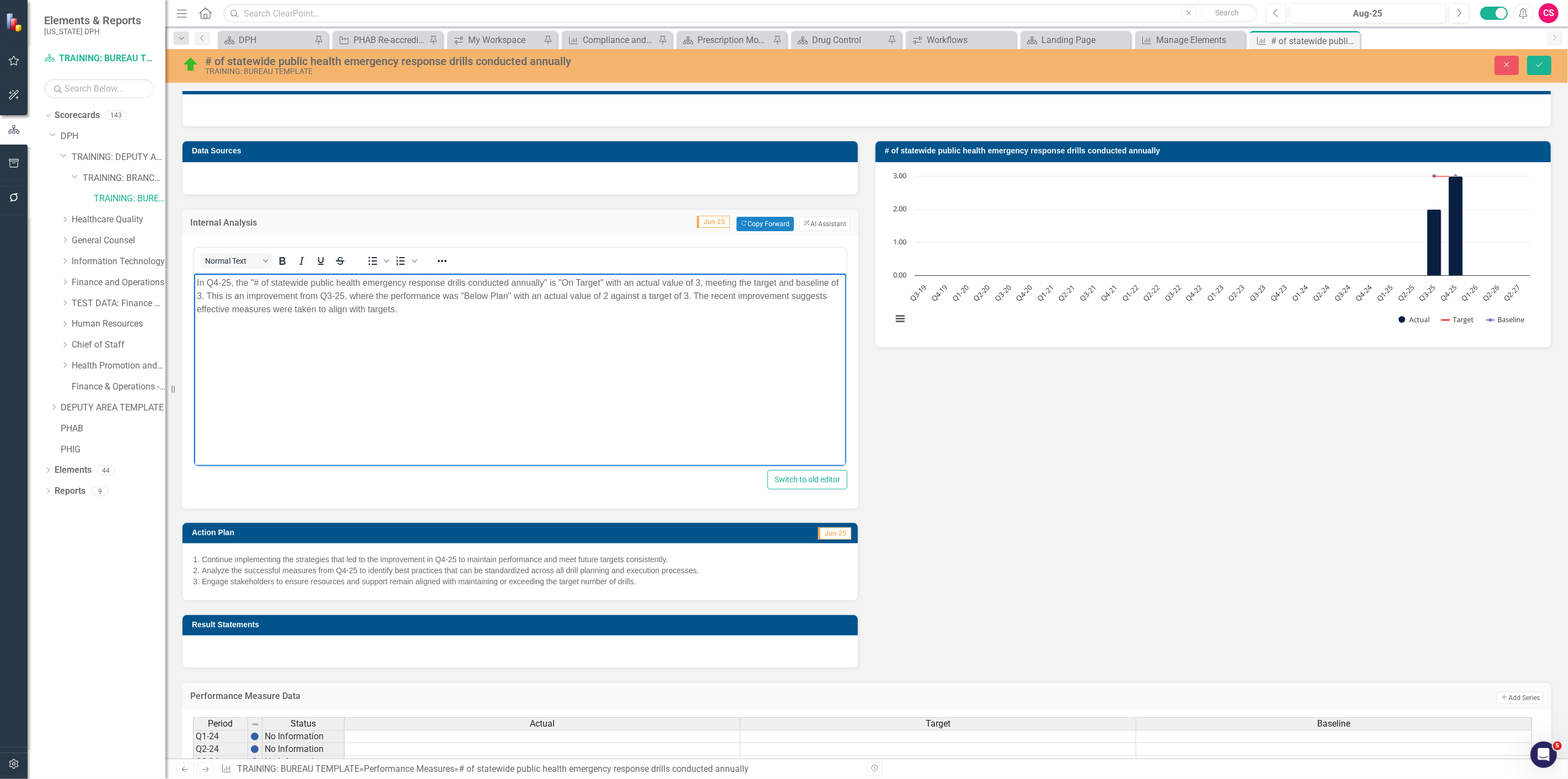
drag, startPoint x: 398, startPoint y: 343, endPoint x: 123, endPoint y: 268, distance: 285.0
click at [193, 273] on html "In Q4-25, the "# of statewide public health emergency response drills conducted…" at bounding box center [519, 356] width 652 height 165
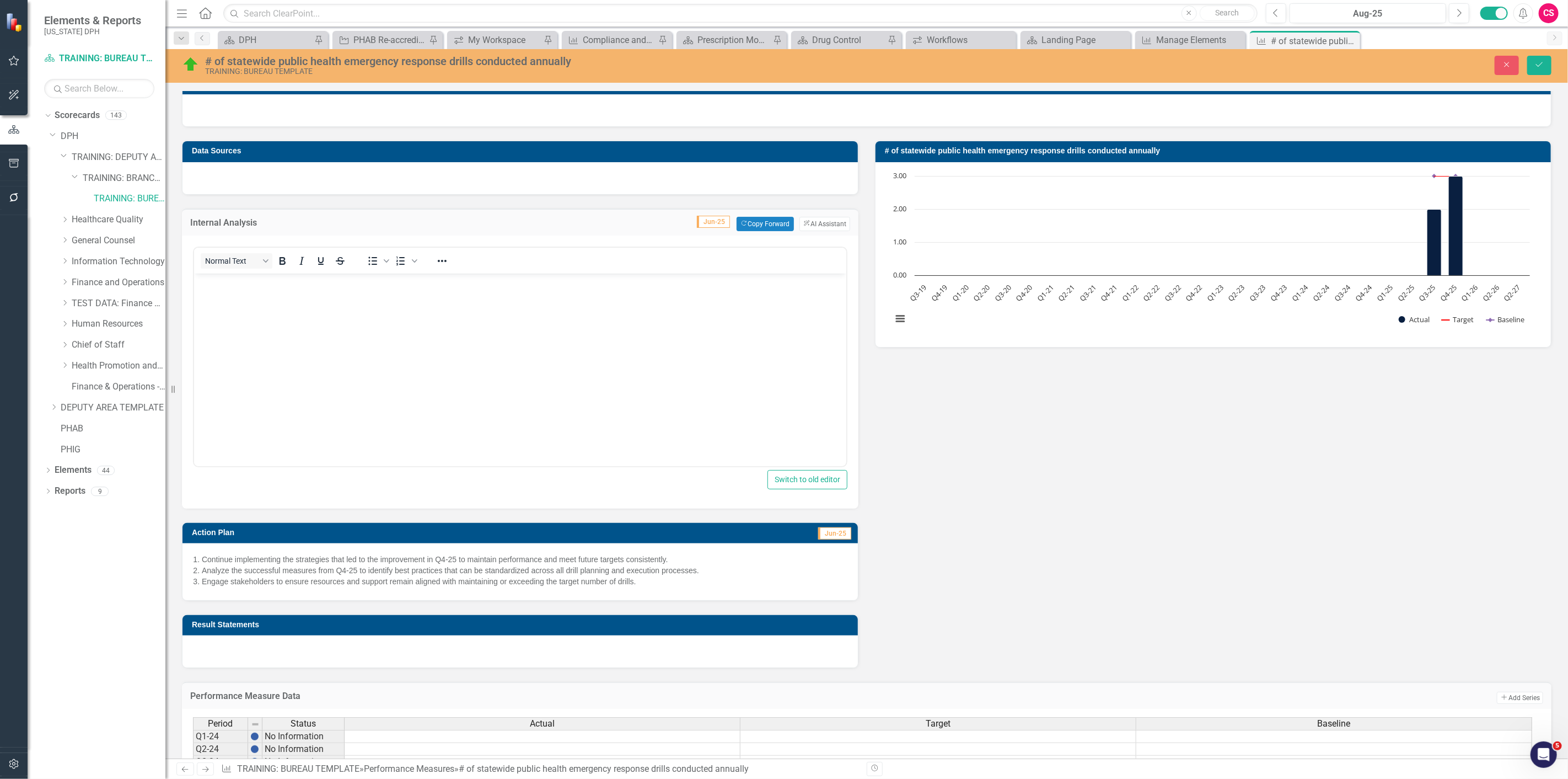
click at [545, 337] on p "Engage stakeholders to ensure resources and support remain aligned with maintai…" at bounding box center [524, 581] width 645 height 11
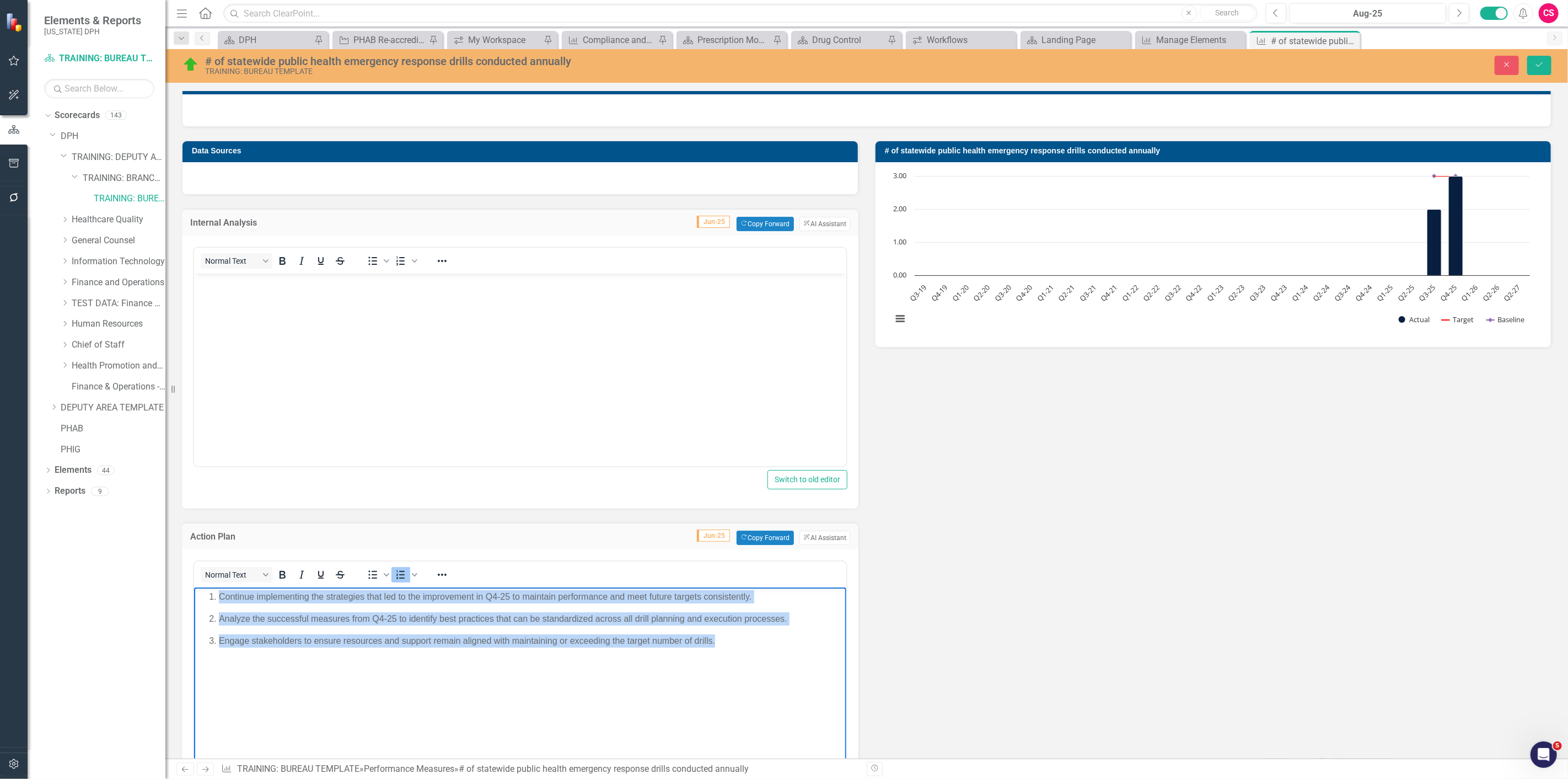
drag, startPoint x: 780, startPoint y: 643, endPoint x: 143, endPoint y: 531, distance: 646.8
click at [193, 337] on html "Continue implementing the strategies that led to the improvement in Q4-25 to ma…" at bounding box center [519, 670] width 652 height 165
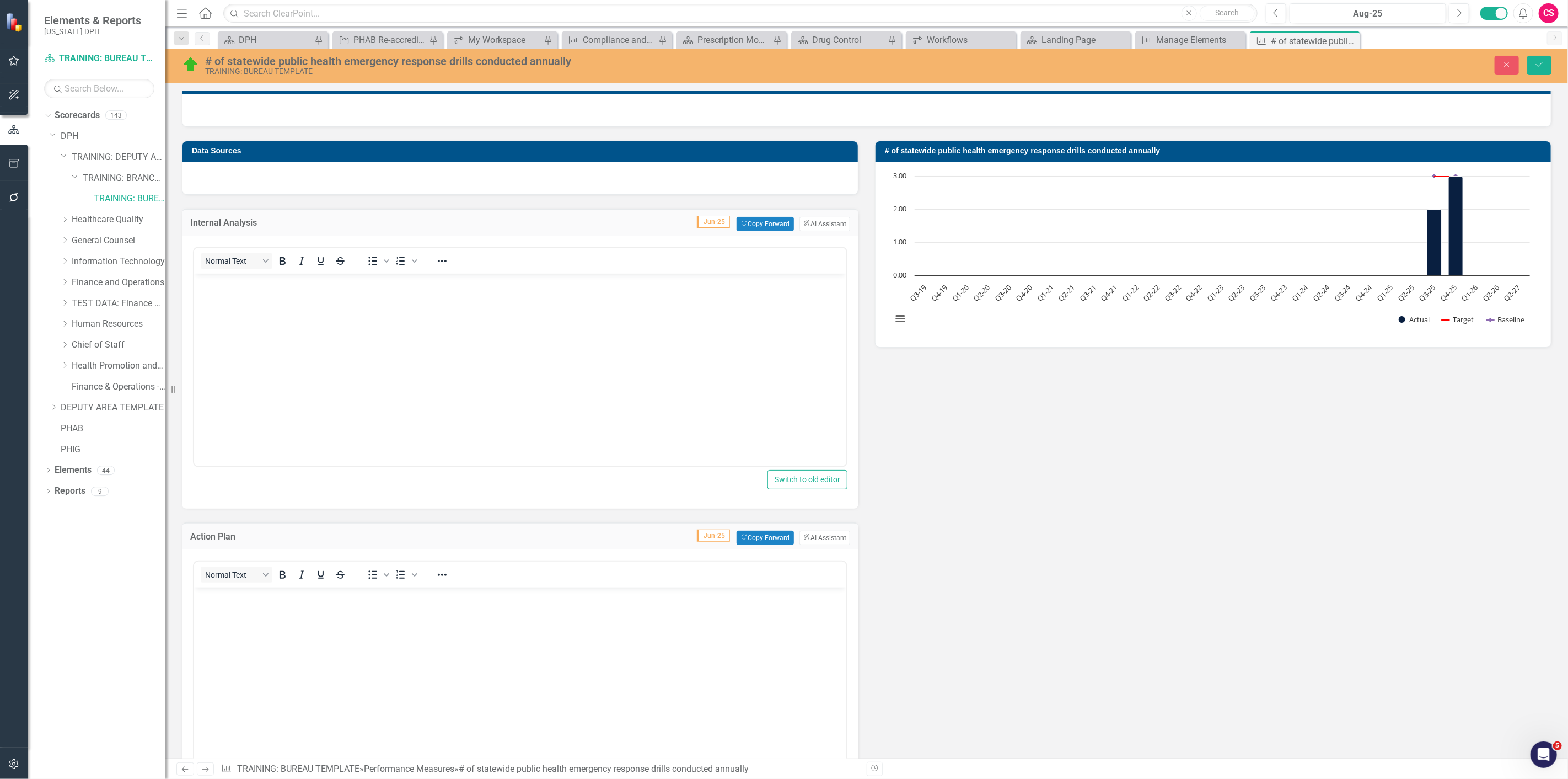
click at [784, 75] on div "# of statewide public health emergency response drills conducted annually TRAIN…" at bounding box center [866, 65] width 1403 height 34
click at [784, 73] on button "Save" at bounding box center [1539, 65] width 24 height 19
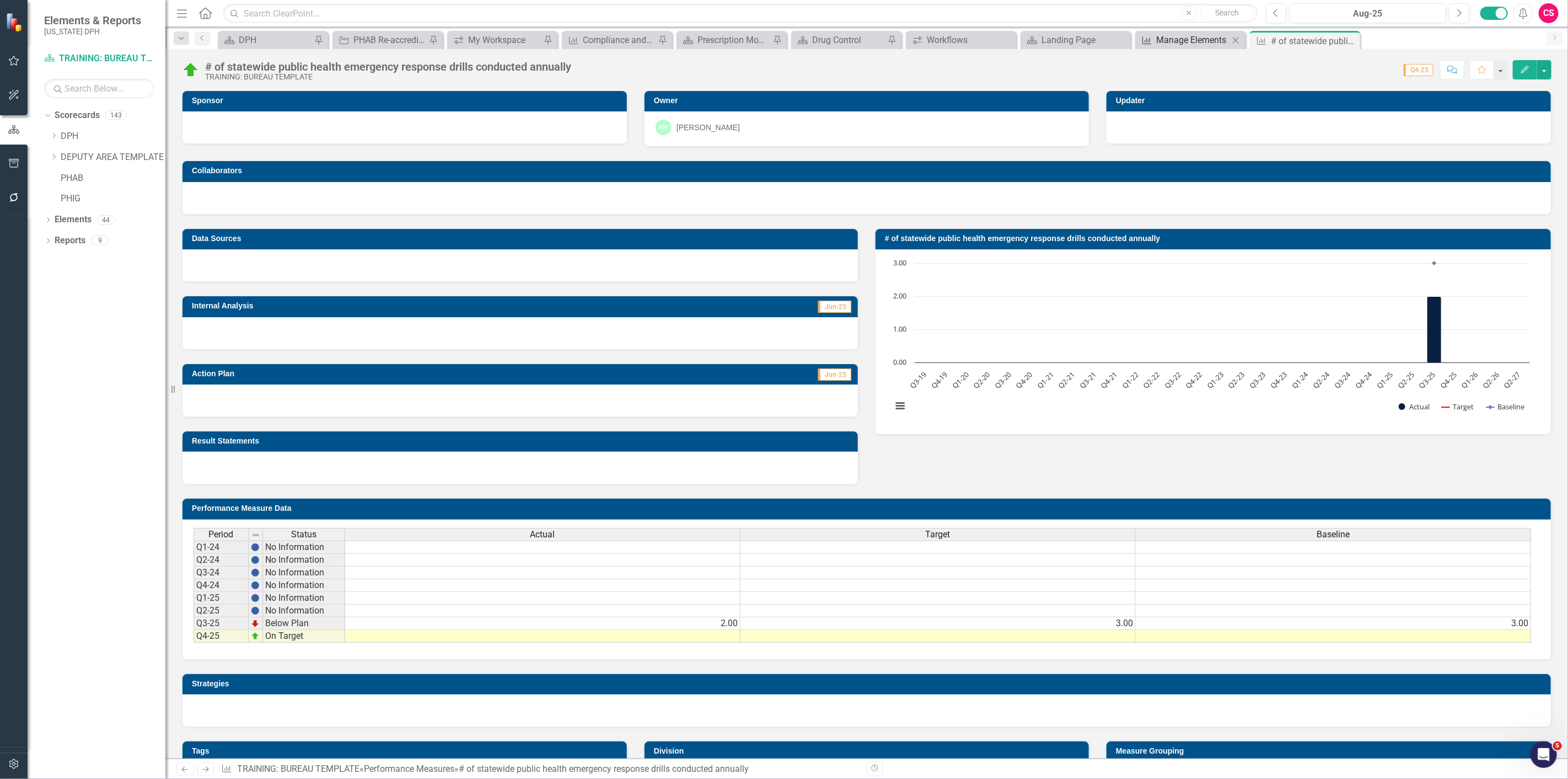
click at [784, 38] on div "Manage Elements" at bounding box center [1193, 40] width 73 height 14
